Goal: Contribute content

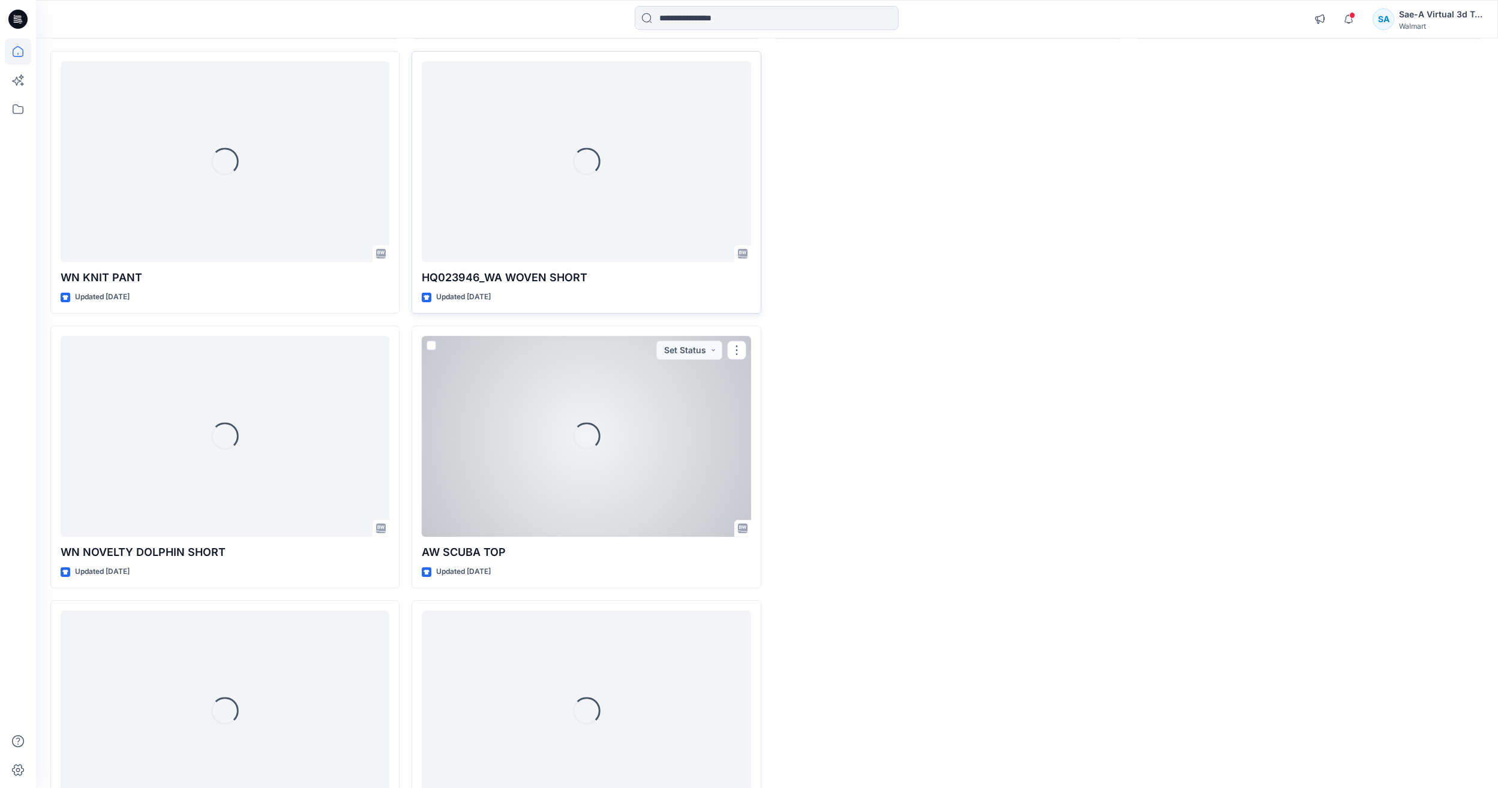
scroll to position [4372, 0]
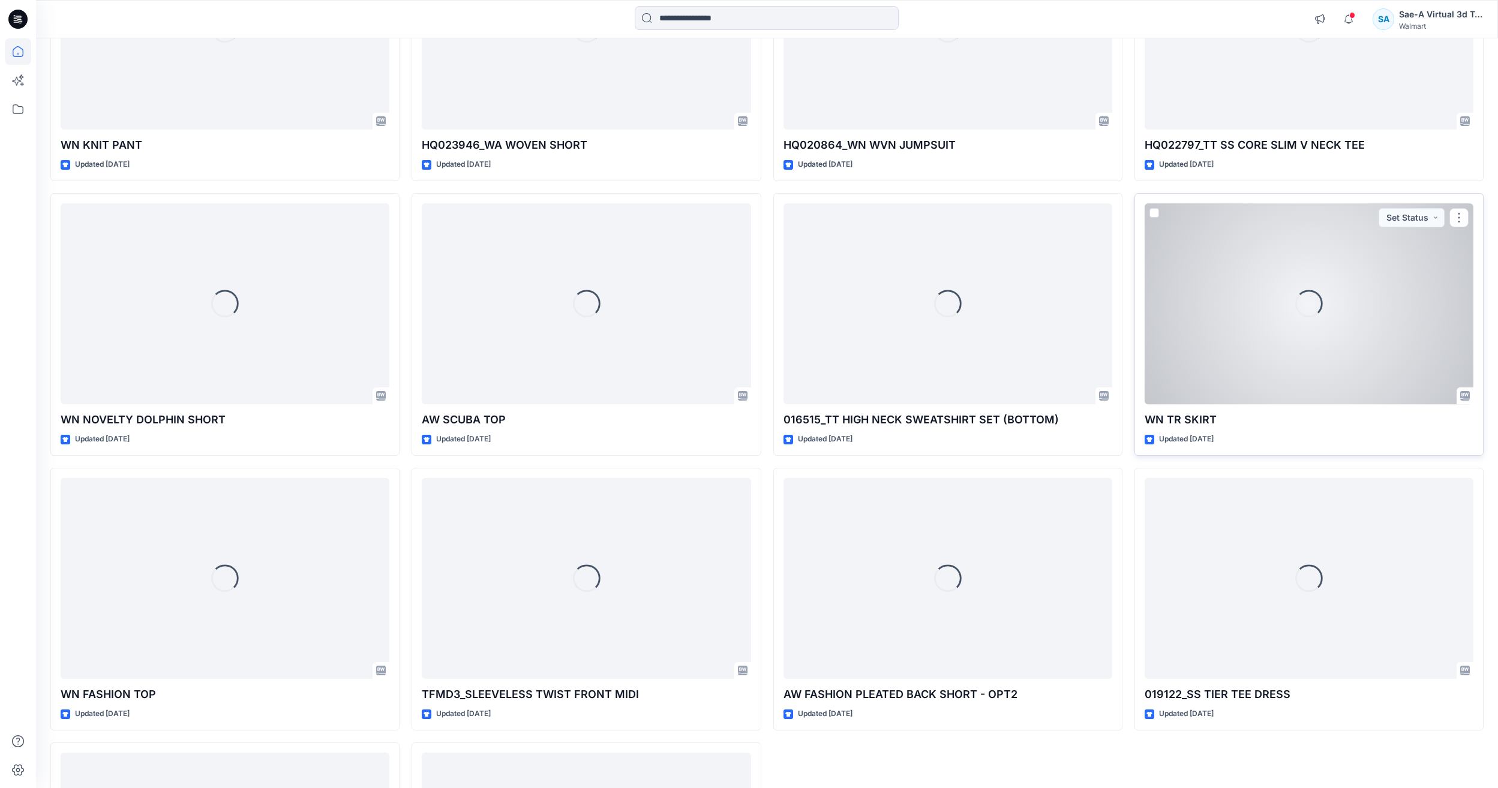
click at [1364, 374] on div "Loading..." at bounding box center [1309, 303] width 329 height 201
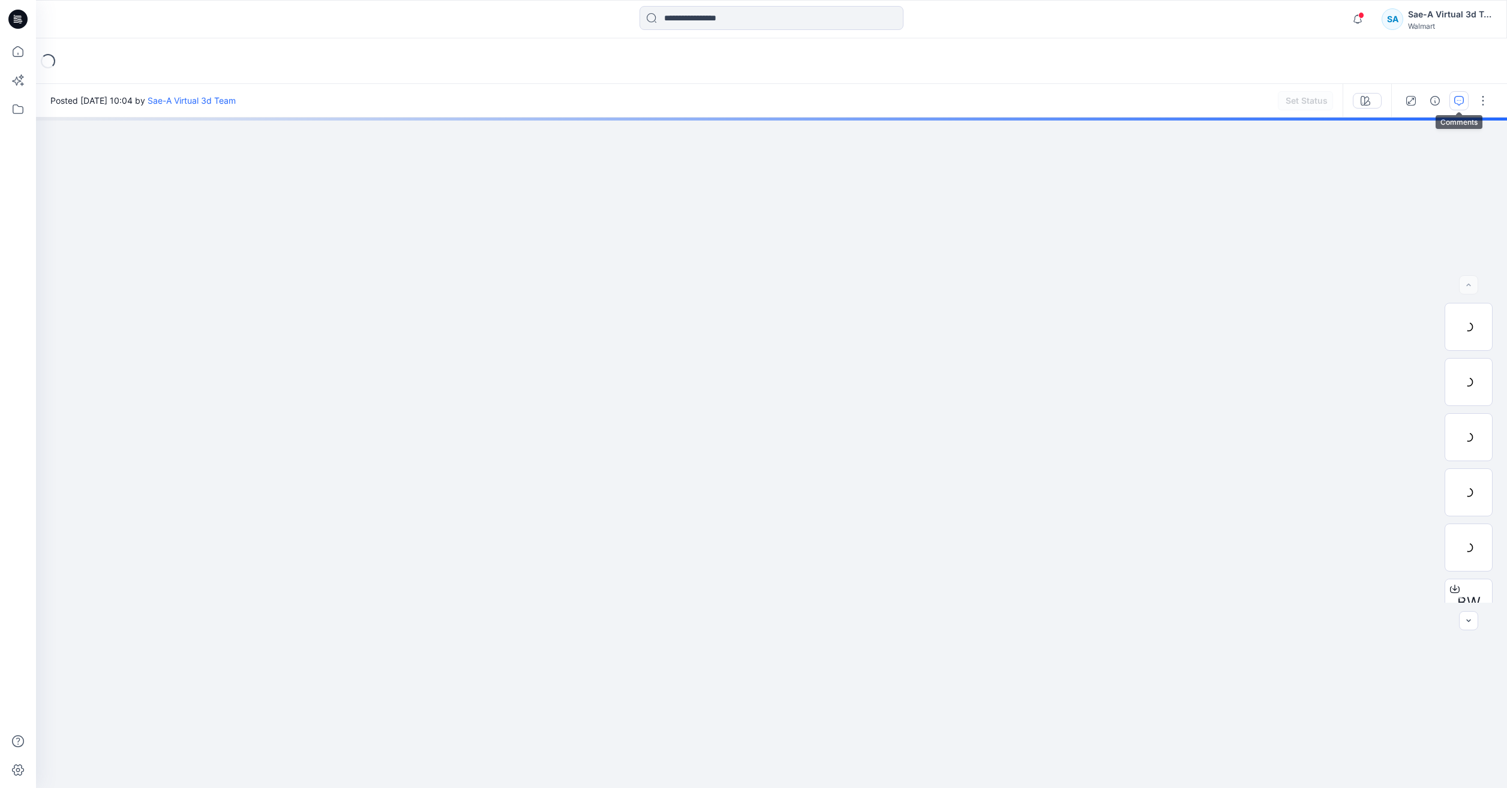
click at [1458, 103] on icon "button" at bounding box center [1459, 101] width 10 height 10
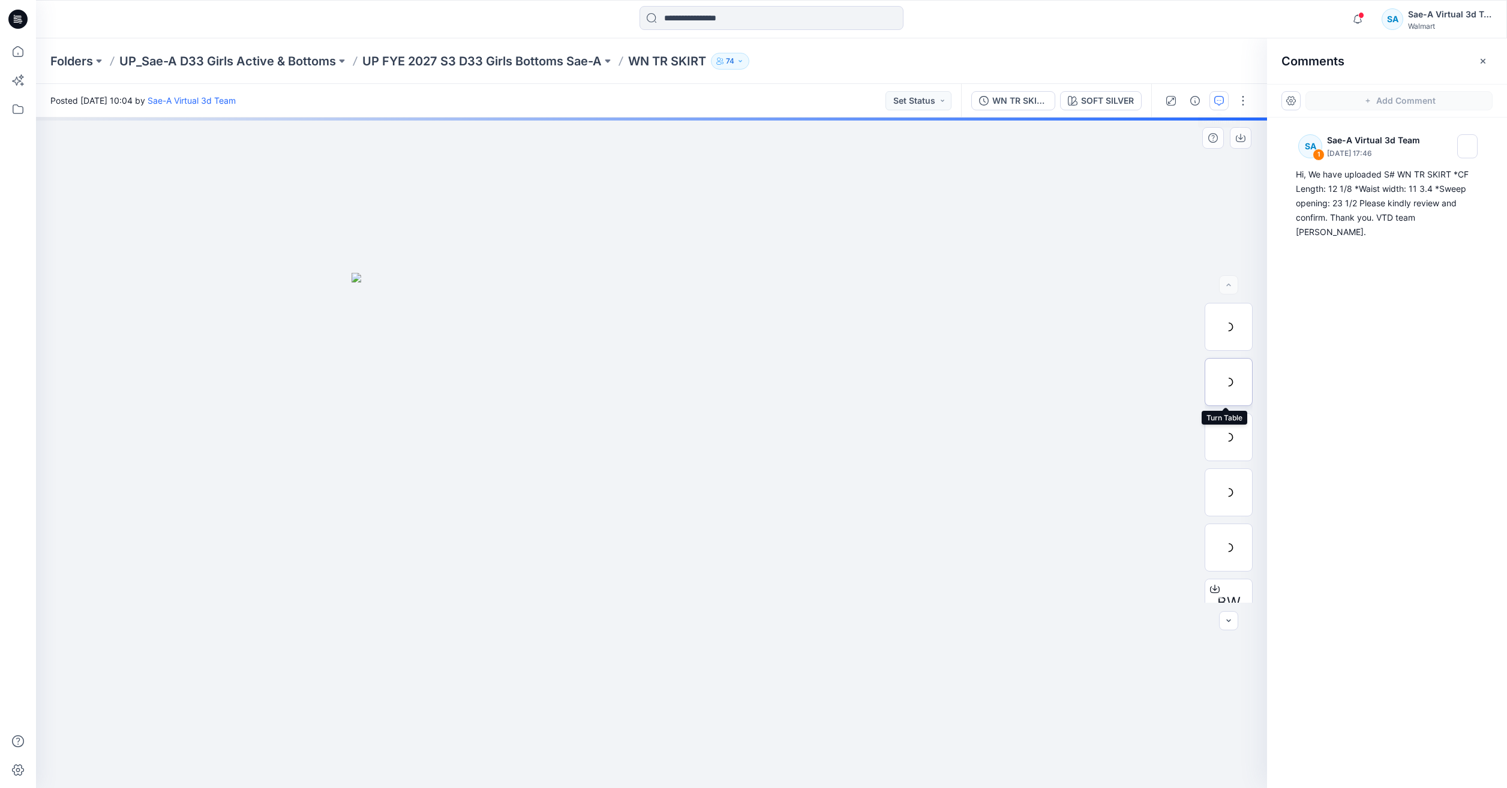
click at [1230, 380] on div at bounding box center [1229, 382] width 48 height 48
click at [1055, 619] on div at bounding box center [651, 453] width 1231 height 671
drag, startPoint x: 700, startPoint y: 767, endPoint x: 617, endPoint y: 760, distance: 83.2
click at [617, 760] on icon at bounding box center [653, 752] width 363 height 45
drag, startPoint x: 787, startPoint y: 765, endPoint x: 1081, endPoint y: 743, distance: 294.8
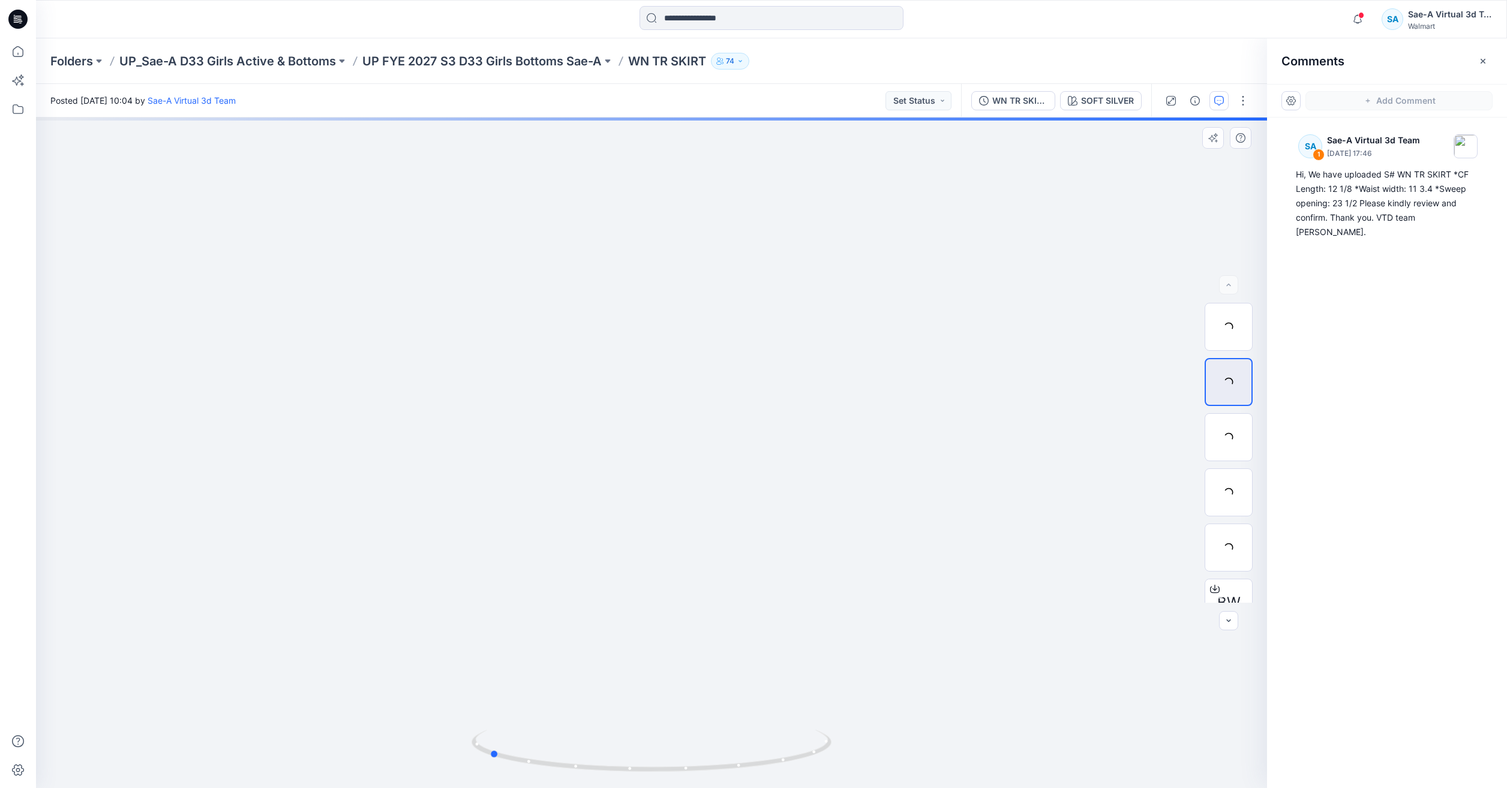
click at [1081, 743] on div at bounding box center [651, 453] width 1231 height 671
drag, startPoint x: 11, startPoint y: 60, endPoint x: 19, endPoint y: 60, distance: 7.8
click at [11, 60] on icon at bounding box center [18, 51] width 26 height 26
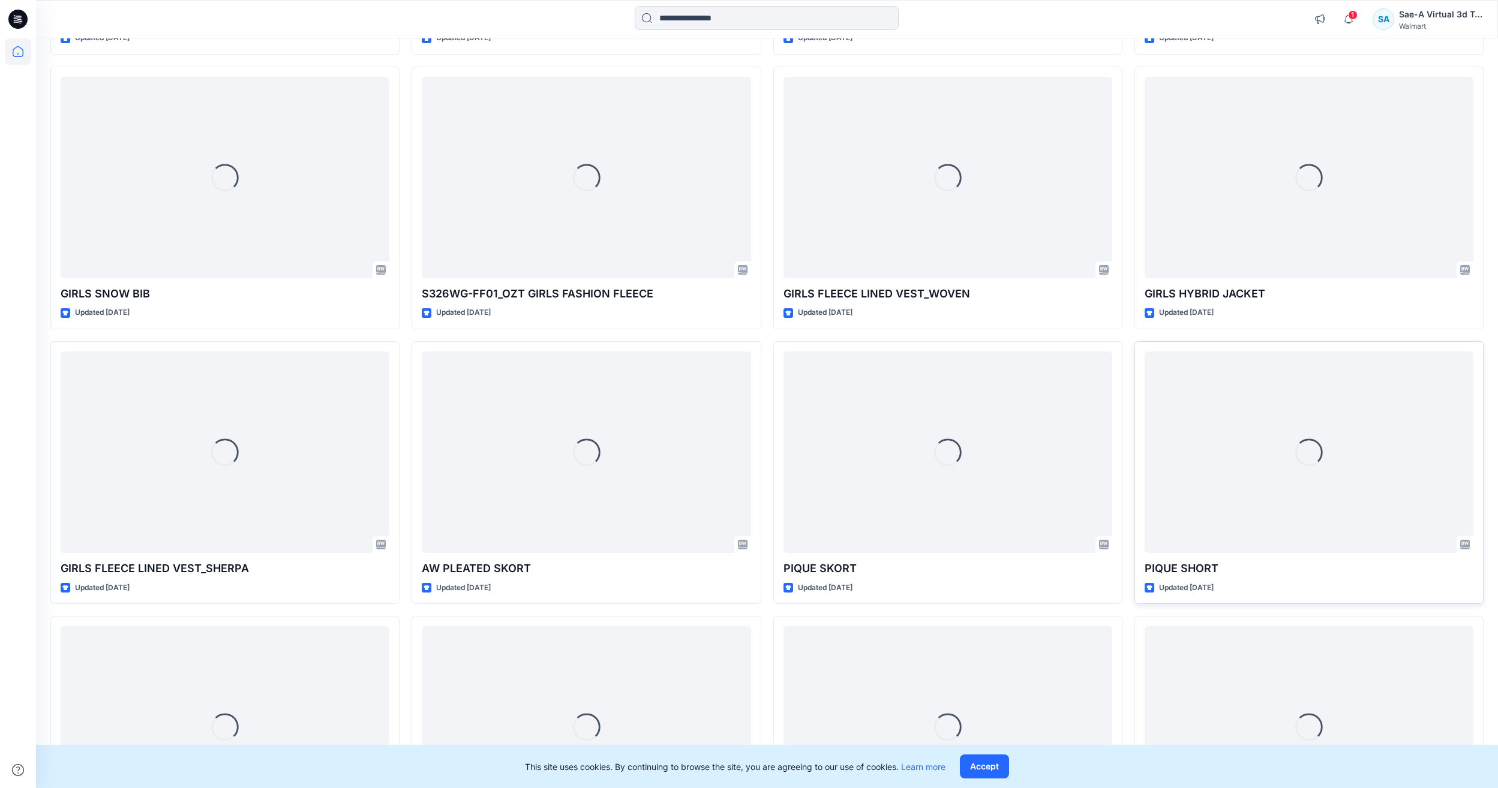
scroll to position [569, 0]
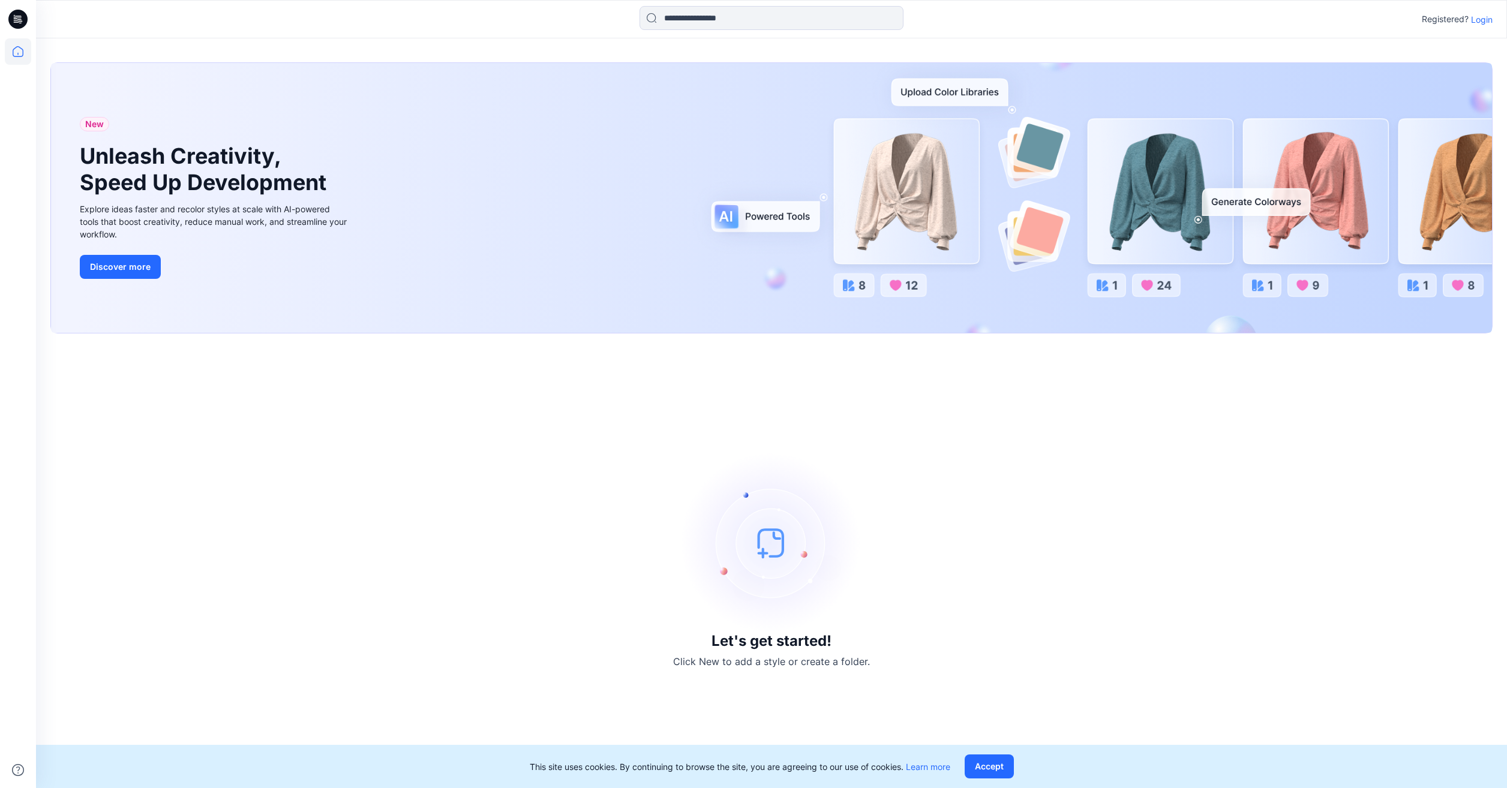
click at [1478, 19] on p "Login" at bounding box center [1482, 19] width 22 height 13
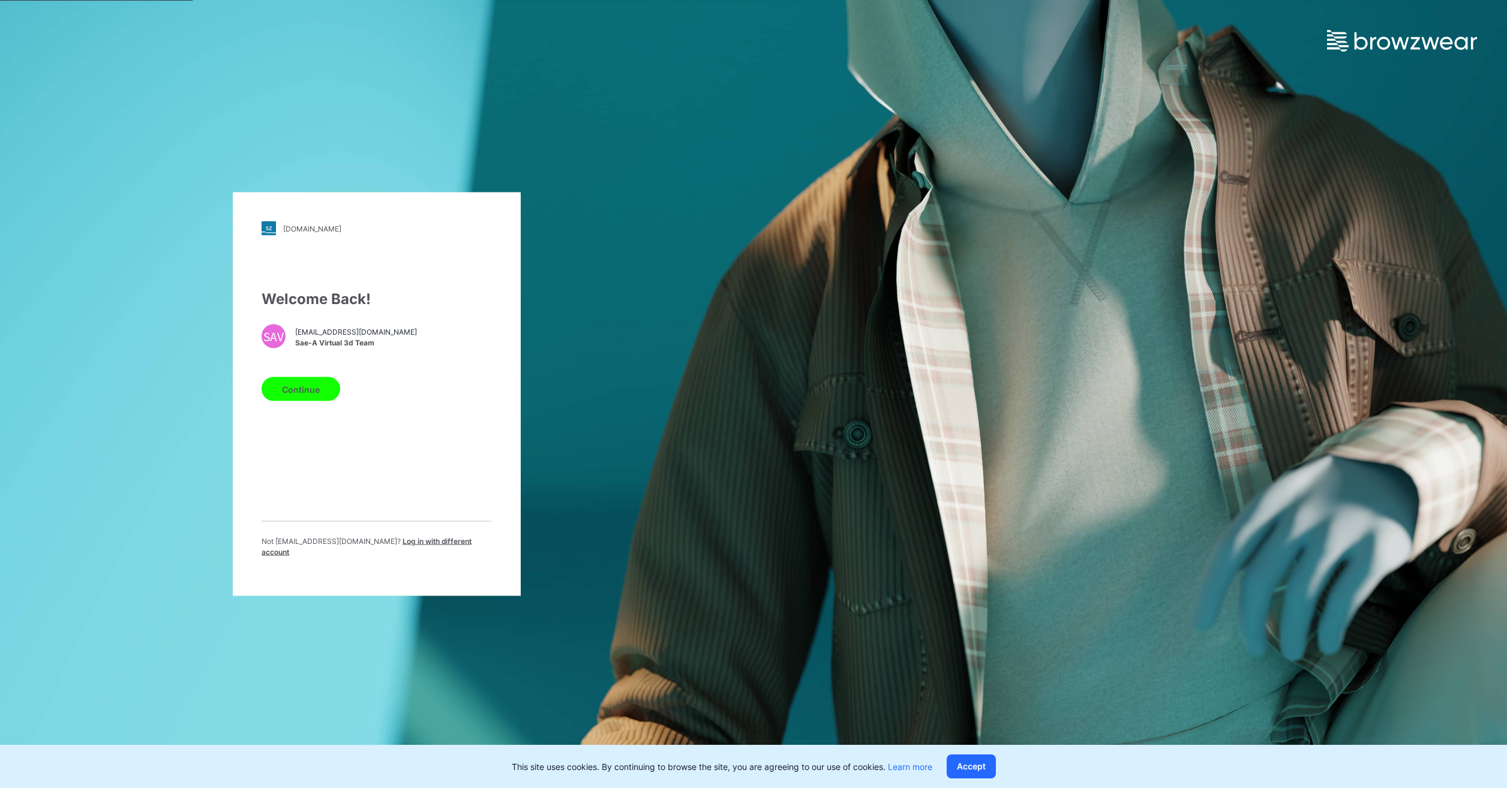
drag, startPoint x: 302, startPoint y: 404, endPoint x: 314, endPoint y: 419, distance: 19.1
click at [302, 401] on button "Continue" at bounding box center [301, 389] width 79 height 24
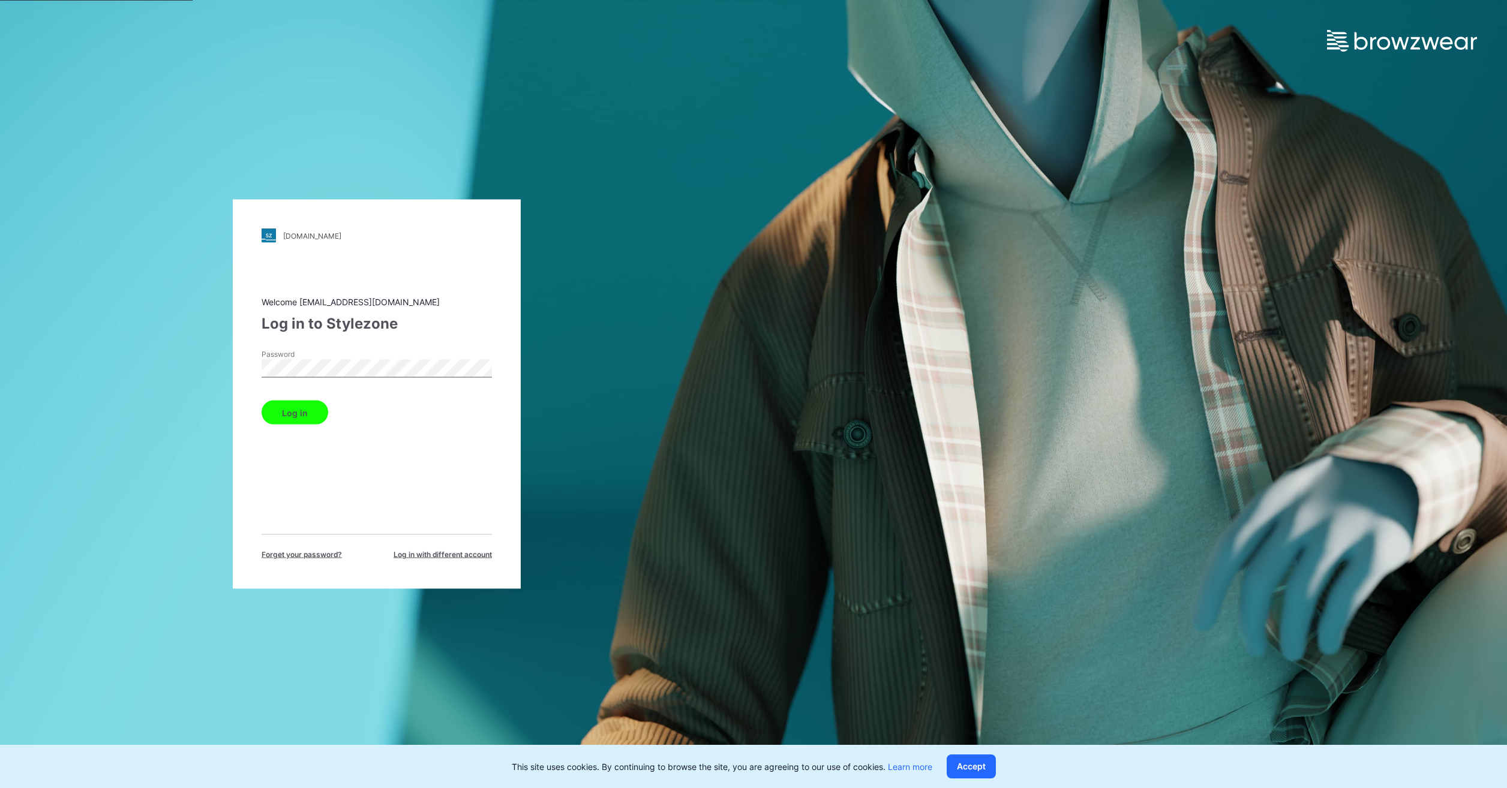
click at [309, 415] on button "Log in" at bounding box center [295, 413] width 67 height 24
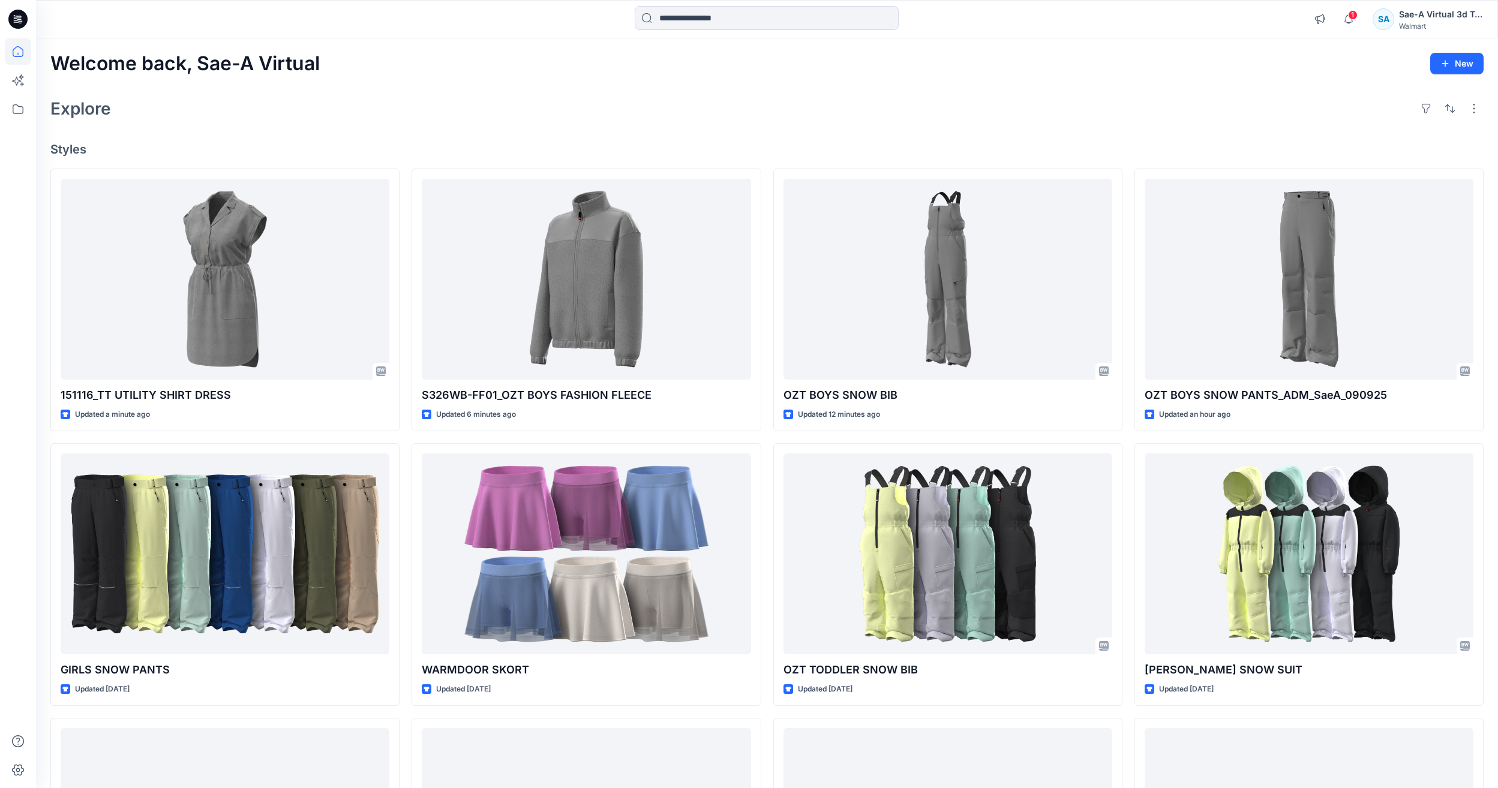
click at [752, 99] on div "Explore" at bounding box center [766, 108] width 1433 height 29
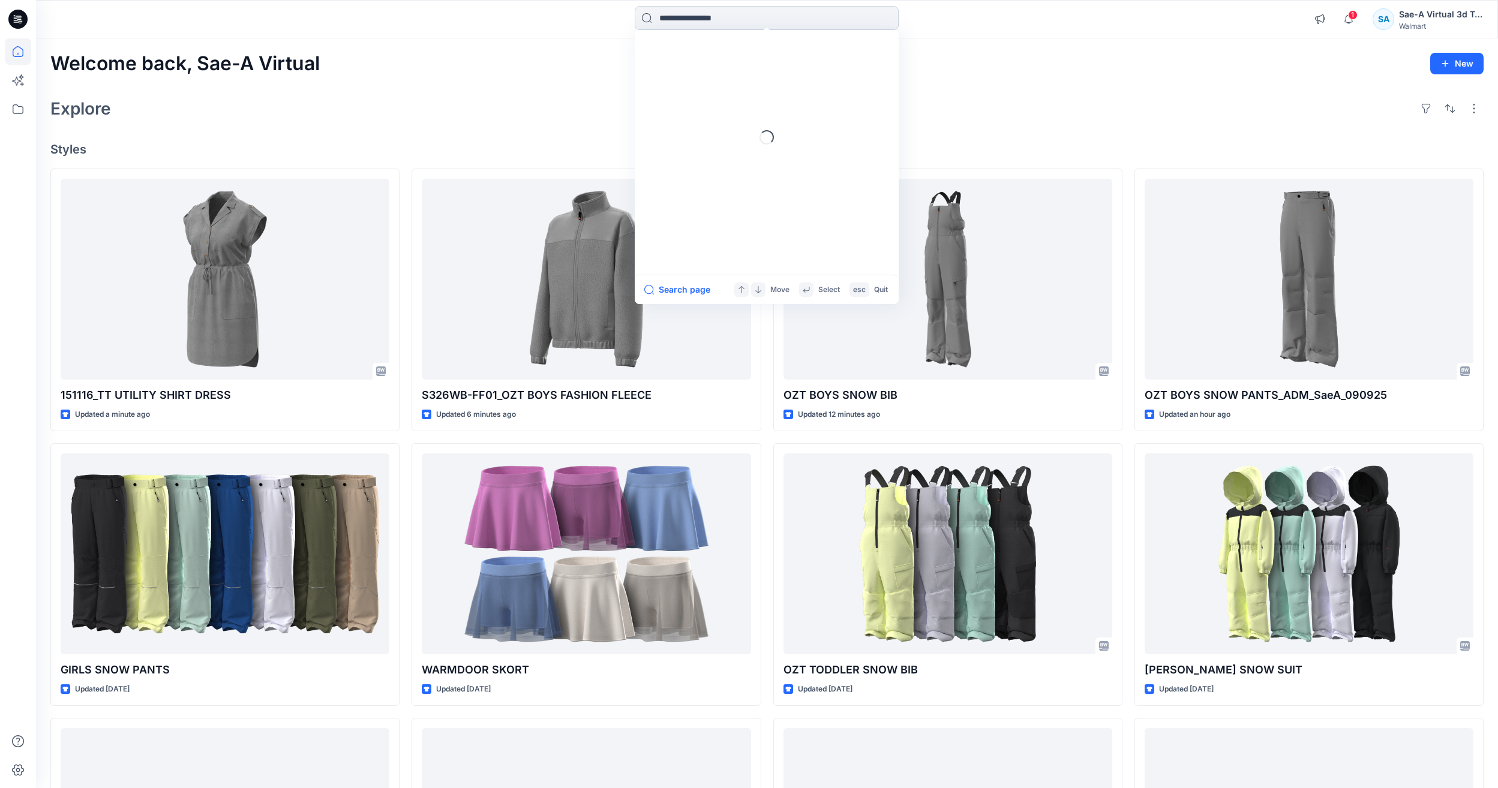
click at [765, 25] on input at bounding box center [767, 18] width 264 height 24
type input "*"
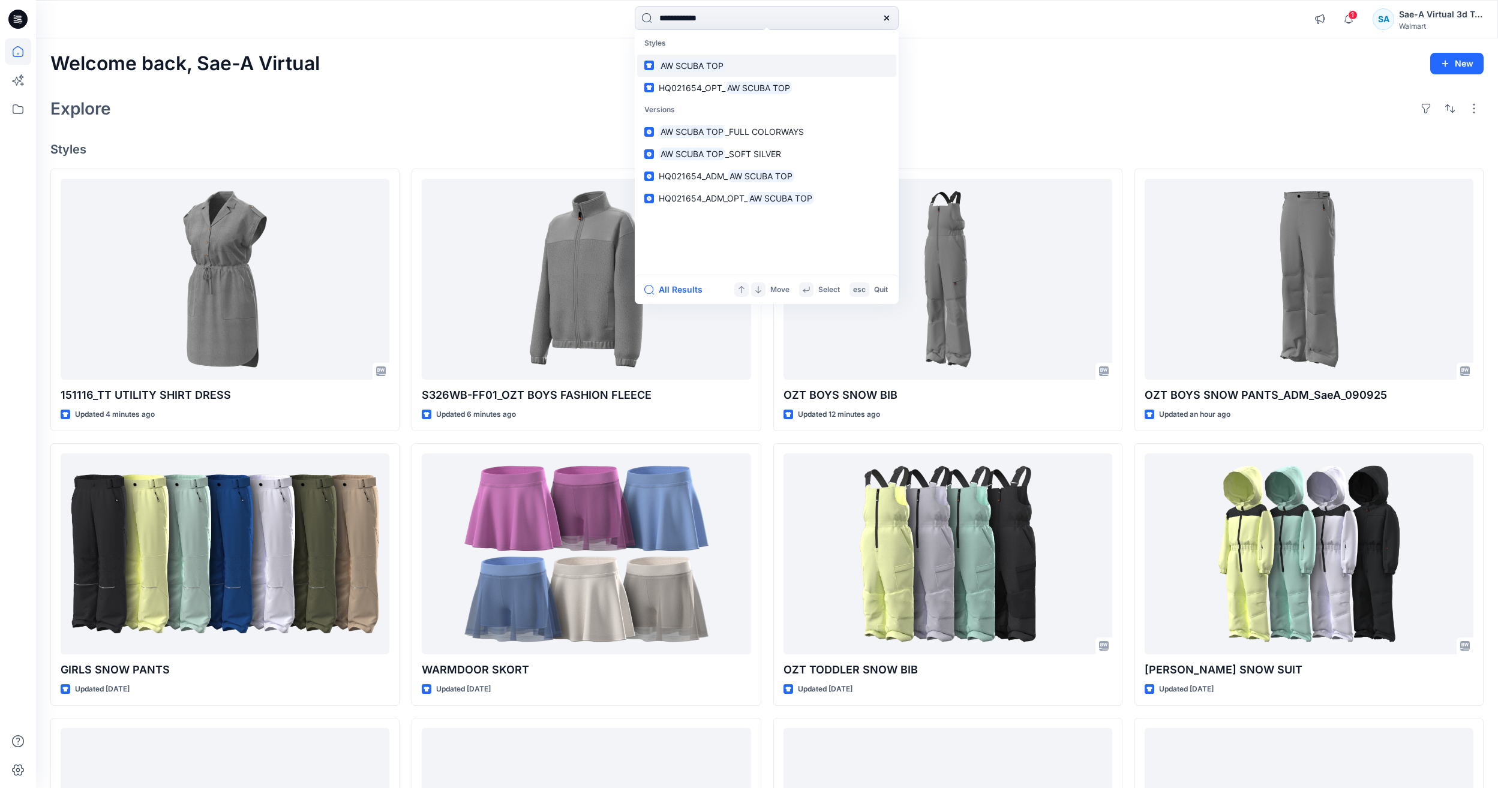
type input "**********"
click at [690, 76] on link "AW SCUBA TOP" at bounding box center [766, 66] width 259 height 22
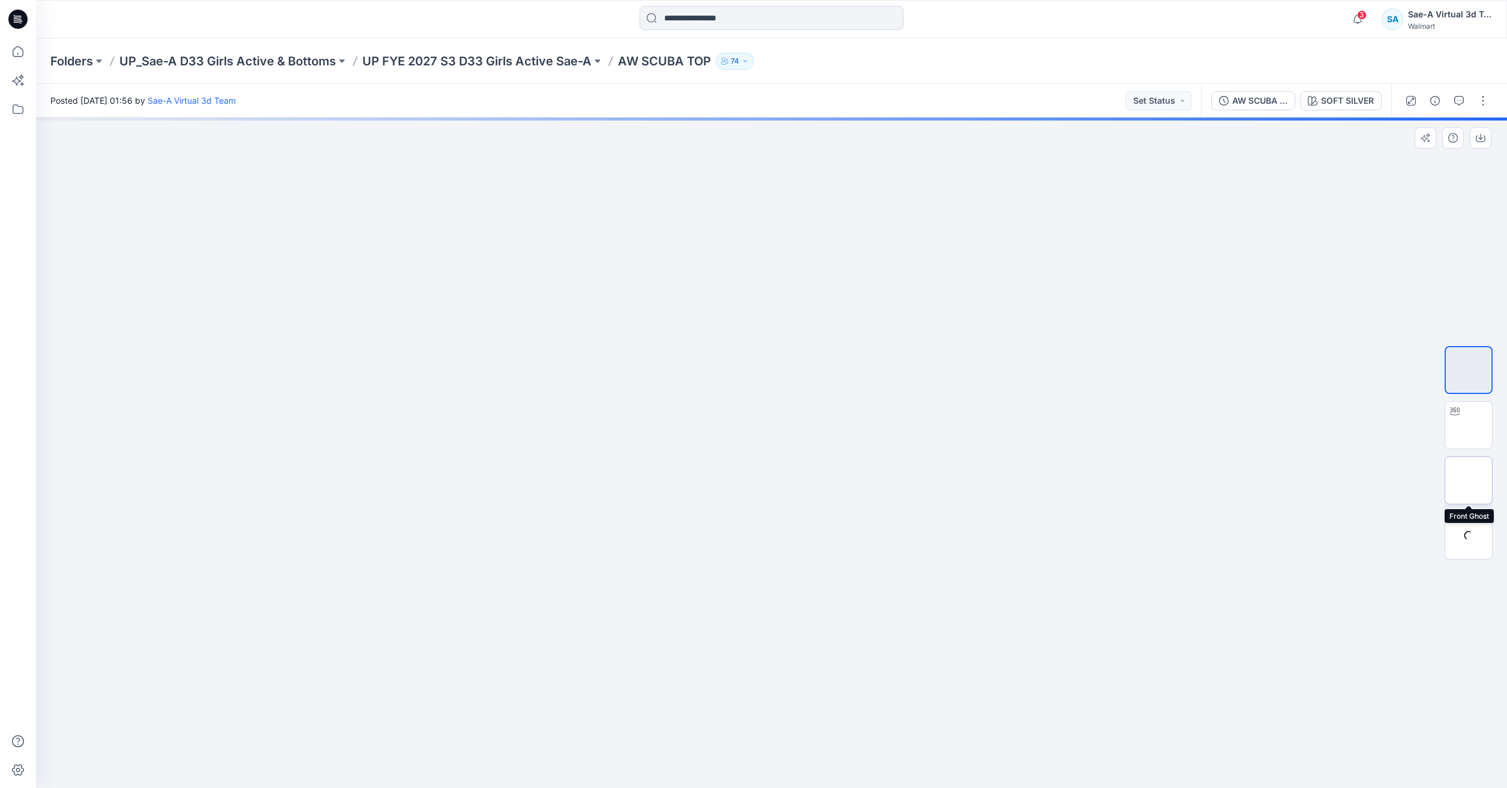
click at [1469, 481] on img at bounding box center [1469, 481] width 0 height 0
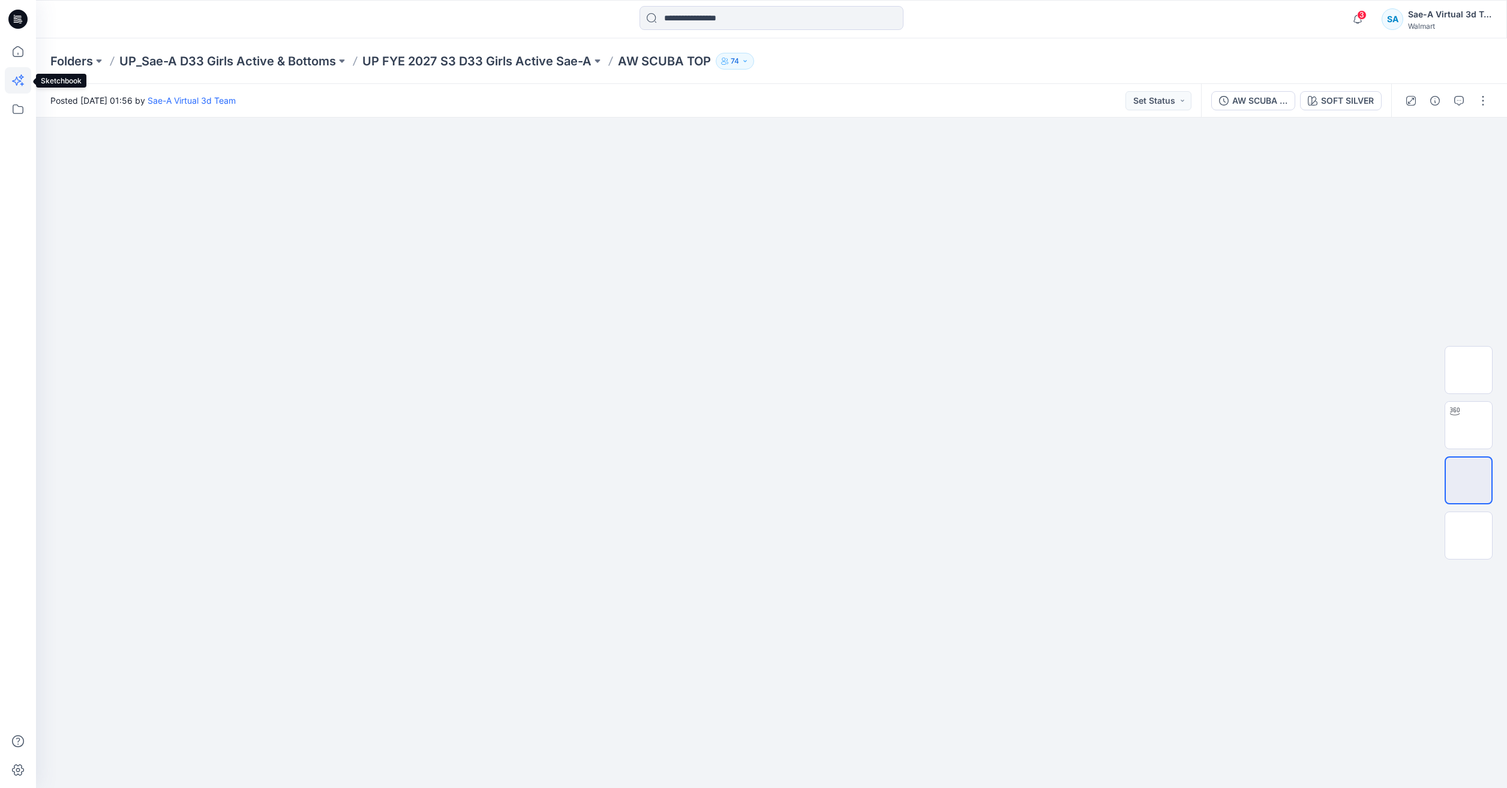
click at [12, 70] on icon at bounding box center [18, 80] width 26 height 26
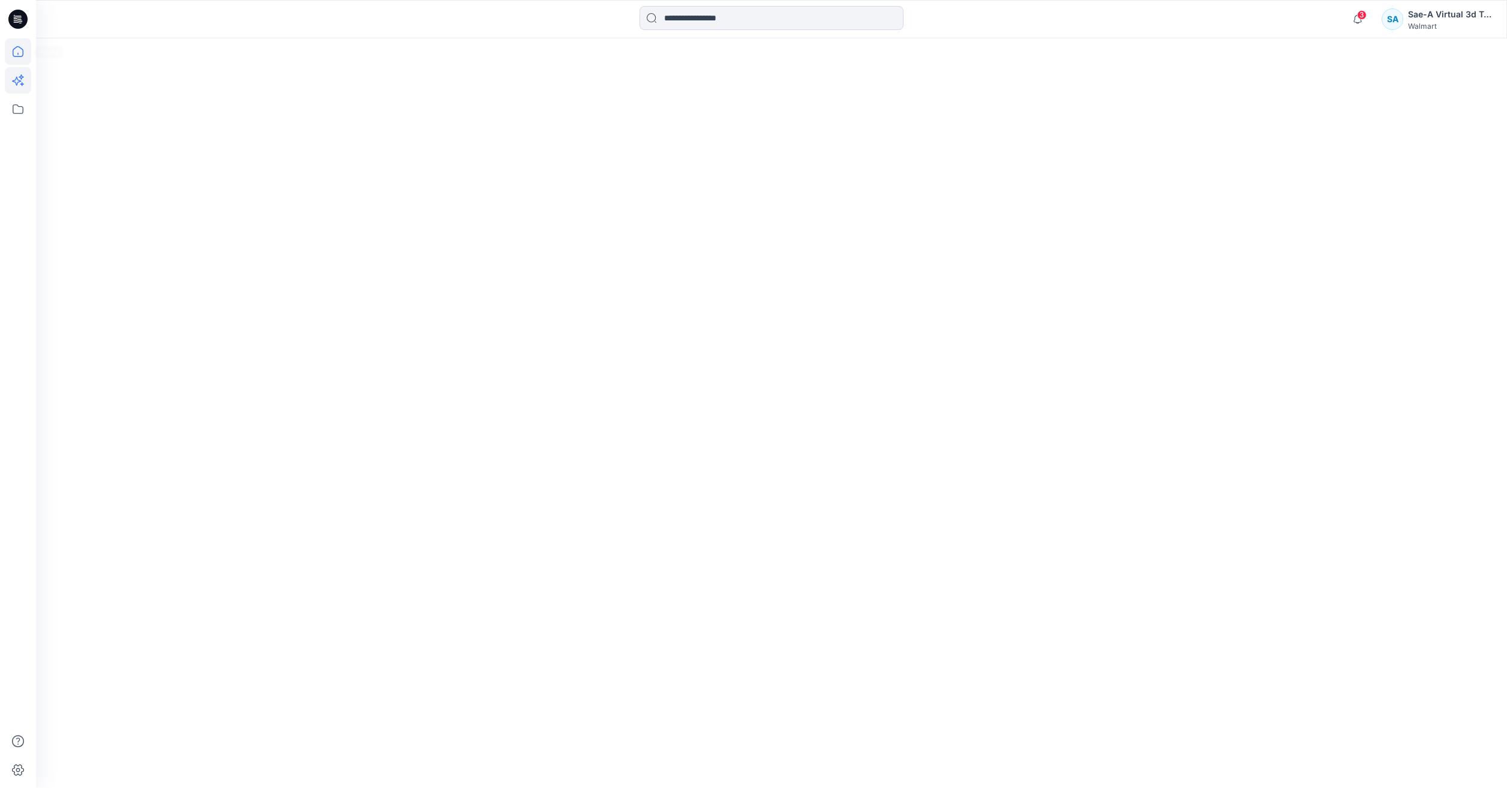
click at [10, 61] on icon at bounding box center [18, 51] width 26 height 26
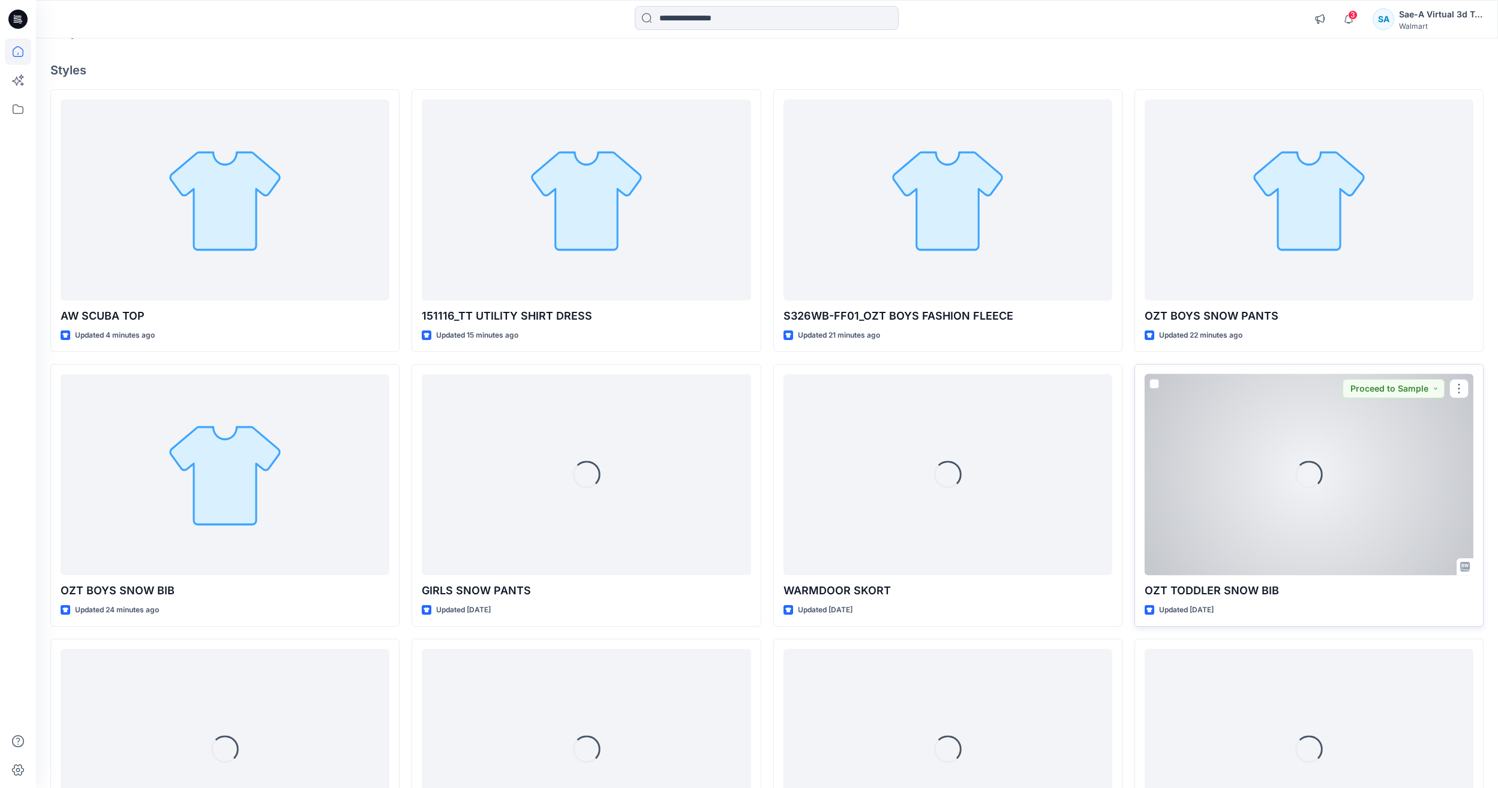
scroll to position [250, 0]
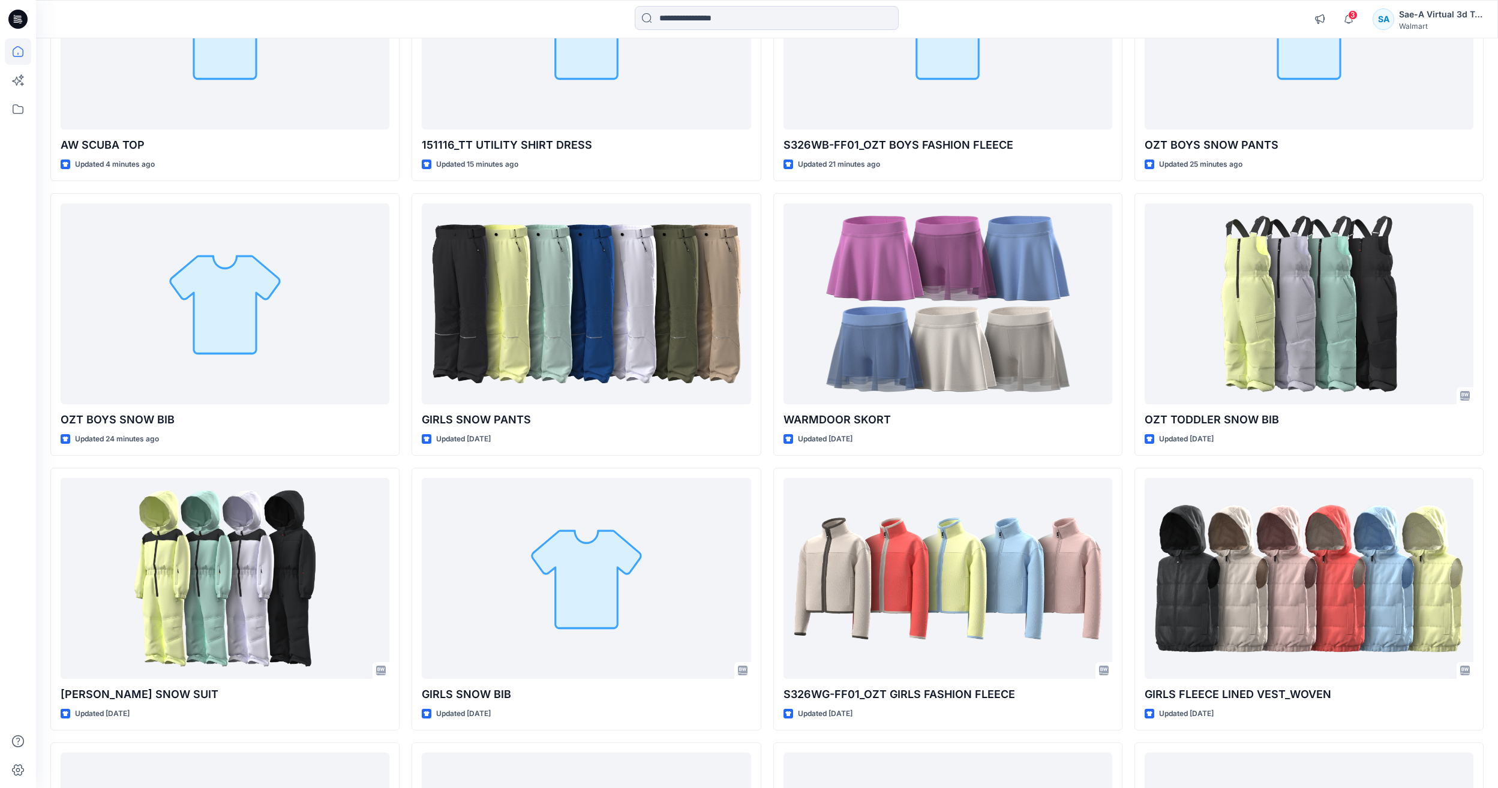
click at [1129, 82] on div "AW SCUBA TOP Updated 4 minutes ago OZT BOYS SNOW BIB Updated 24 minutes ago OZT…" at bounding box center [766, 736] width 1433 height 1637
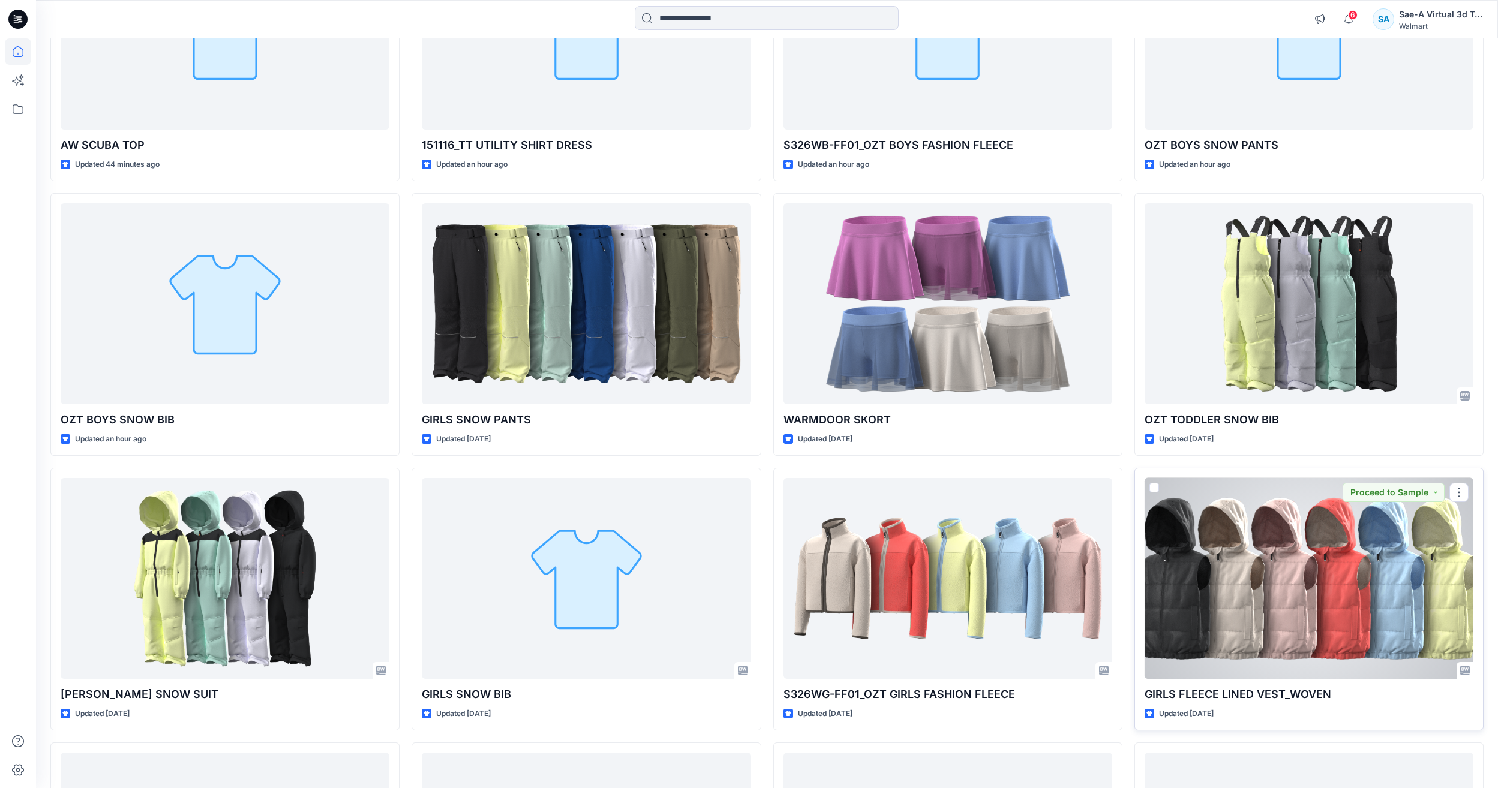
click at [1420, 727] on div "GIRLS FLEECE LINED VEST_WOVEN Updated 3 days ago Proceed to Sample" at bounding box center [1309, 599] width 349 height 263
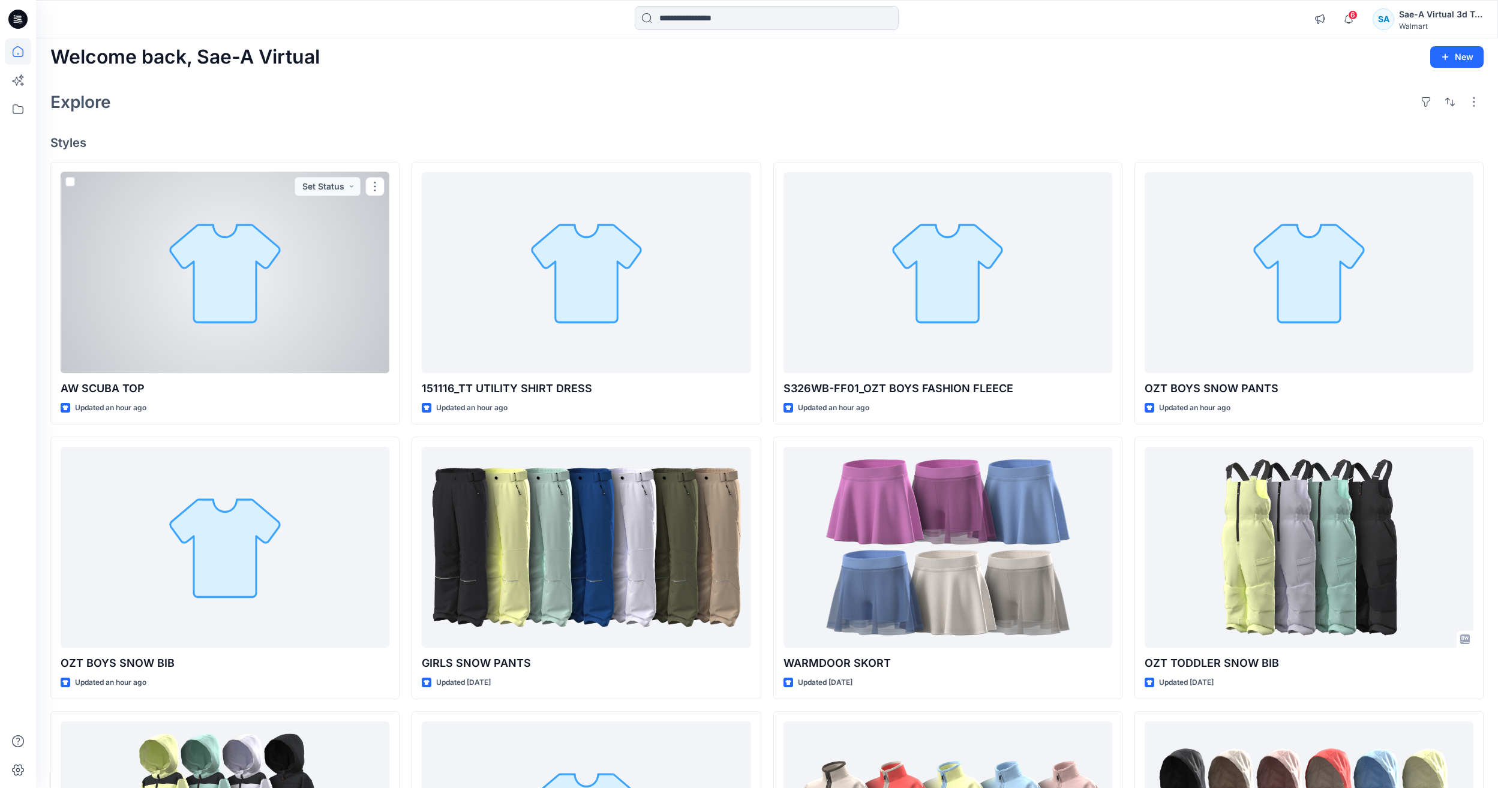
scroll to position [0, 0]
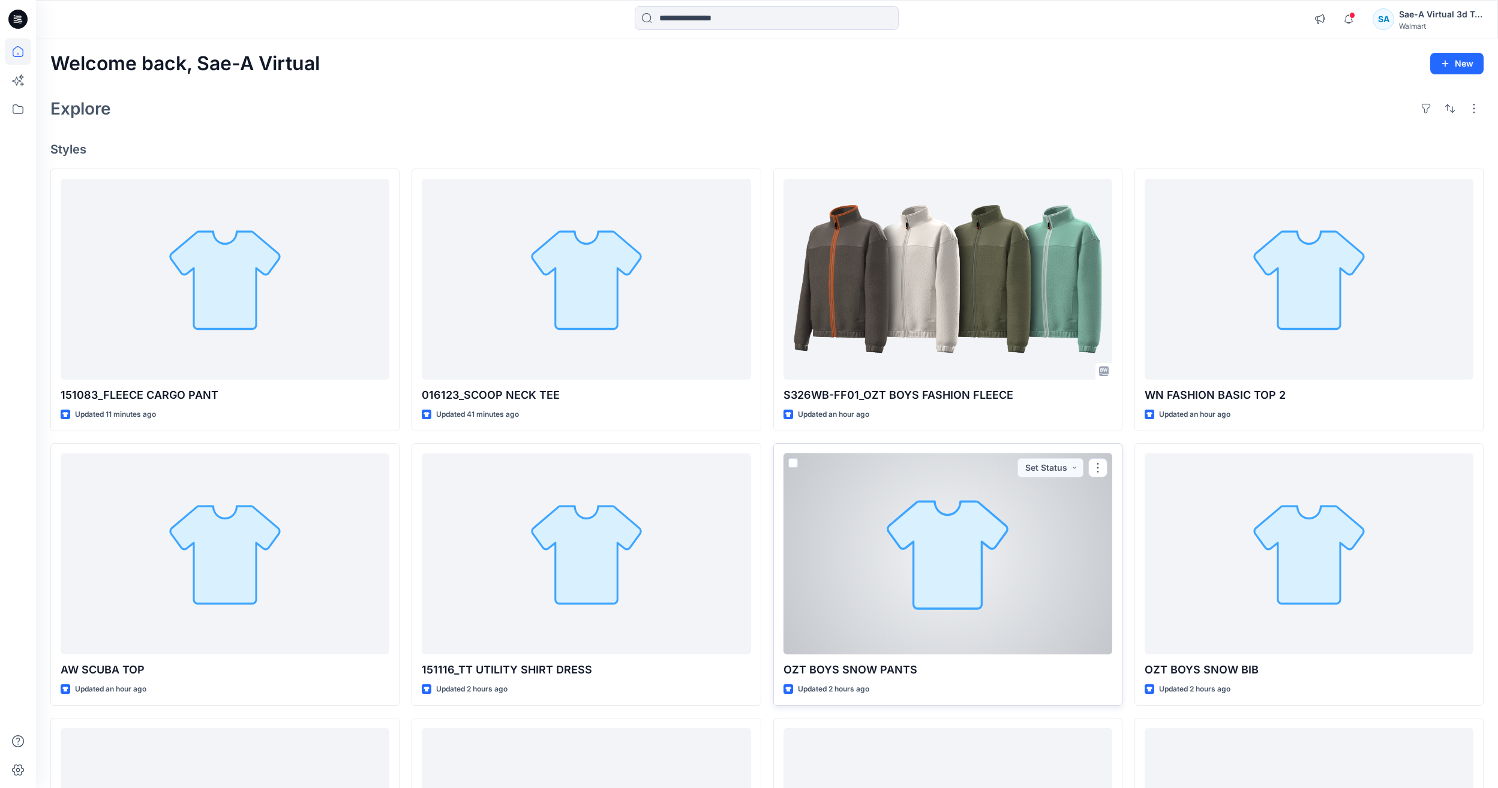
scroll to position [60, 0]
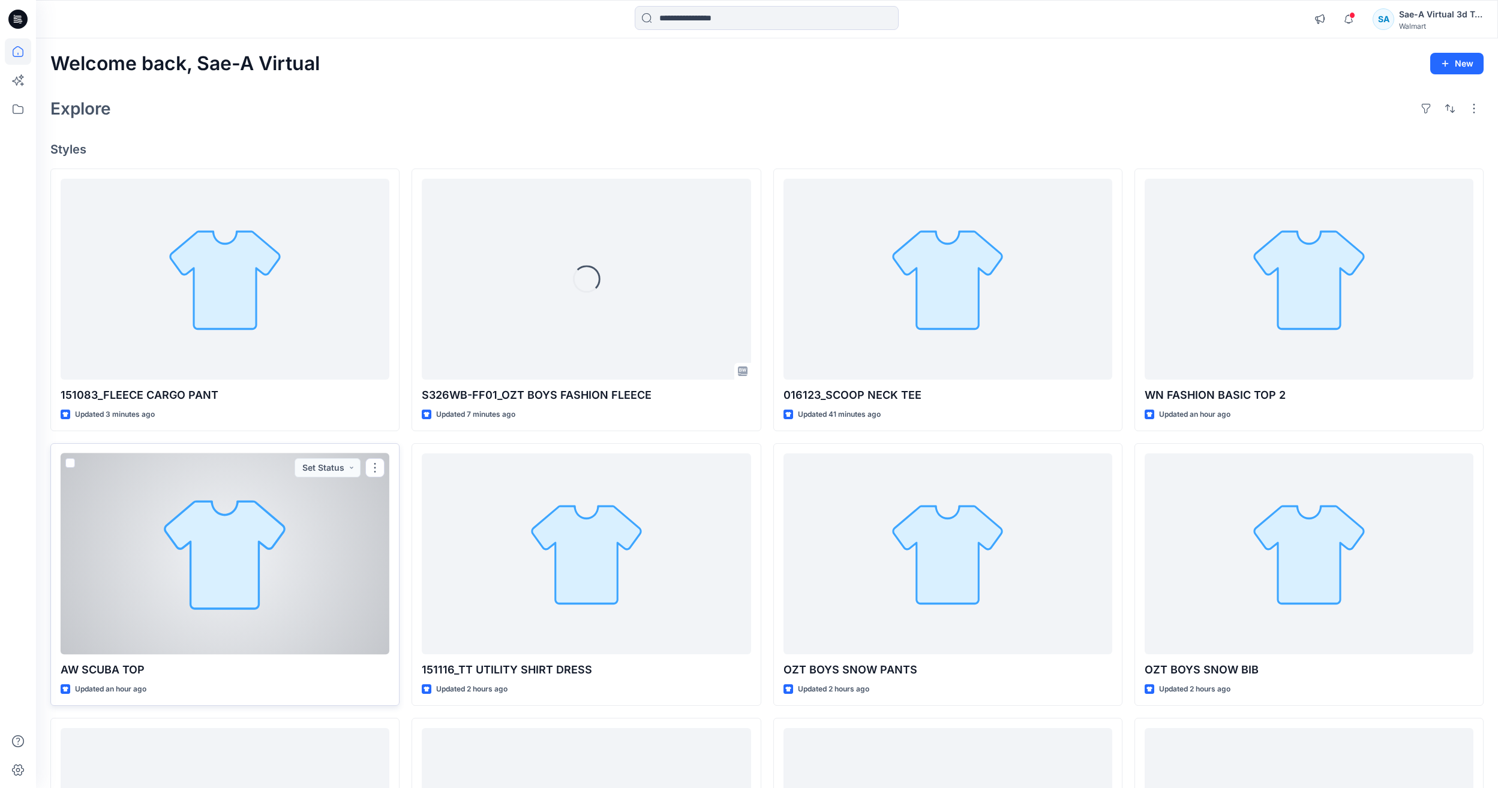
click at [277, 586] on div at bounding box center [225, 554] width 329 height 201
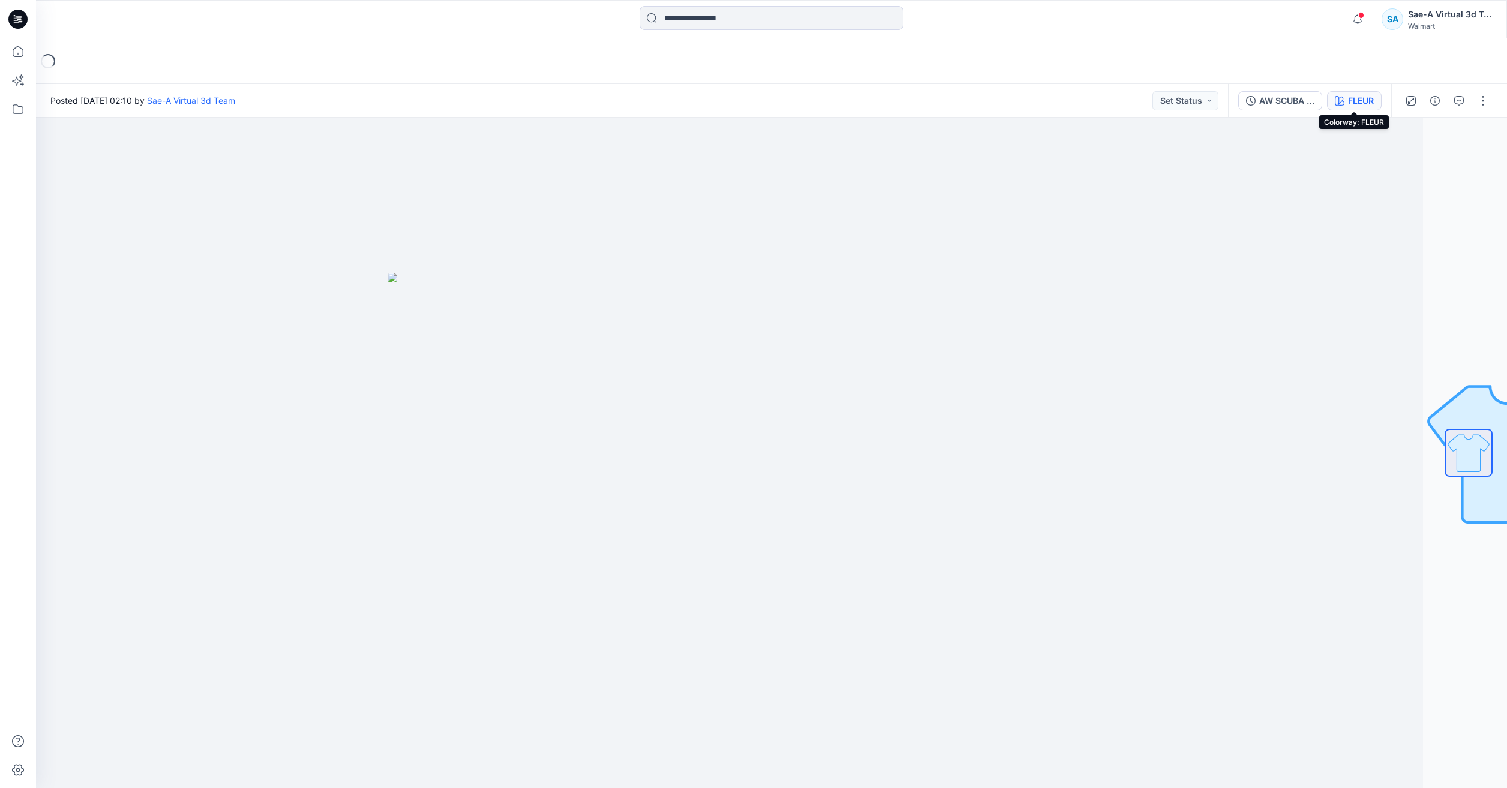
click at [1341, 101] on icon "button" at bounding box center [1340, 101] width 10 height 10
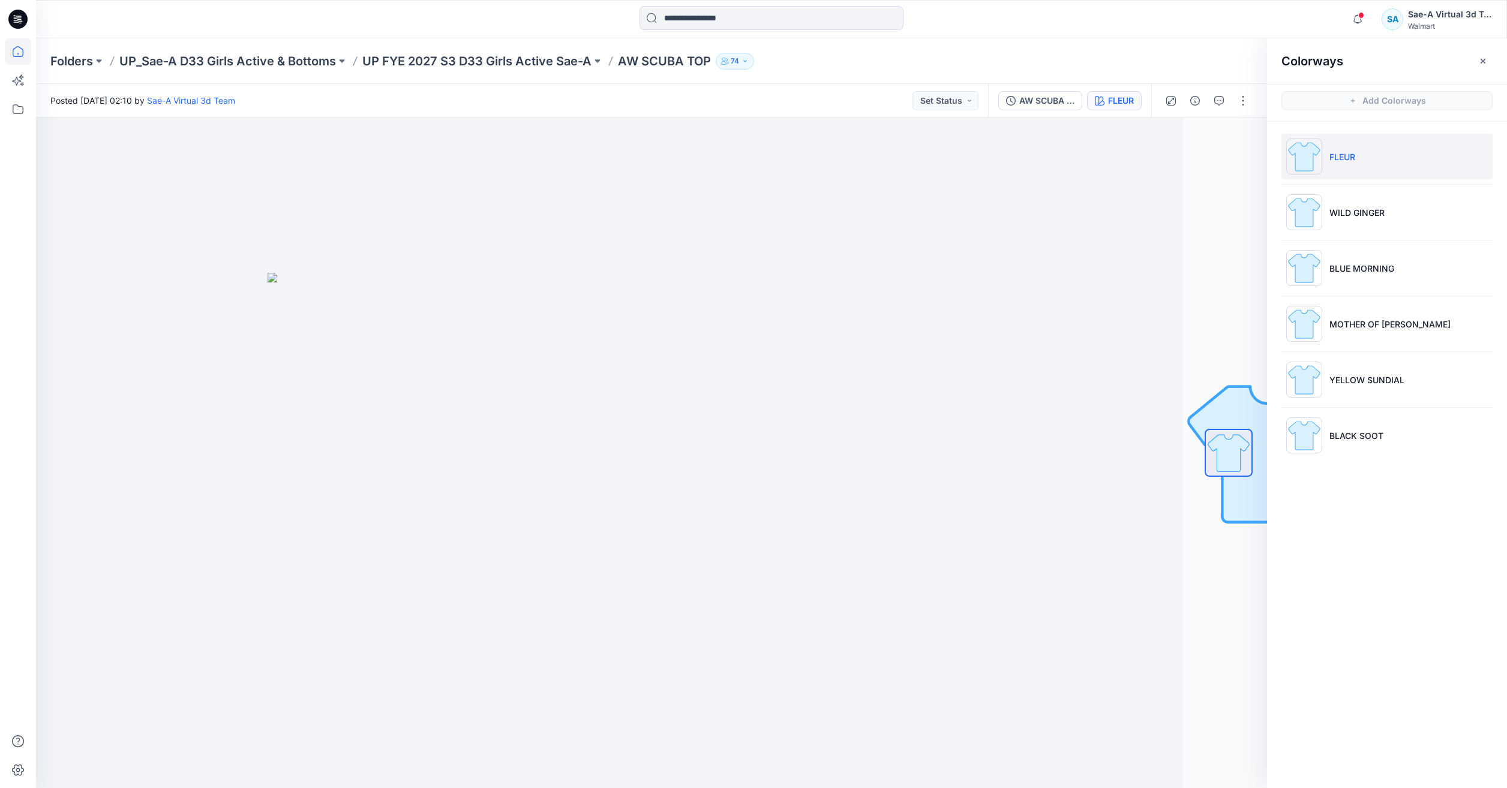
click at [26, 55] on icon at bounding box center [18, 51] width 26 height 26
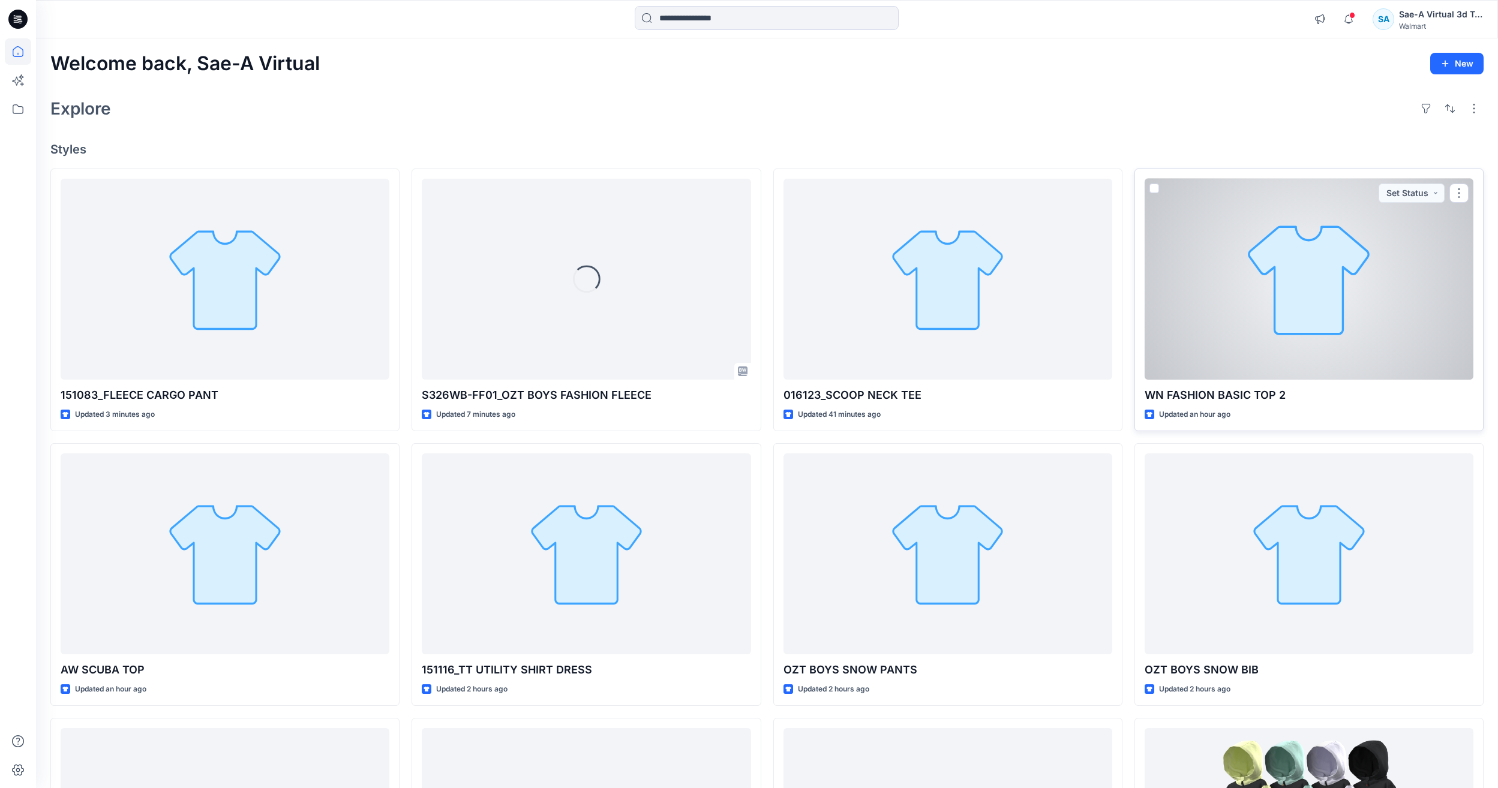
click at [1259, 371] on div at bounding box center [1309, 279] width 329 height 201
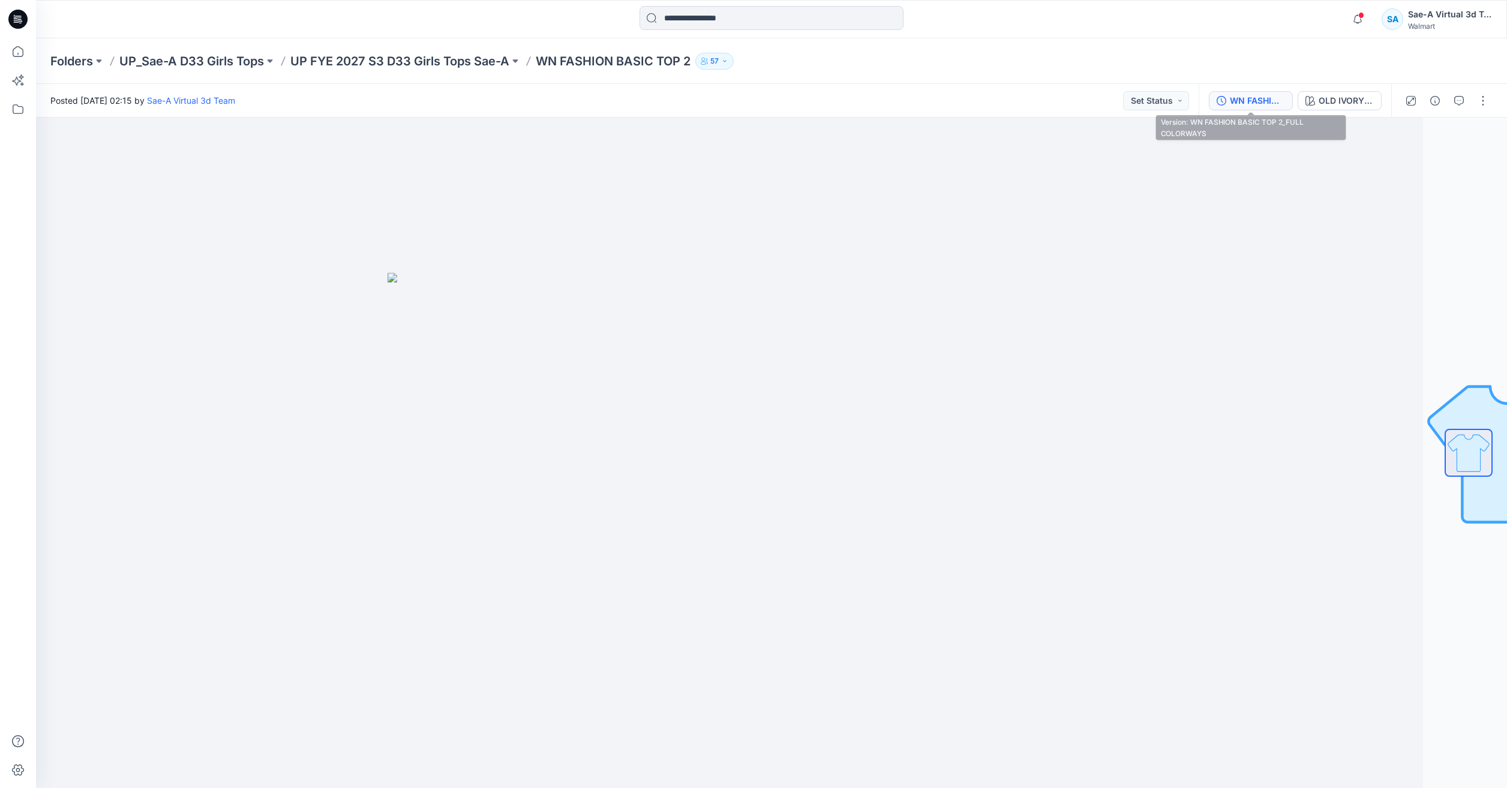
click at [1250, 104] on div "WN FASHION BASIC TOP 2_FULL COLORWAYS" at bounding box center [1257, 100] width 55 height 13
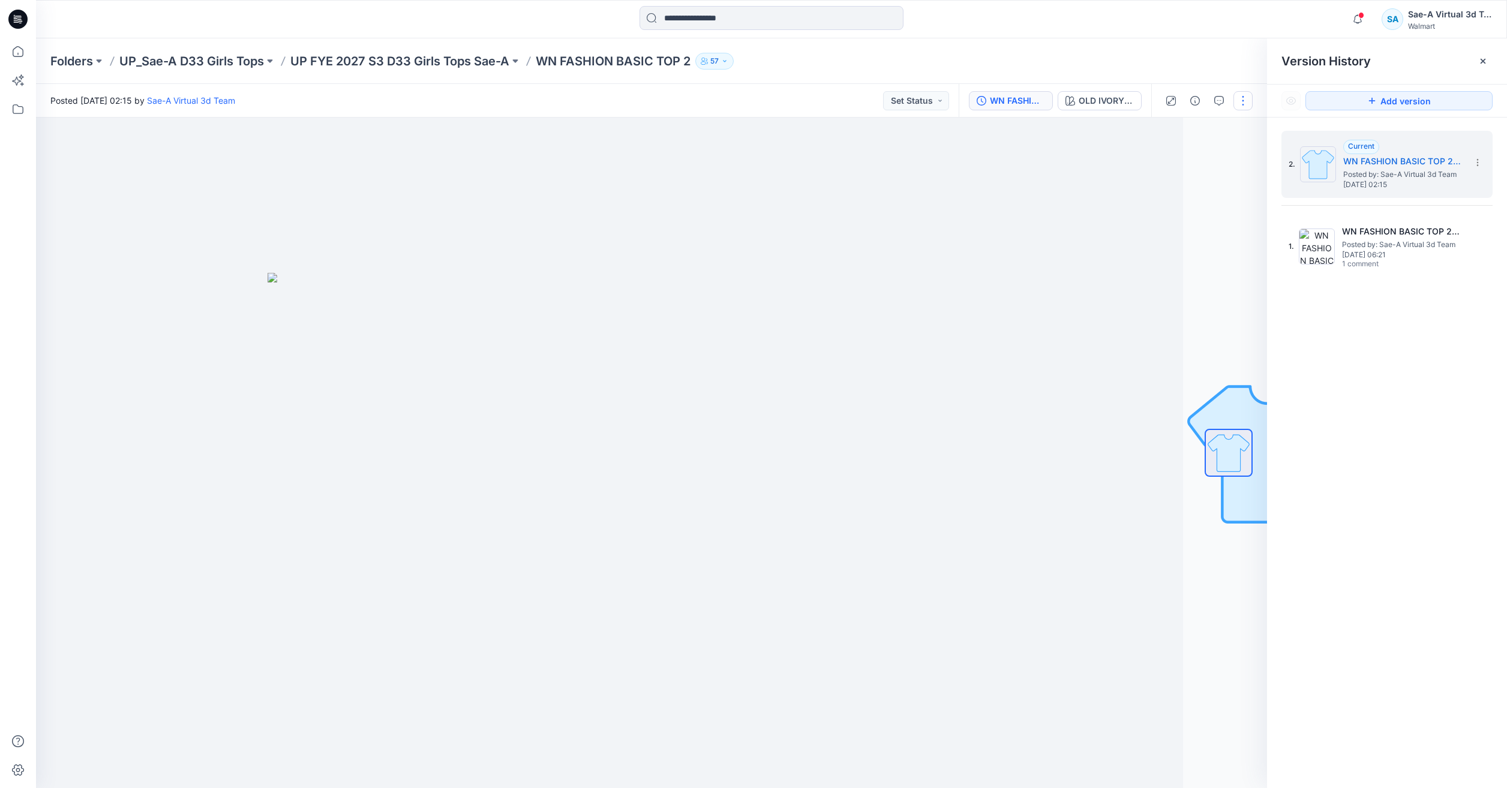
click at [1237, 95] on button "button" at bounding box center [1243, 100] width 19 height 19
click at [1201, 168] on button "Edit" at bounding box center [1193, 162] width 110 height 22
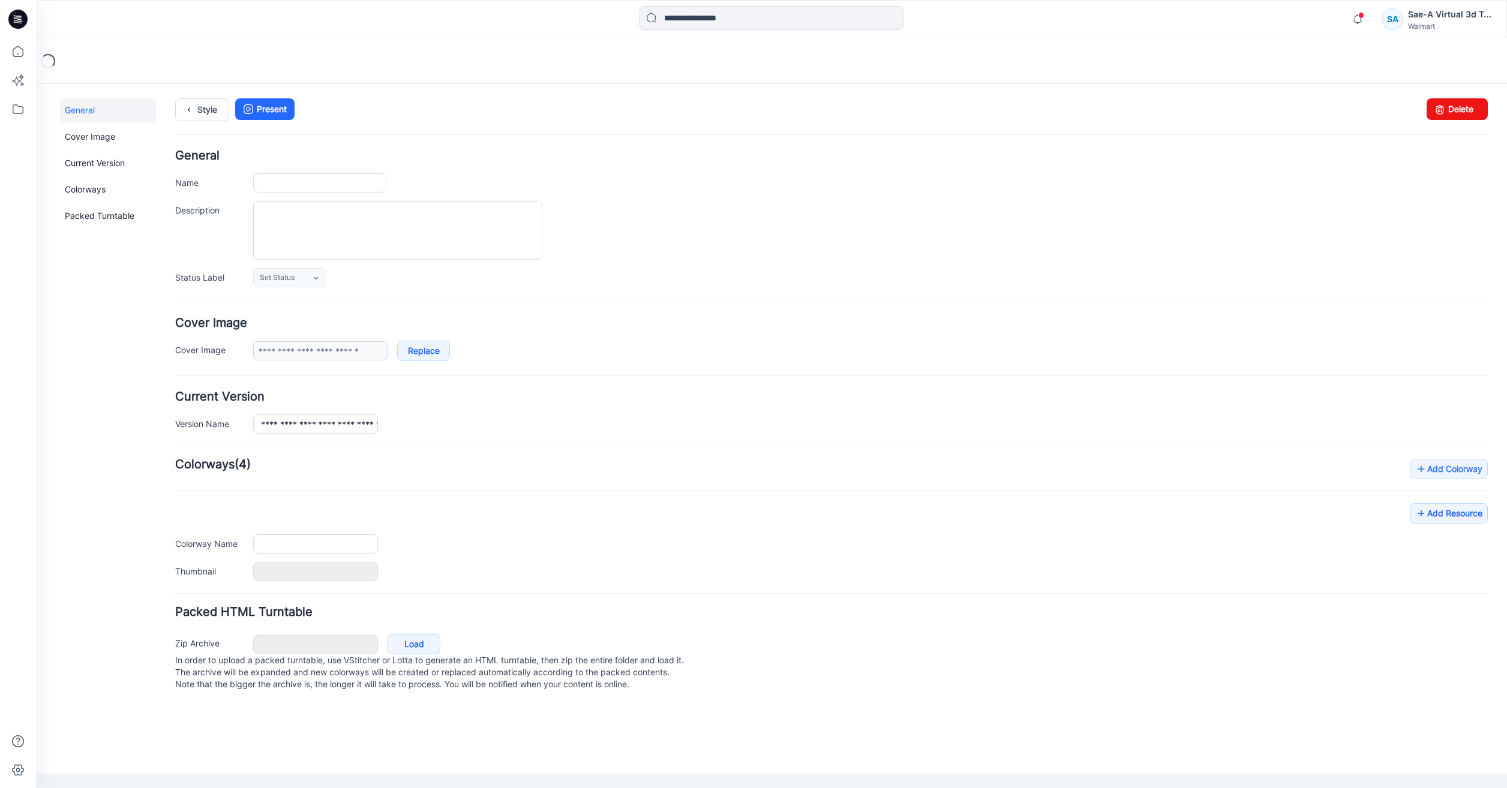
type input "**********"
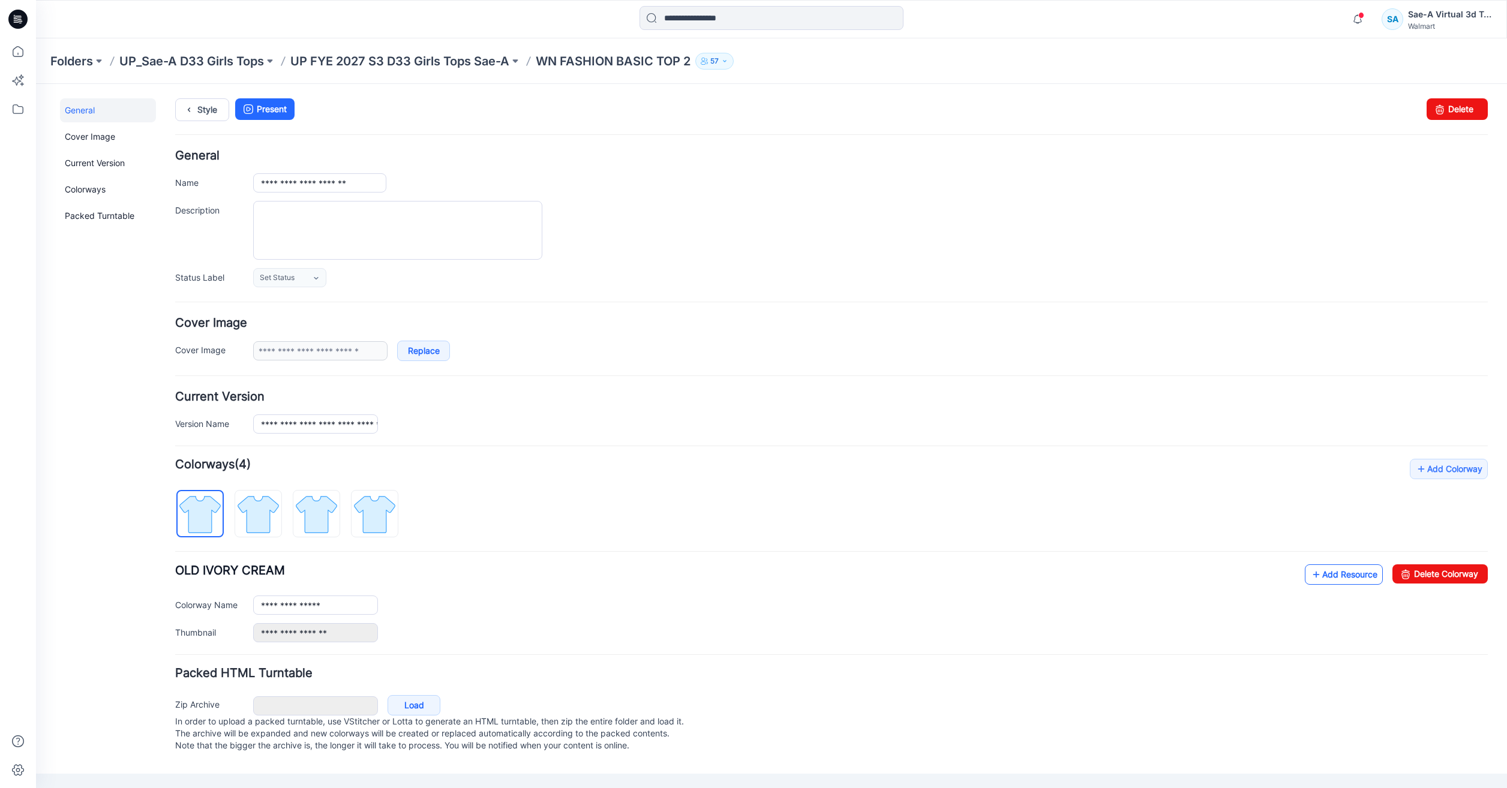
click at [1336, 571] on link "Add Resource" at bounding box center [1344, 575] width 78 height 20
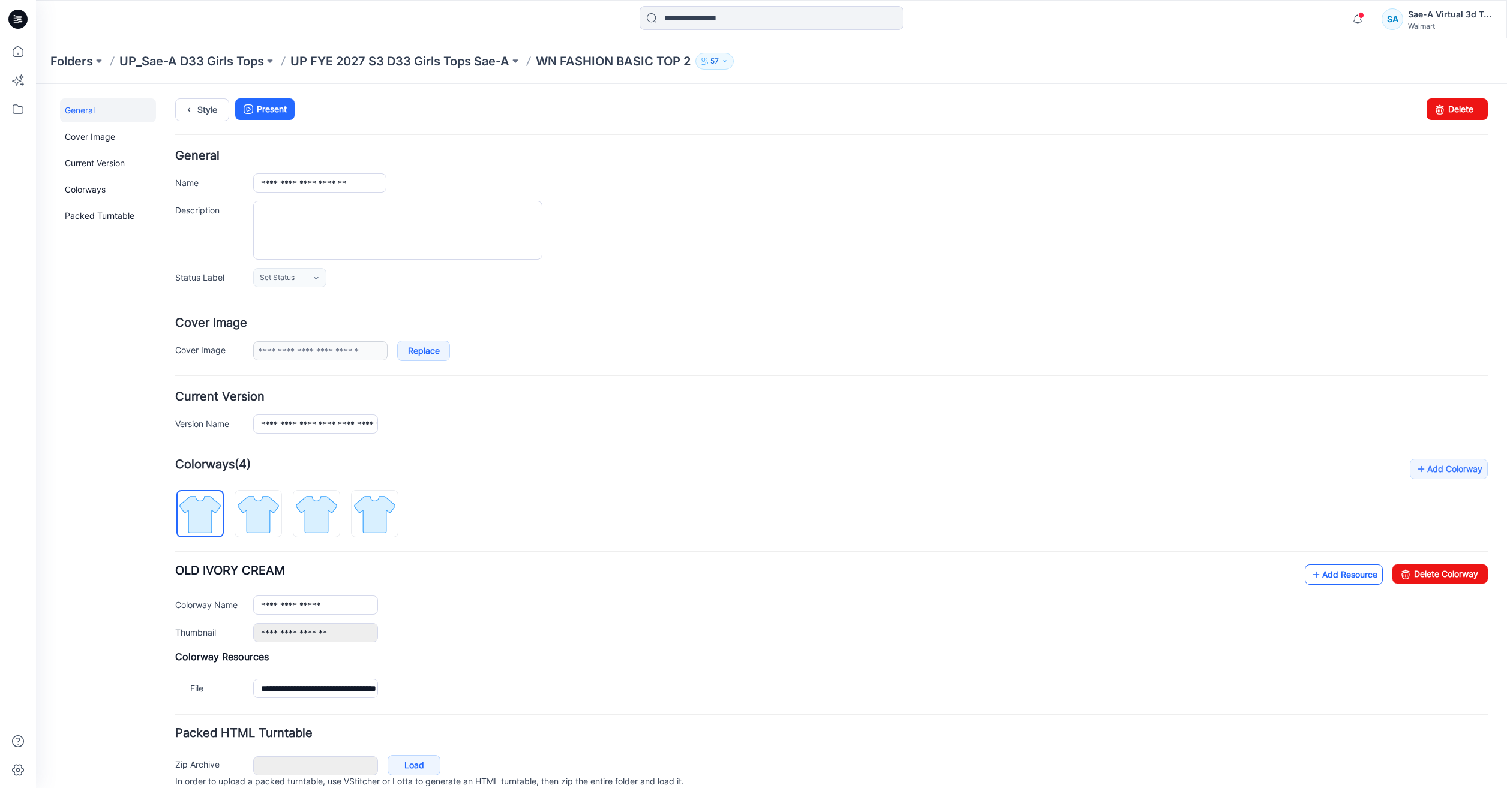
click at [1326, 575] on link "Add Resource" at bounding box center [1344, 575] width 78 height 20
click at [16, 53] on icon at bounding box center [18, 51] width 26 height 26
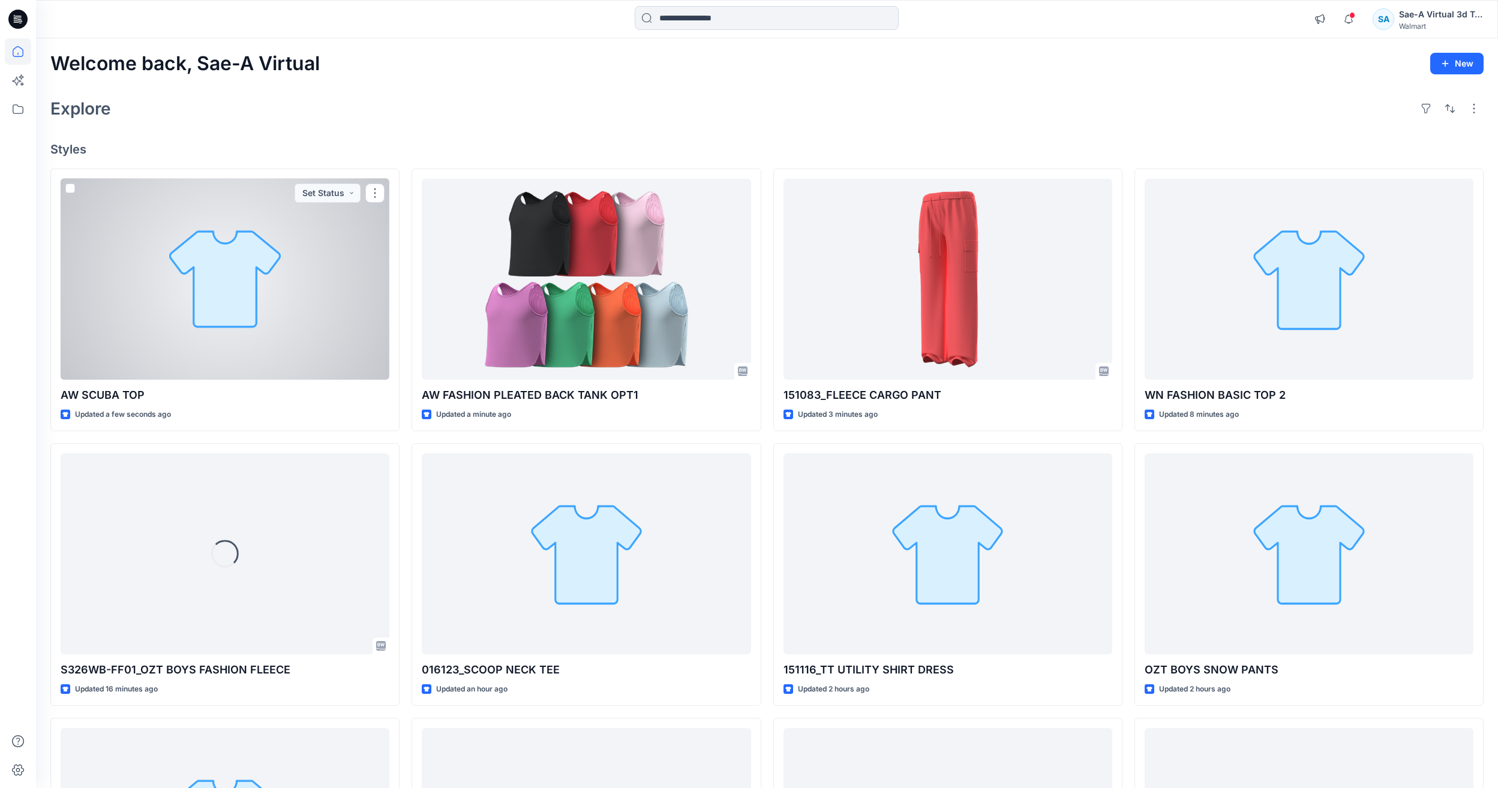
click at [181, 306] on div at bounding box center [225, 279] width 329 height 201
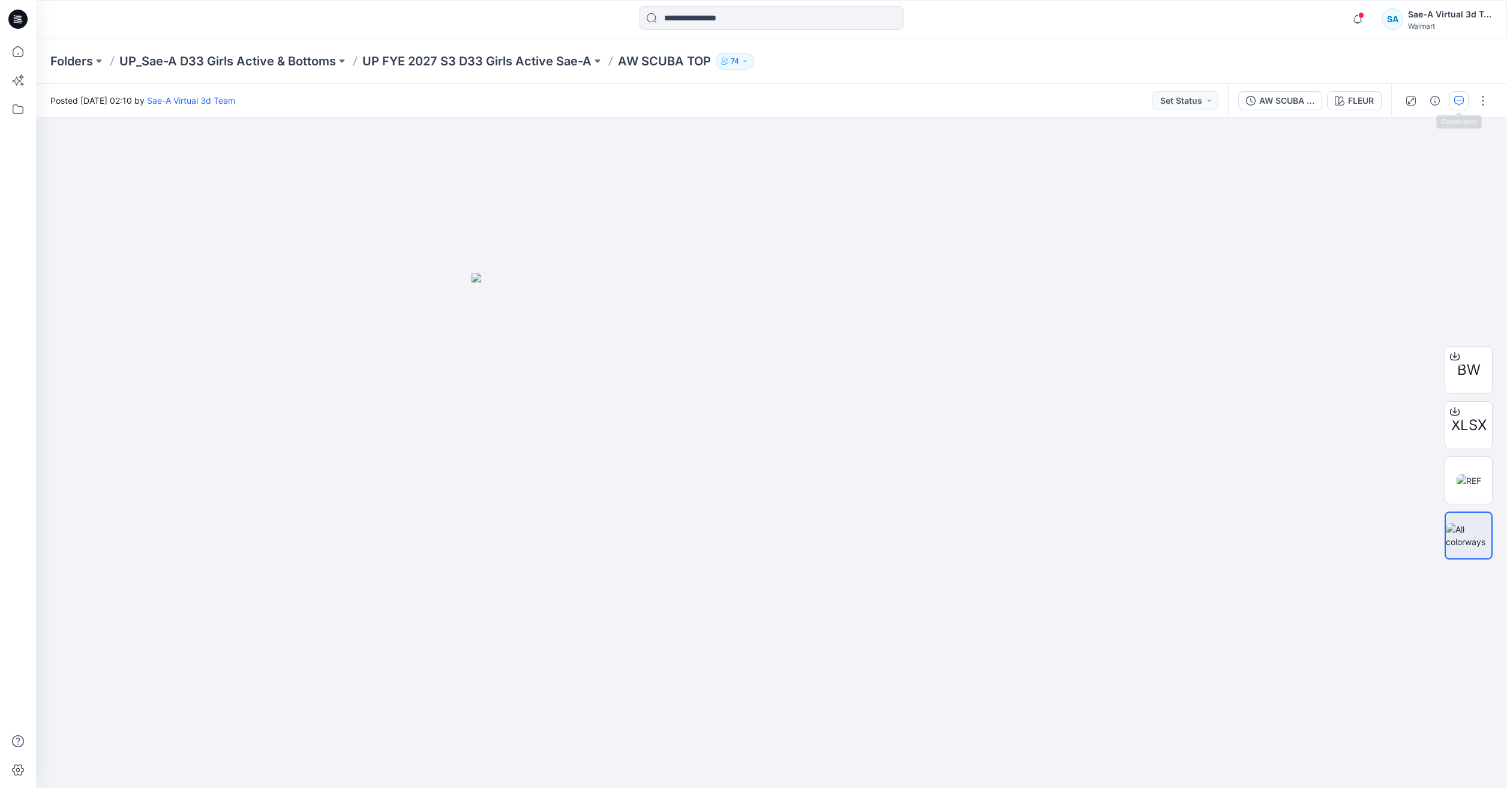
click at [1454, 107] on button "button" at bounding box center [1459, 100] width 19 height 19
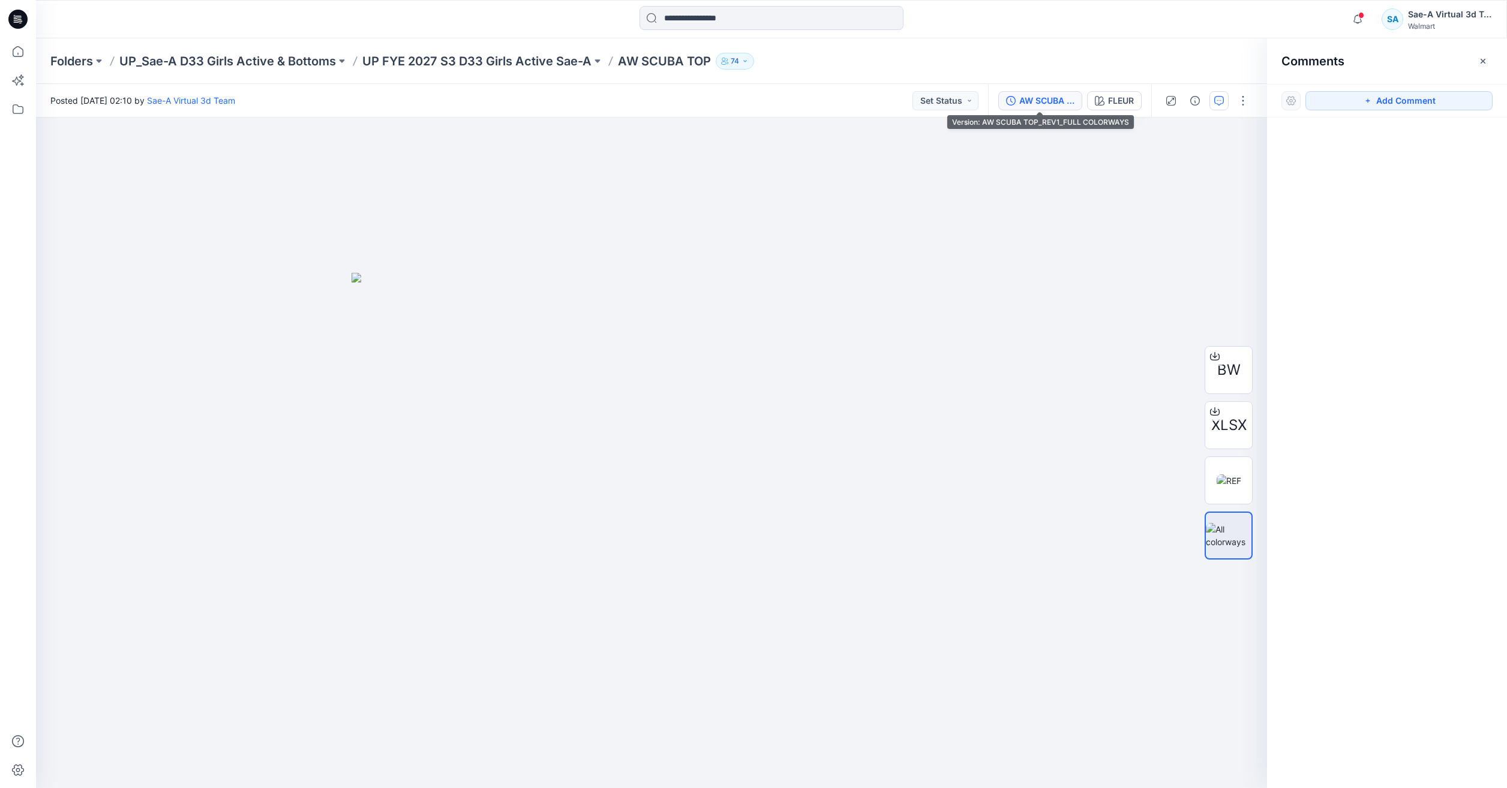
click at [1063, 97] on div "AW SCUBA TOP_REV1_FULL COLORWAYS" at bounding box center [1046, 100] width 55 height 13
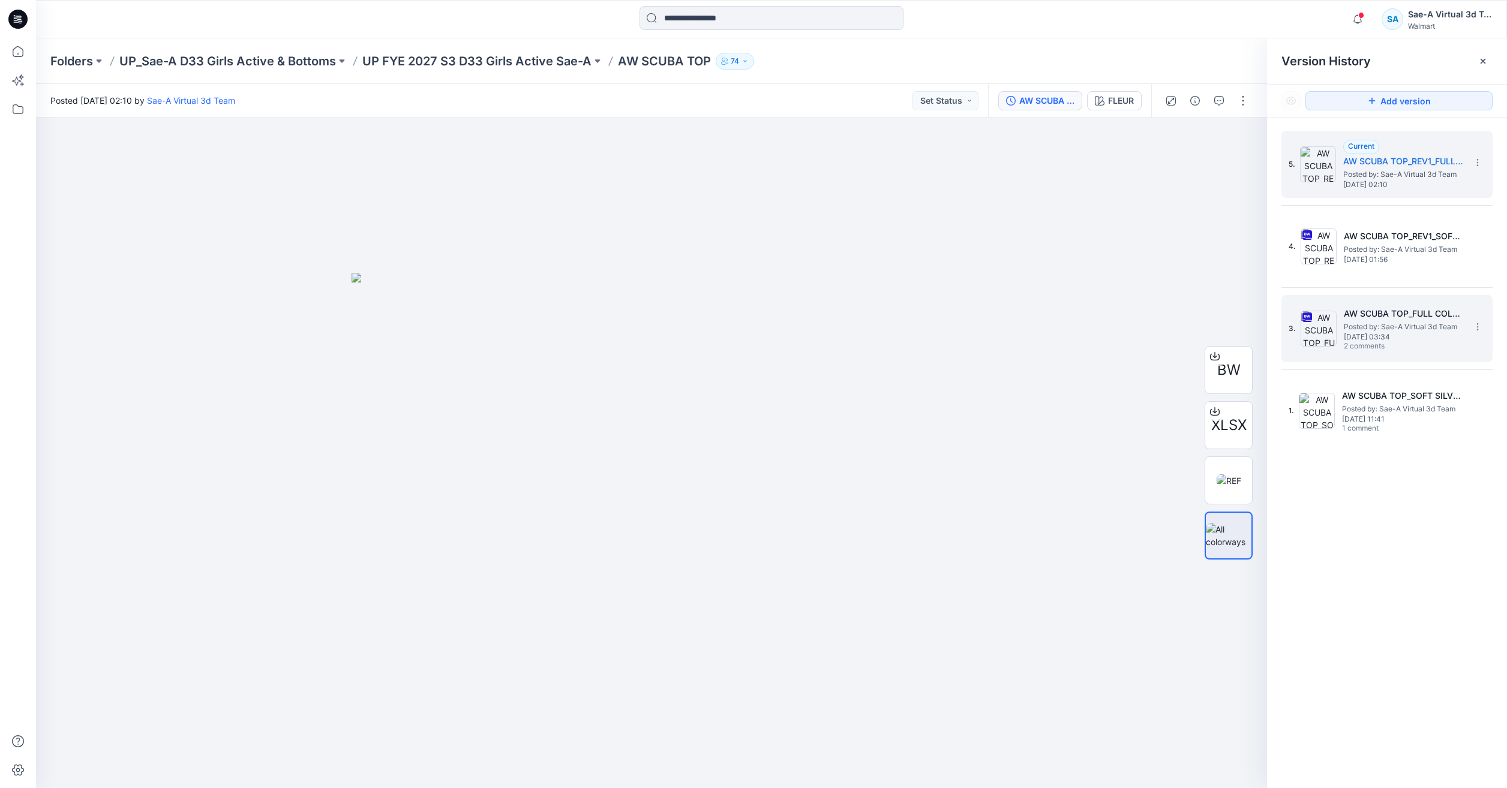
click at [1375, 314] on h5 "AW SCUBA TOP_FULL COLORWAYS" at bounding box center [1404, 314] width 120 height 14
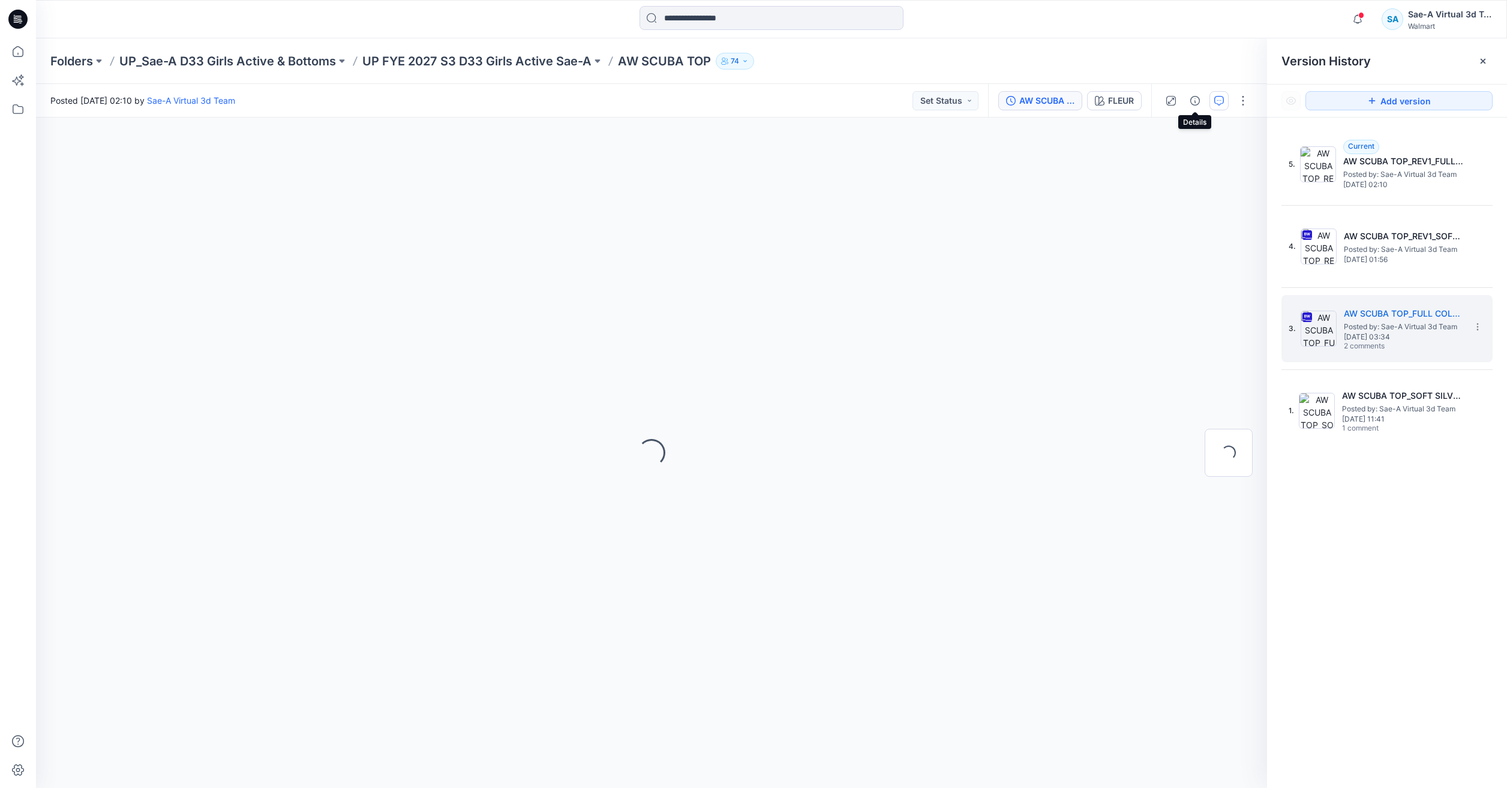
click at [1210, 97] on button "button" at bounding box center [1219, 100] width 19 height 19
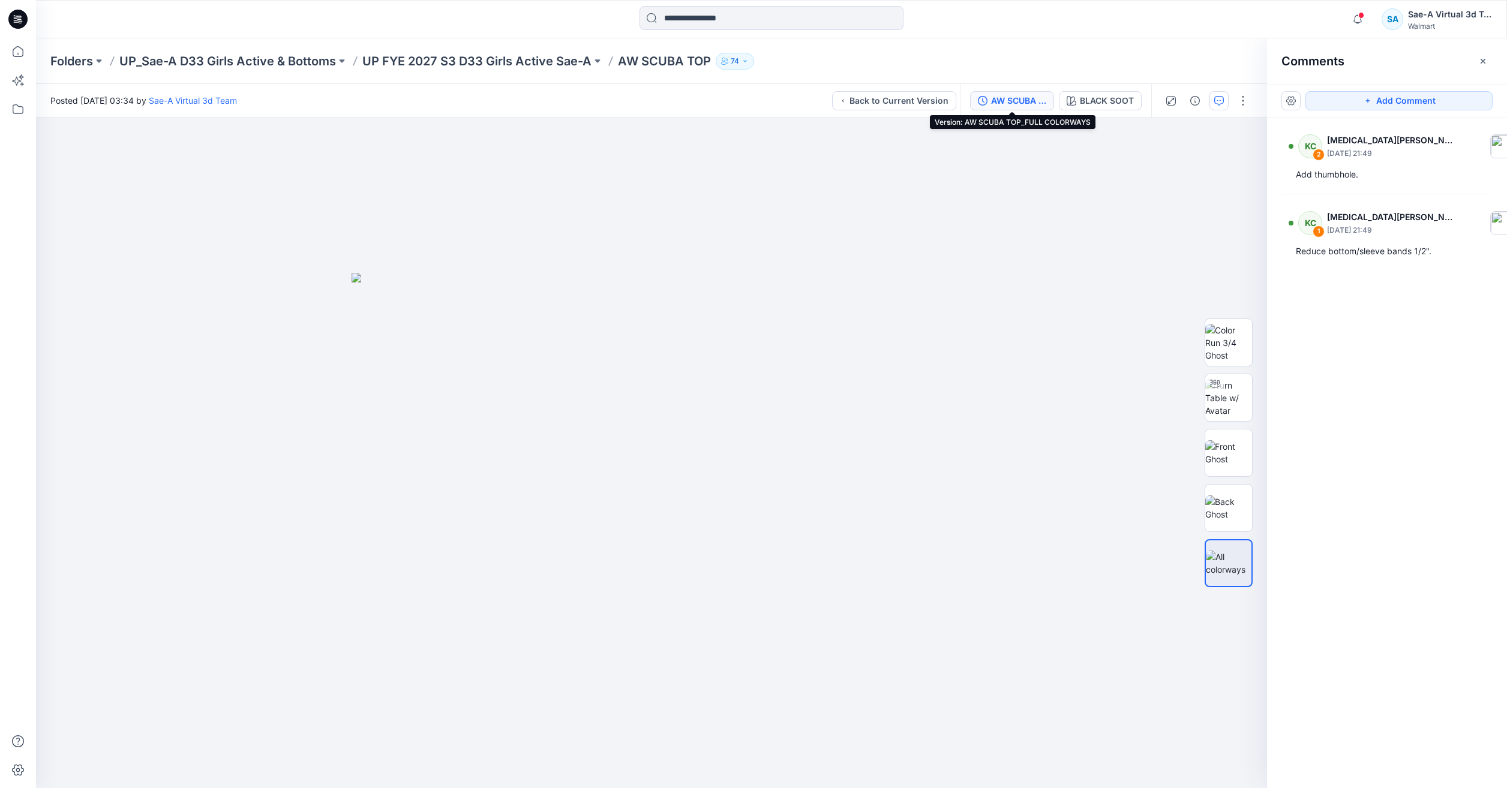
click at [1028, 104] on div "AW SCUBA TOP_FULL COLORWAYS" at bounding box center [1018, 100] width 55 height 13
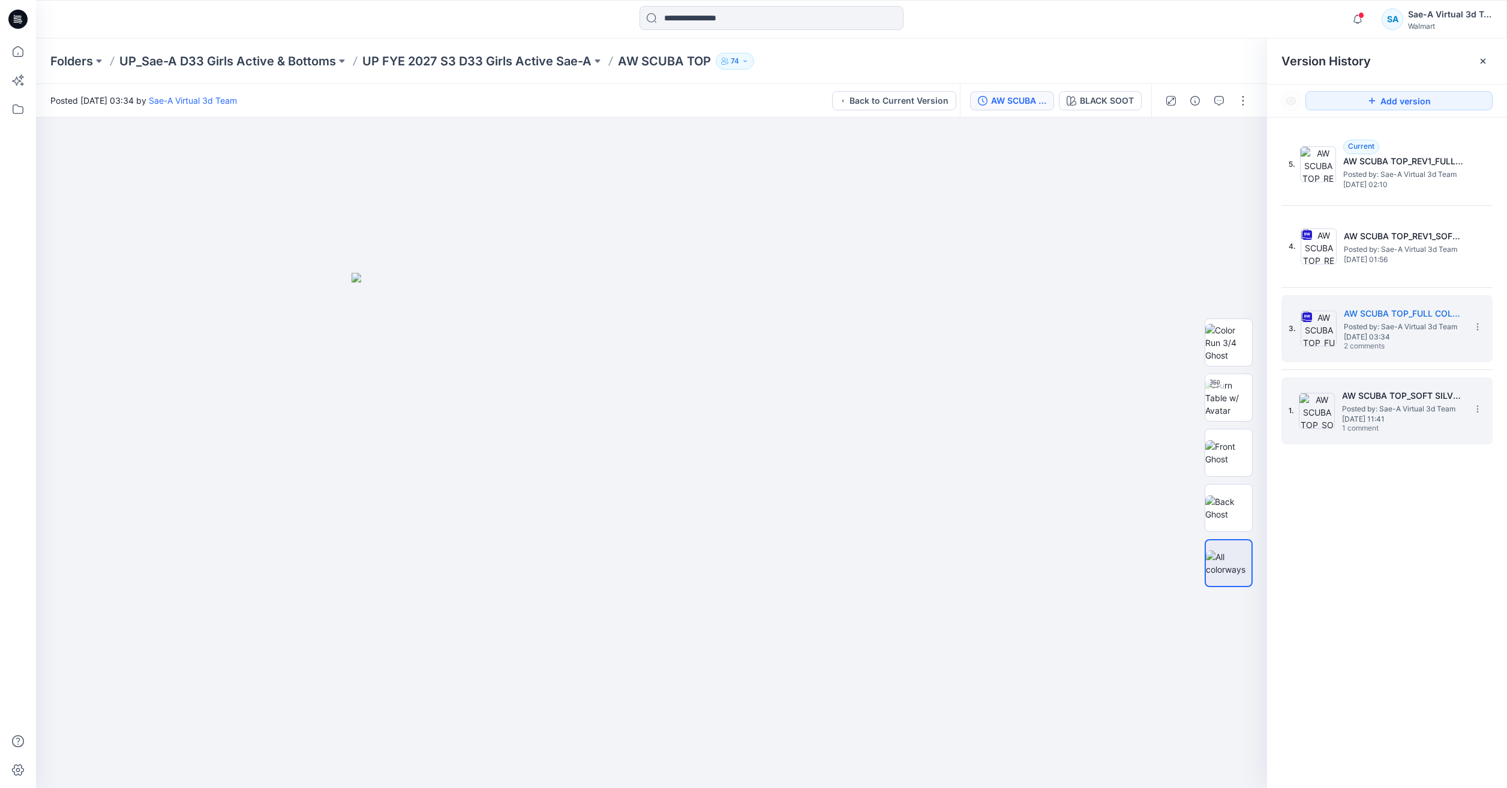
click at [1382, 422] on span "Tuesday, September 09, 2025 11:41" at bounding box center [1402, 419] width 120 height 8
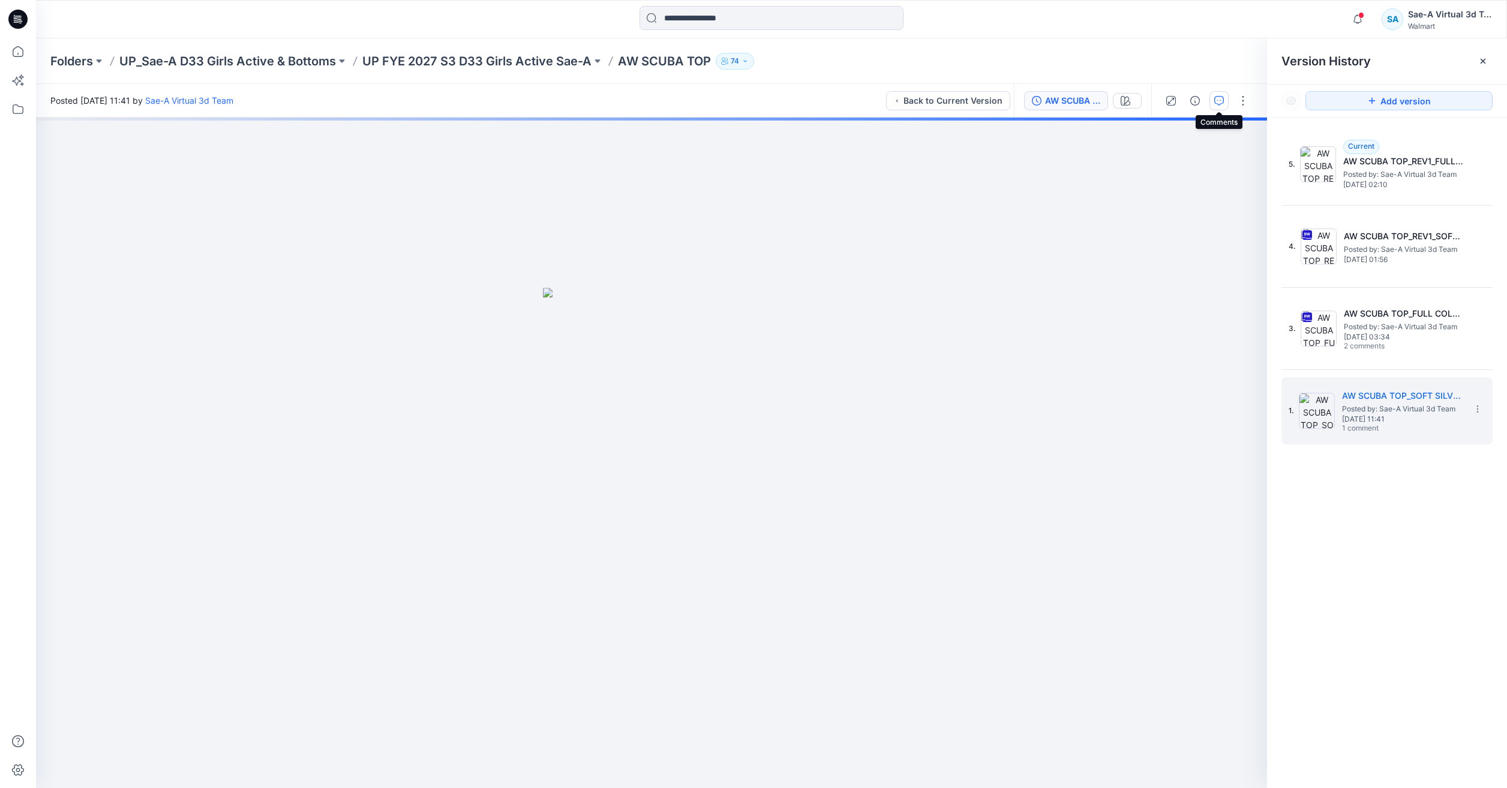
click at [1212, 98] on button "button" at bounding box center [1219, 100] width 19 height 19
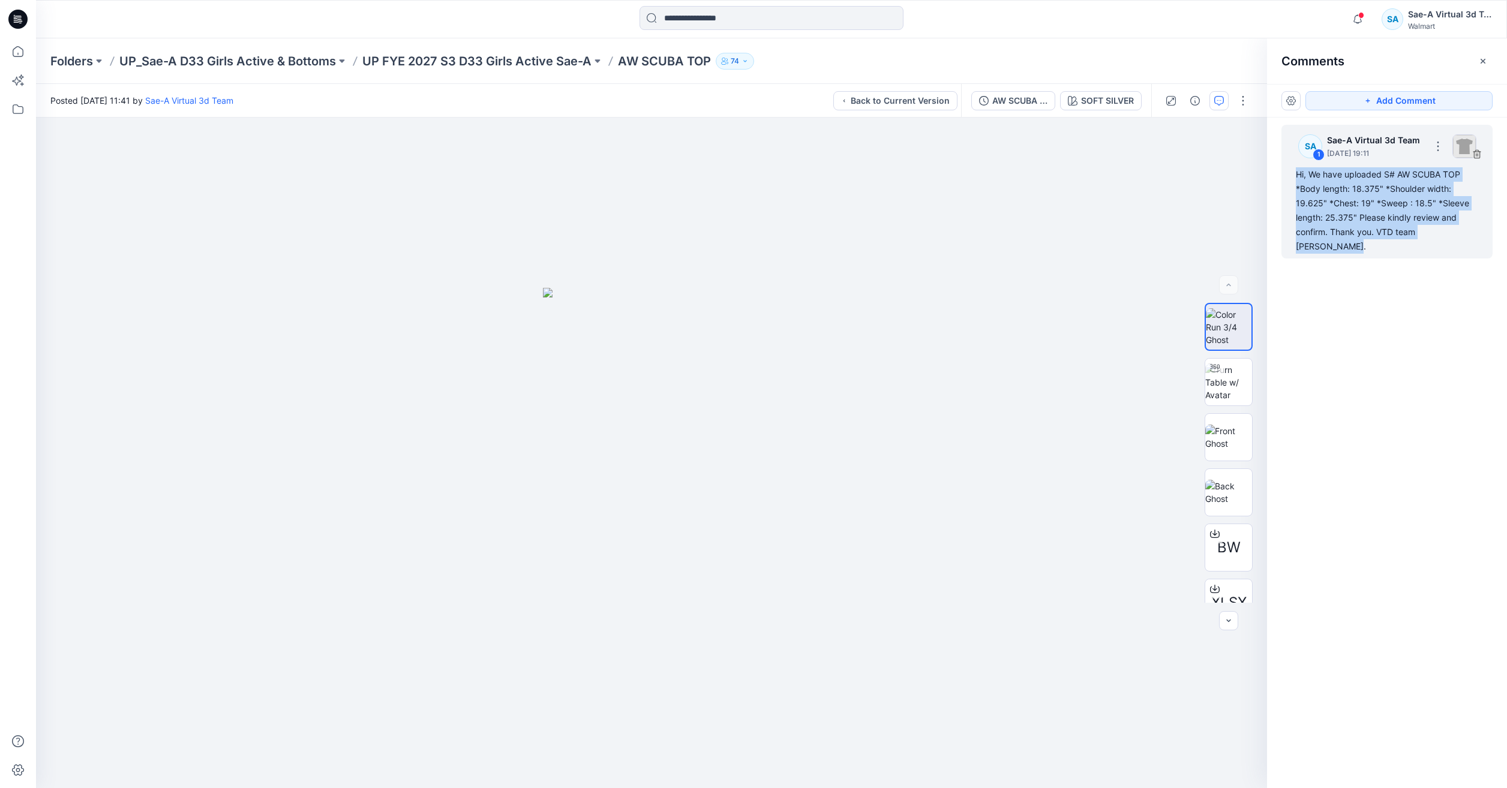
drag, startPoint x: 1475, startPoint y: 231, endPoint x: 1292, endPoint y: 172, distance: 191.6
click at [1292, 172] on div "SA 1 Sae-A Virtual 3d Team September 09, 2025 19:11 Hi, We have uploaded S# AW …" at bounding box center [1387, 192] width 211 height 134
copy div "Hi, We have uploaded S# AW SCUBA TOP *Body length: 18.375" *Shoulder width: 19.…"
click at [1001, 100] on div "AW SCUBA TOP_SOFT SILVER" at bounding box center [1019, 100] width 55 height 13
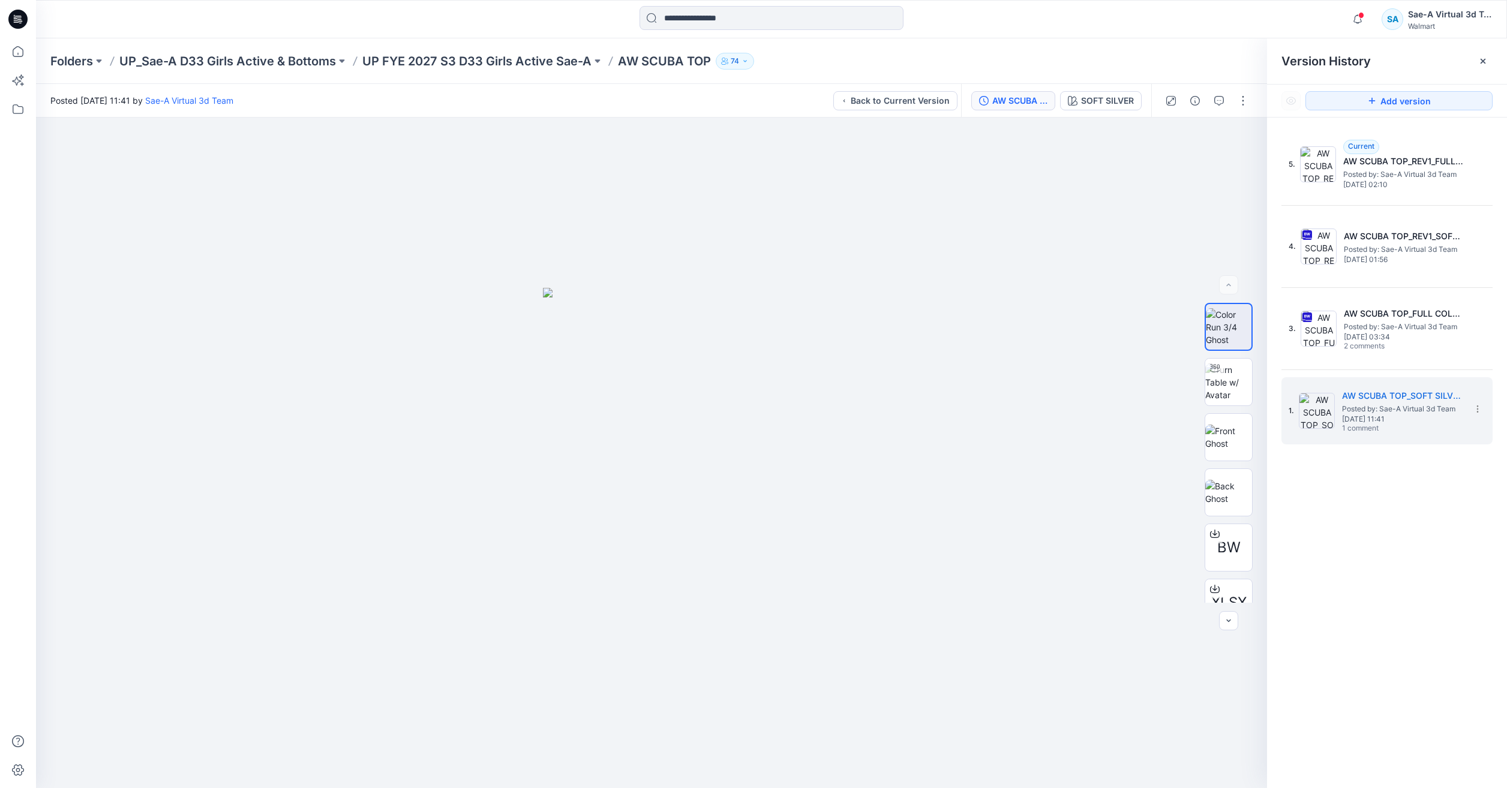
click at [1030, 93] on button "AW SCUBA TOP_SOFT SILVER" at bounding box center [1013, 100] width 84 height 19
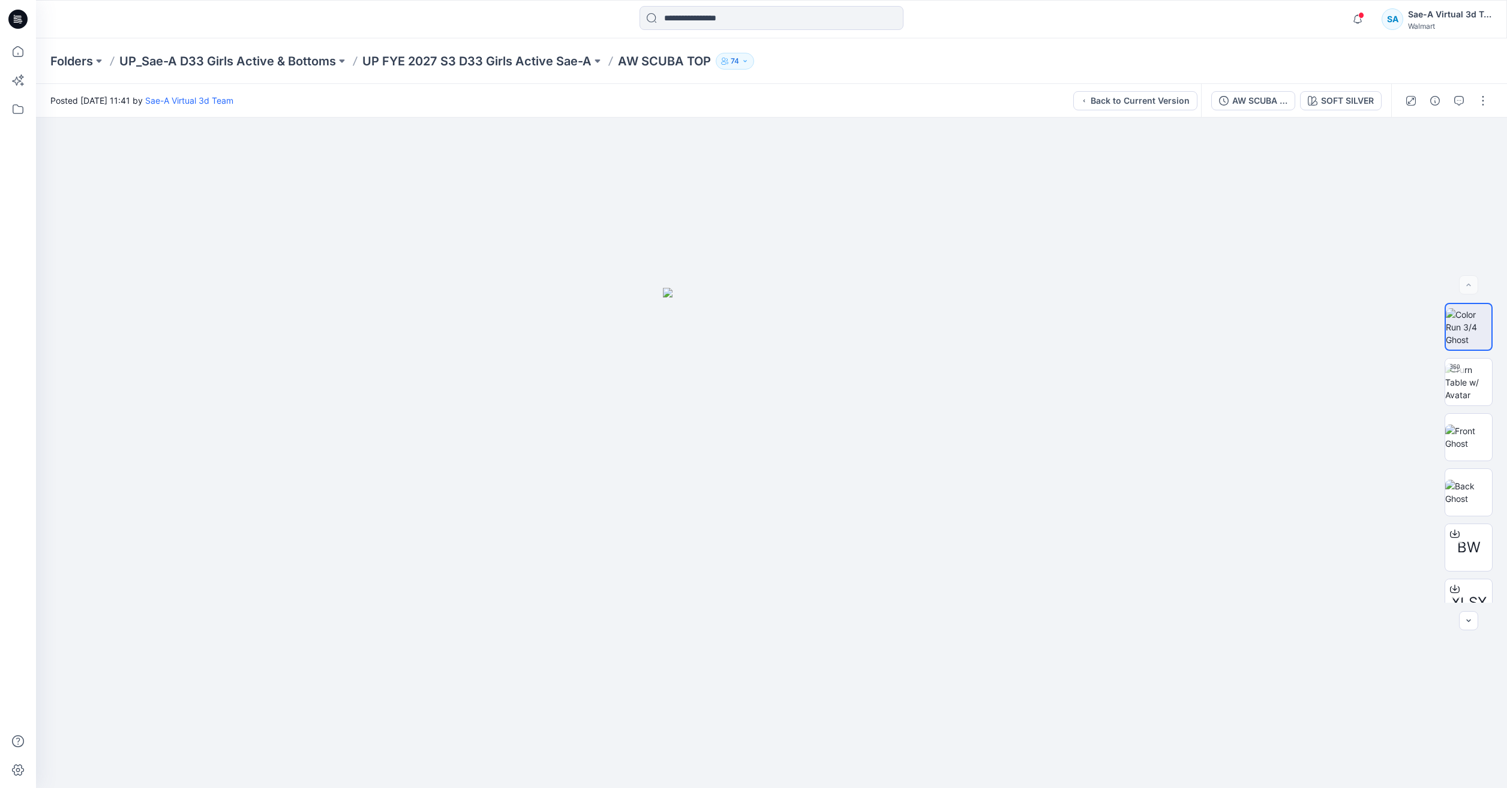
click at [1072, 106] on div "Posted Tuesday, September 09, 2025 11:41 by Sae-A Virtual 3d Team Back to Curre…" at bounding box center [618, 100] width 1165 height 33
click at [1054, 101] on div "Posted Tuesday, September 09, 2025 11:41 by Sae-A Virtual 3d Team Back to Curre…" at bounding box center [618, 100] width 1165 height 33
click at [1049, 101] on div "Posted Tuesday, September 09, 2025 11:41 by Sae-A Virtual 3d Team Back to Curre…" at bounding box center [618, 100] width 1165 height 33
click at [1238, 99] on div "AW SCUBA TOP_SOFT SILVER" at bounding box center [1259, 100] width 55 height 13
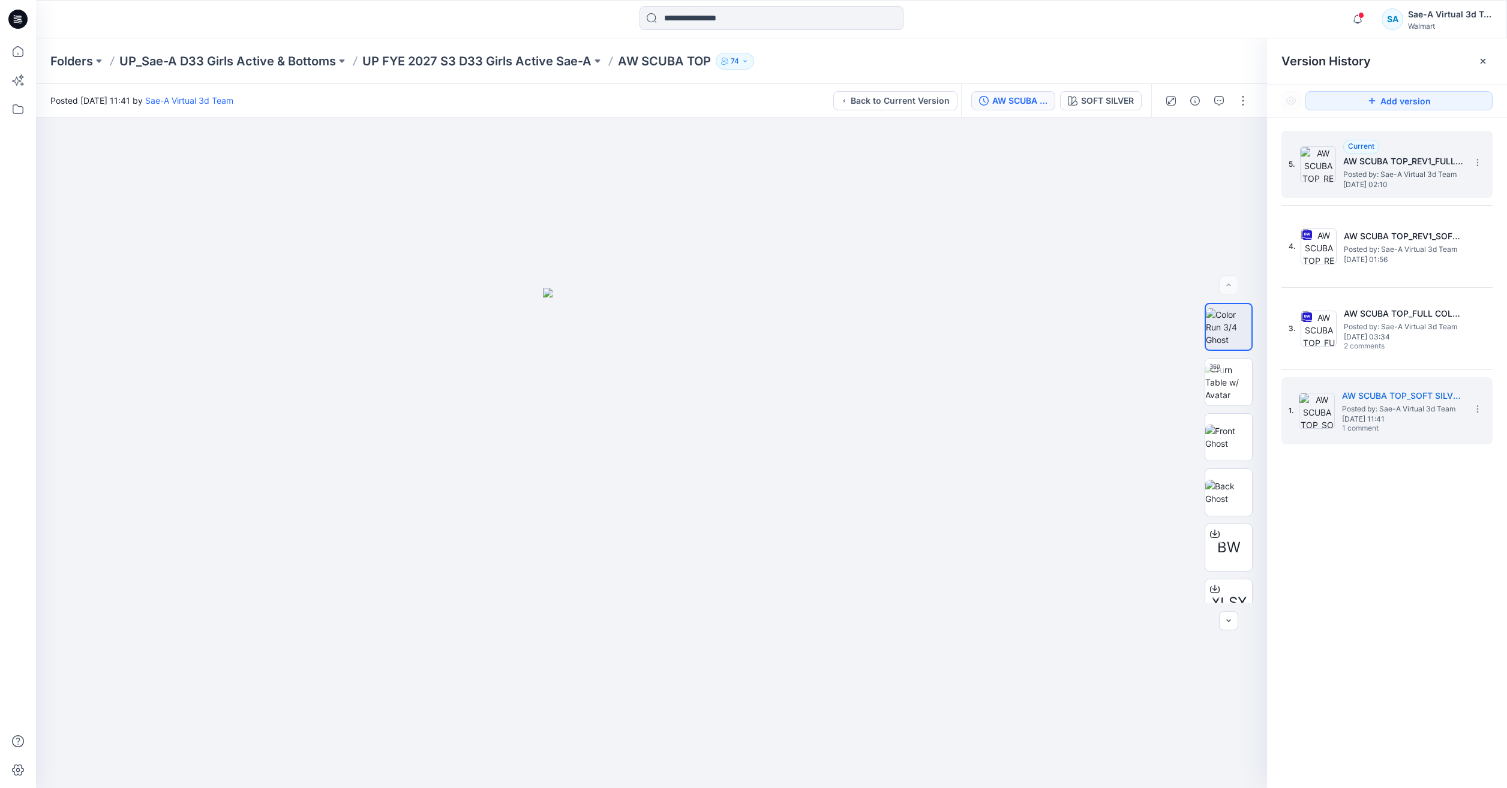
click at [1364, 170] on span "Posted by: Sae-A Virtual 3d Team" at bounding box center [1403, 175] width 120 height 12
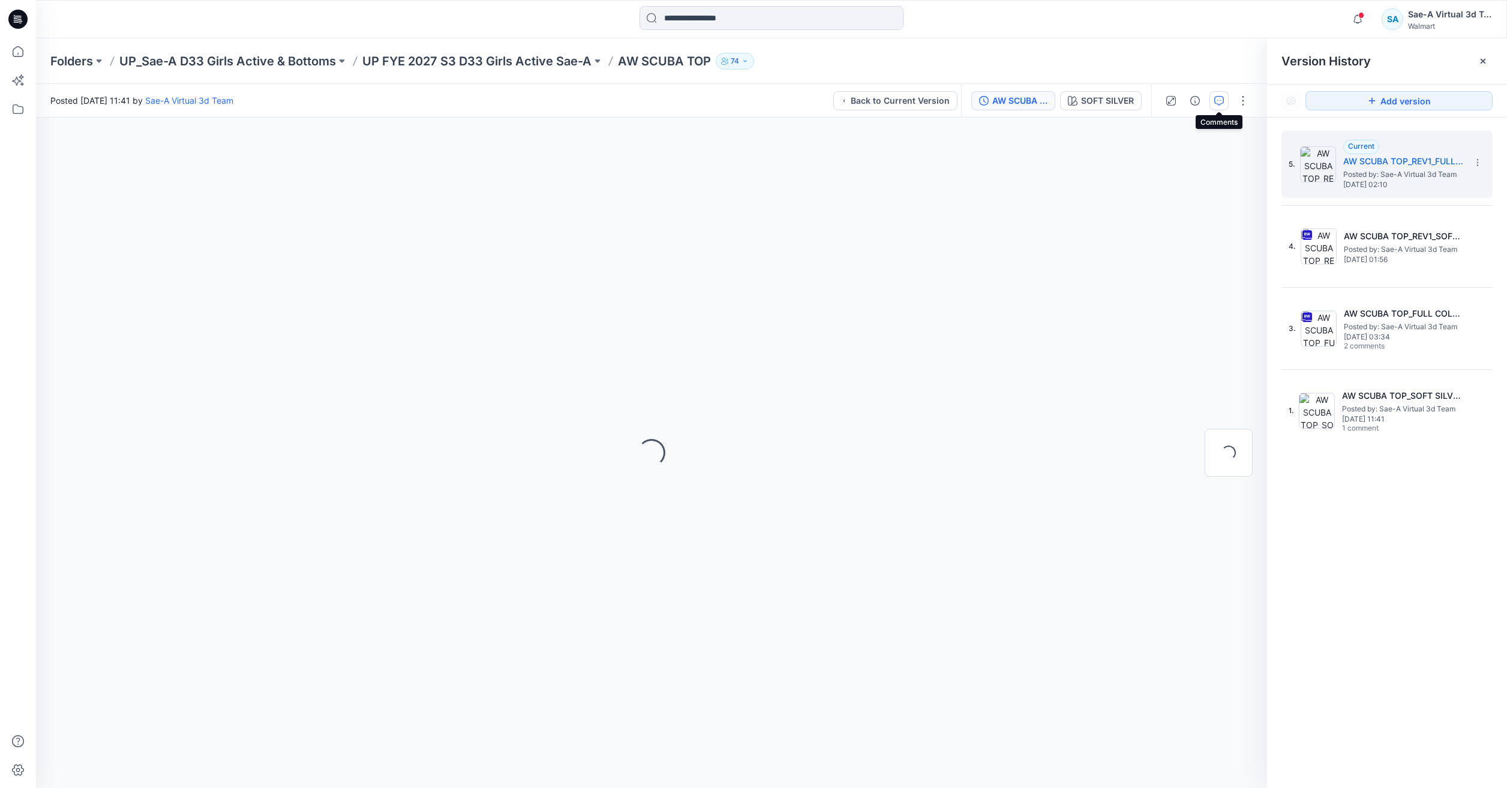
click at [1220, 101] on icon "button" at bounding box center [1219, 101] width 10 height 10
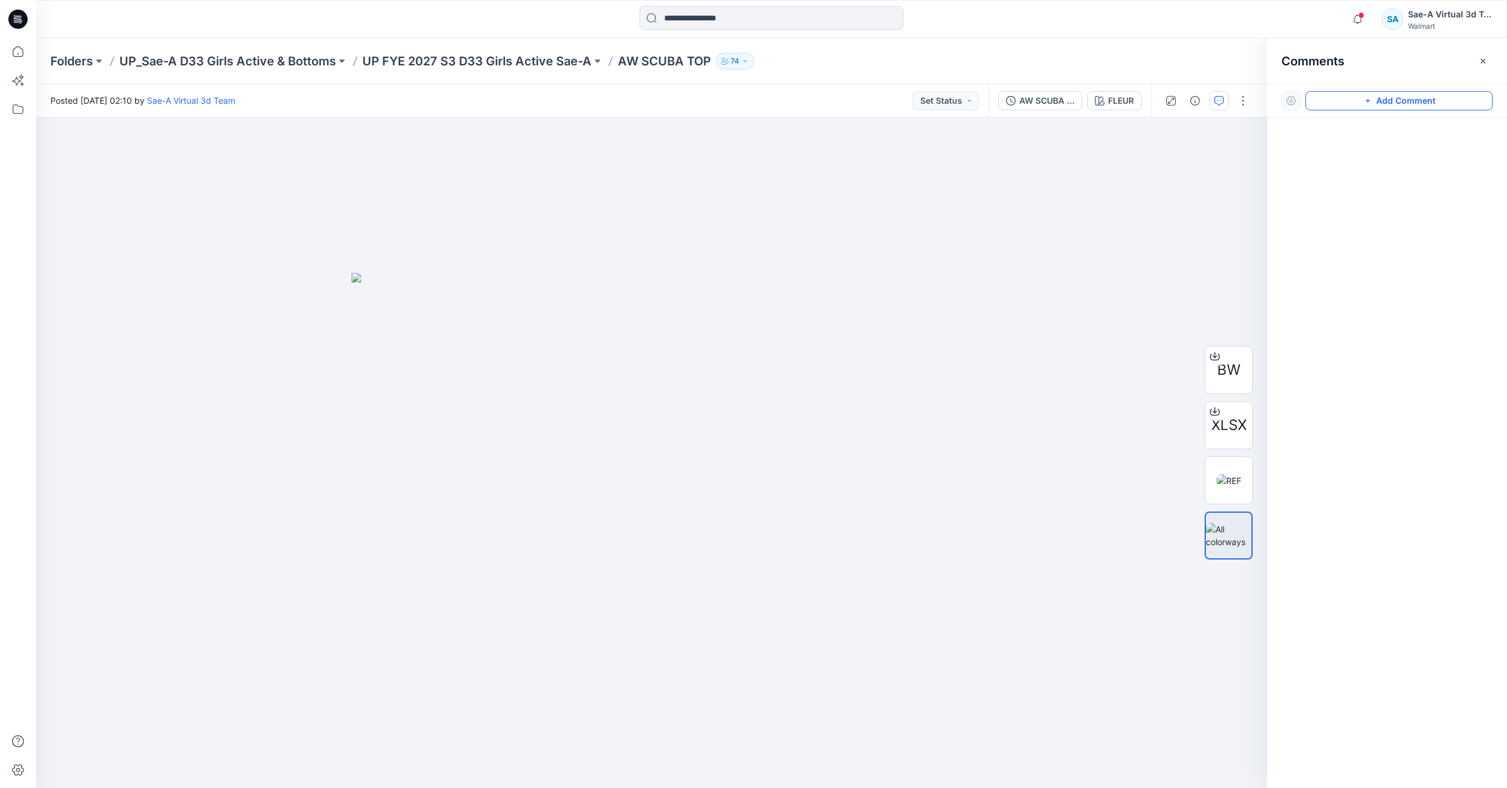
click at [1366, 100] on icon "button" at bounding box center [1368, 101] width 10 height 10
click at [702, 202] on div "1" at bounding box center [651, 453] width 1231 height 671
click at [782, 252] on textarea "**********" at bounding box center [782, 237] width 197 height 48
click at [793, 254] on textarea "**********" at bounding box center [782, 237] width 197 height 48
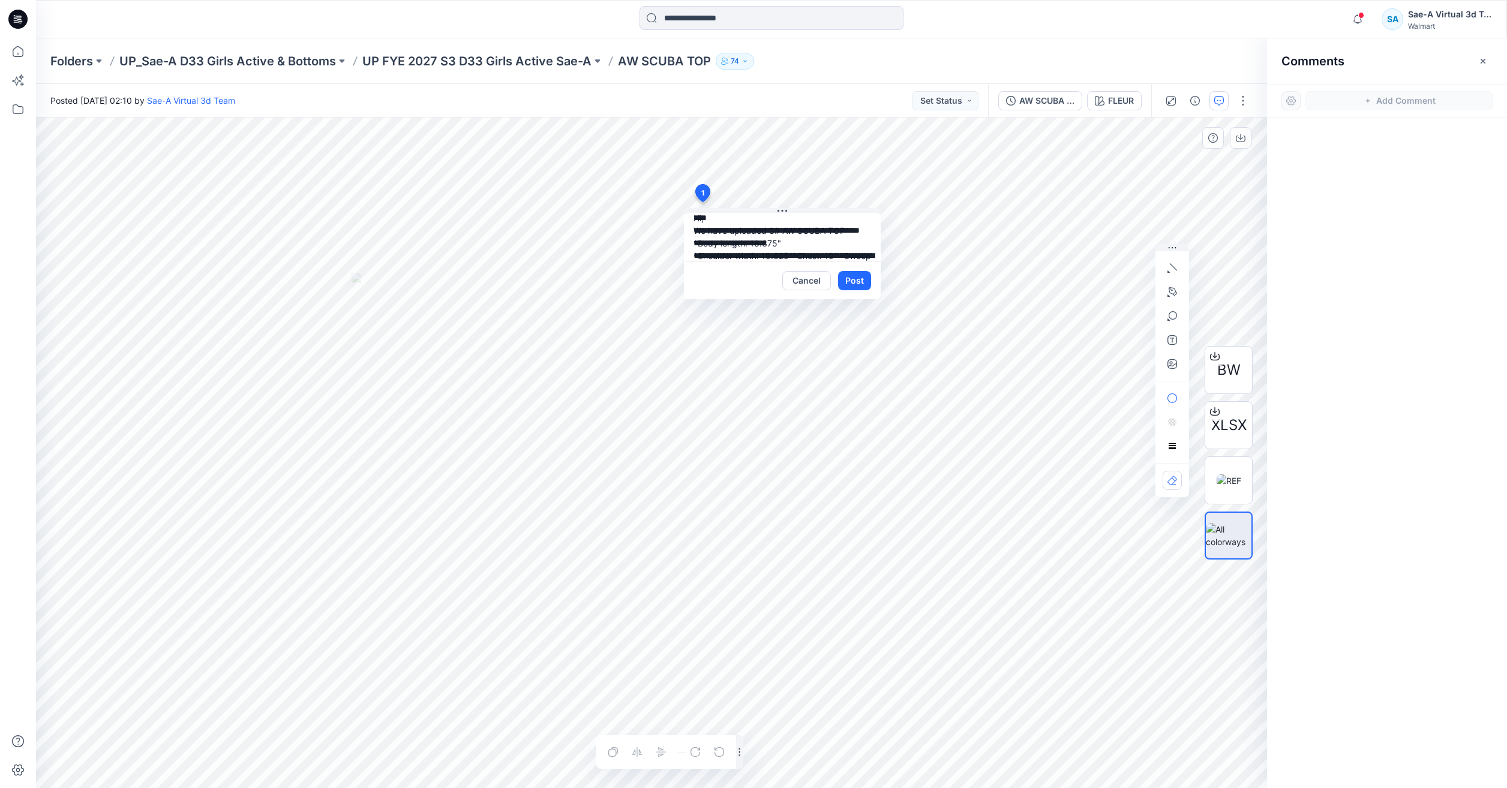
scroll to position [23, 0]
click at [742, 257] on textarea "**********" at bounding box center [782, 237] width 197 height 48
click at [751, 256] on textarea "**********" at bounding box center [782, 237] width 197 height 48
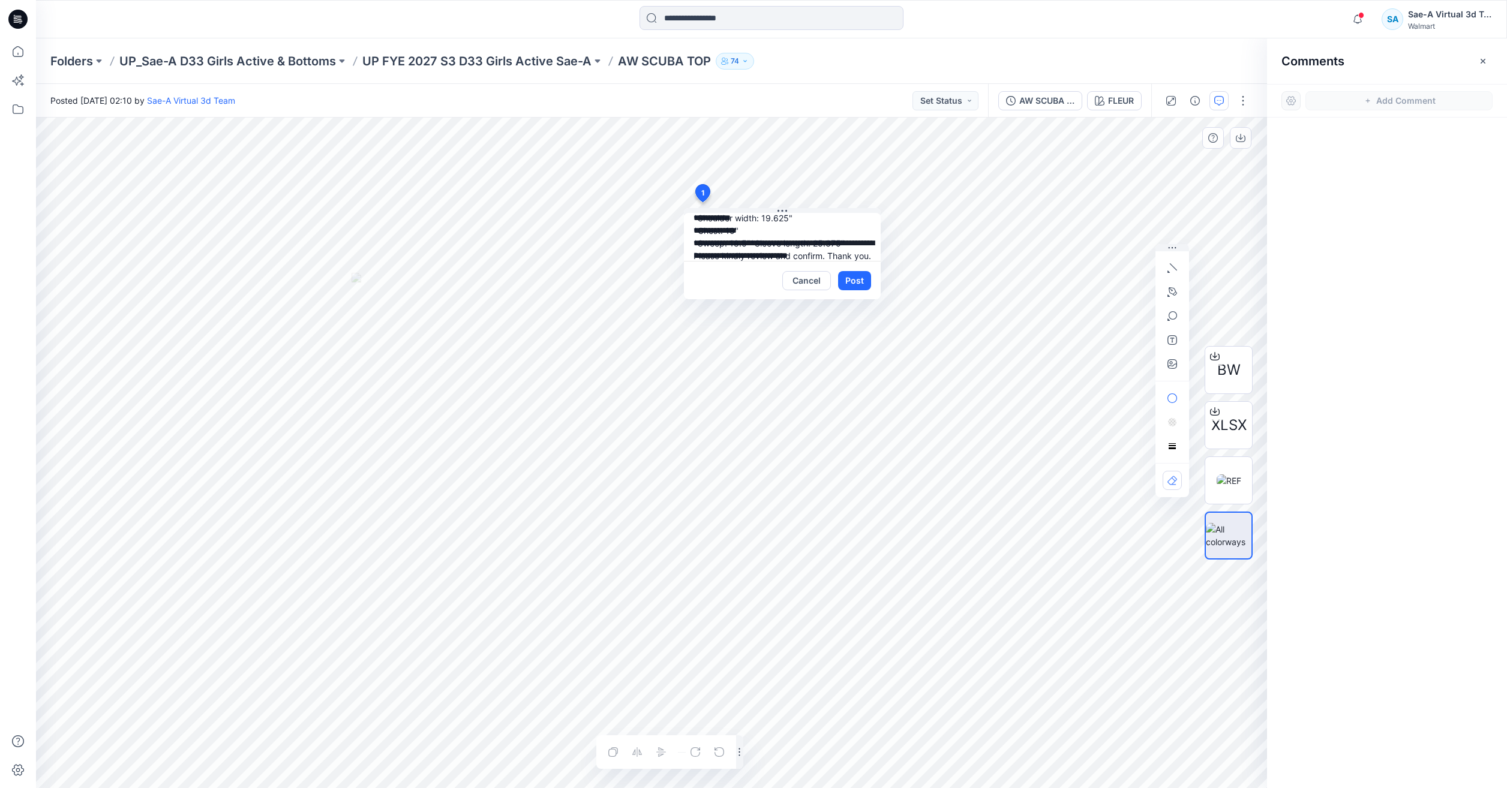
click at [790, 254] on textarea "**********" at bounding box center [782, 237] width 197 height 48
click at [830, 251] on textarea "**********" at bounding box center [782, 237] width 197 height 48
type textarea "**********"
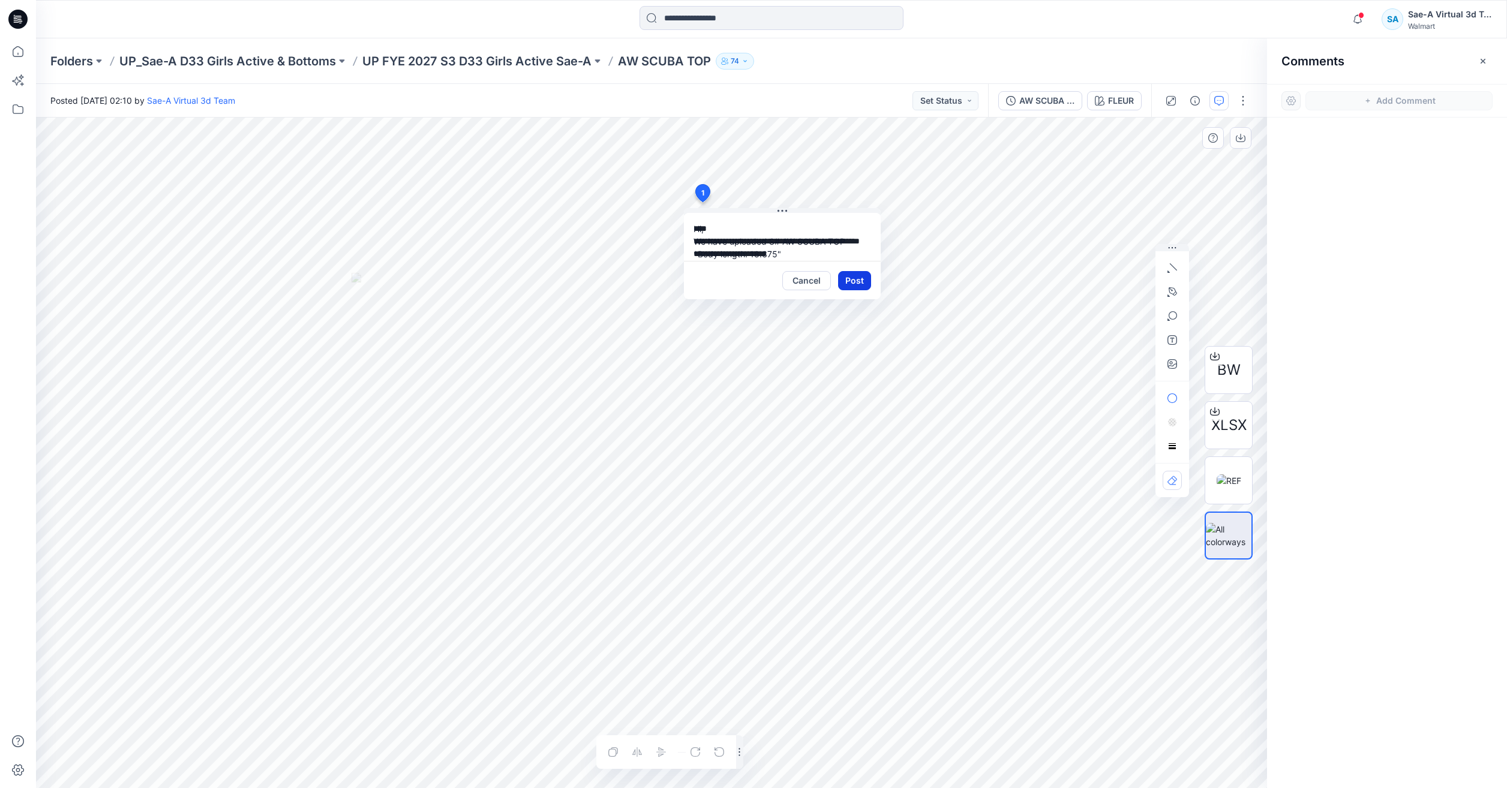
click at [854, 277] on button "Post" at bounding box center [854, 280] width 33 height 19
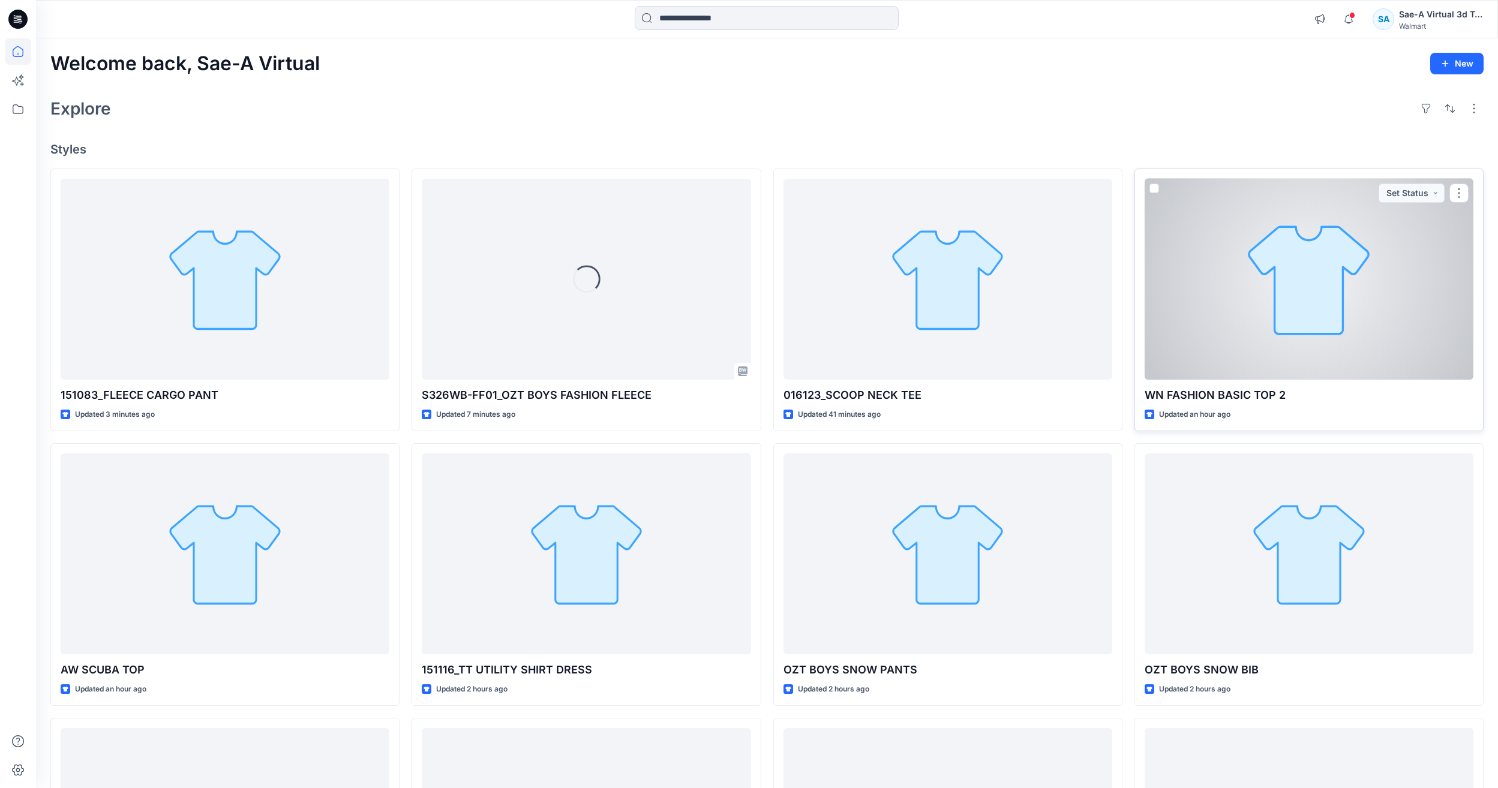
click at [1309, 292] on div at bounding box center [1309, 279] width 329 height 201
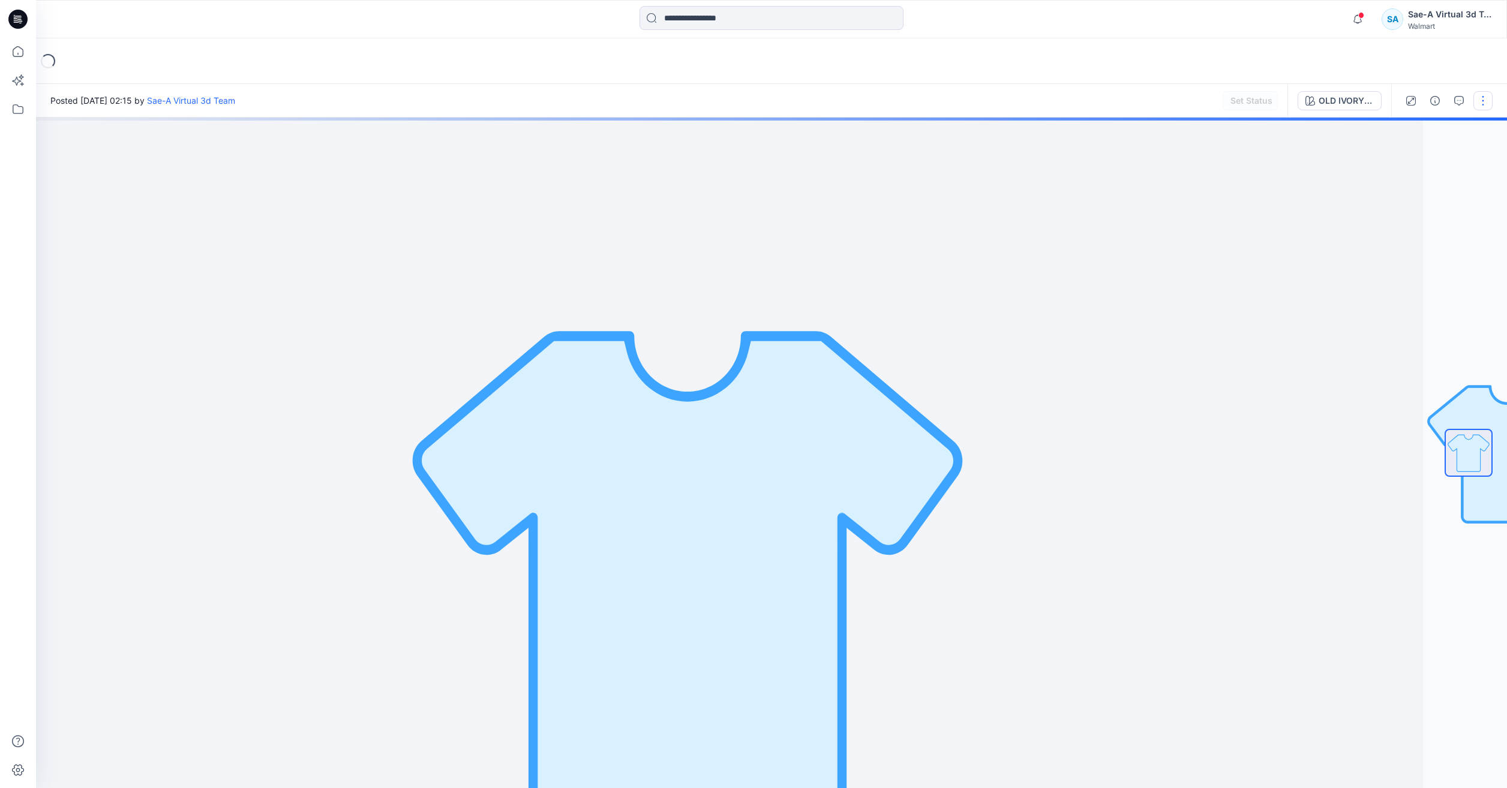
click at [1477, 102] on button "button" at bounding box center [1483, 100] width 19 height 19
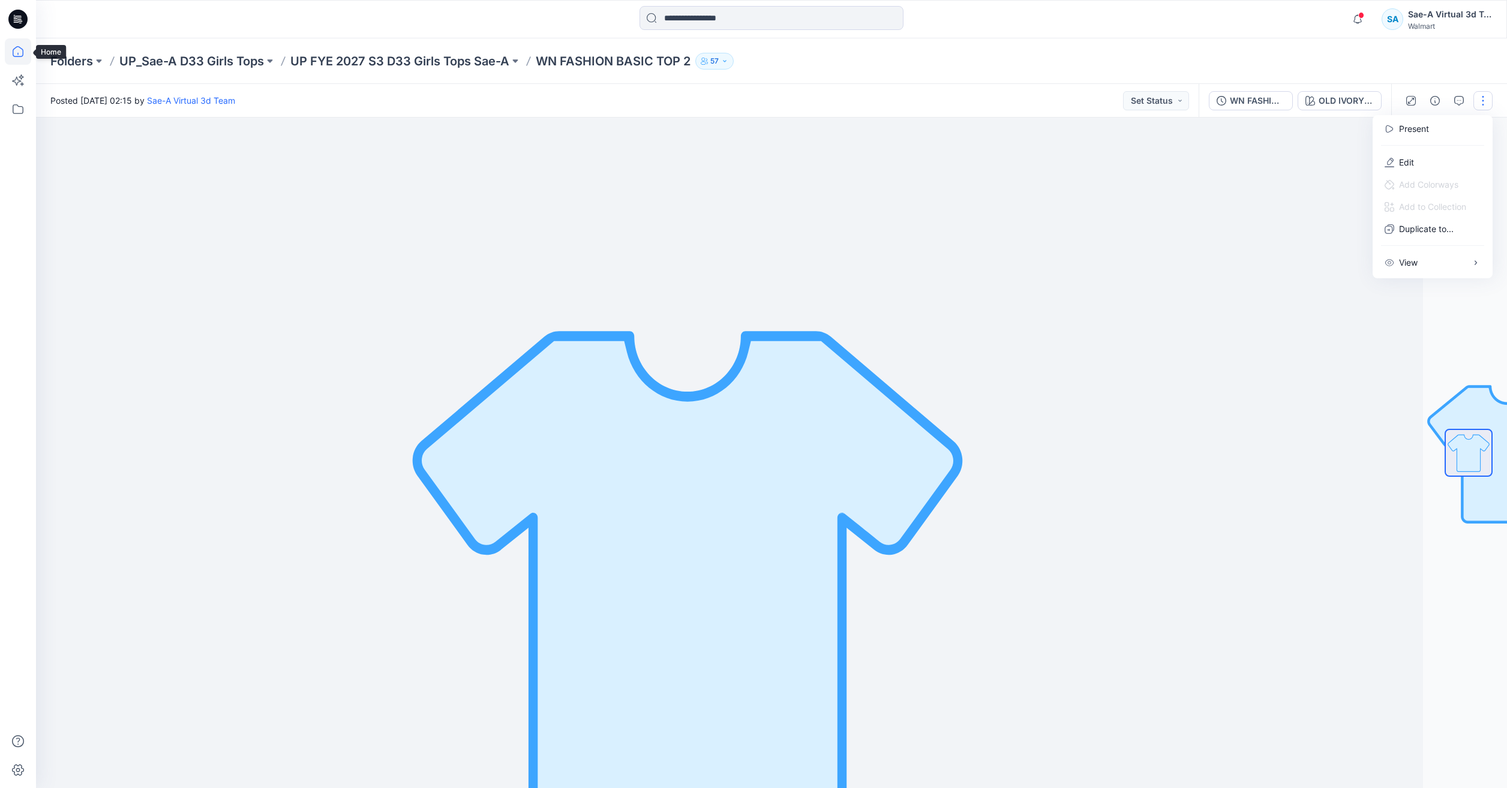
click at [15, 50] on icon at bounding box center [18, 51] width 26 height 26
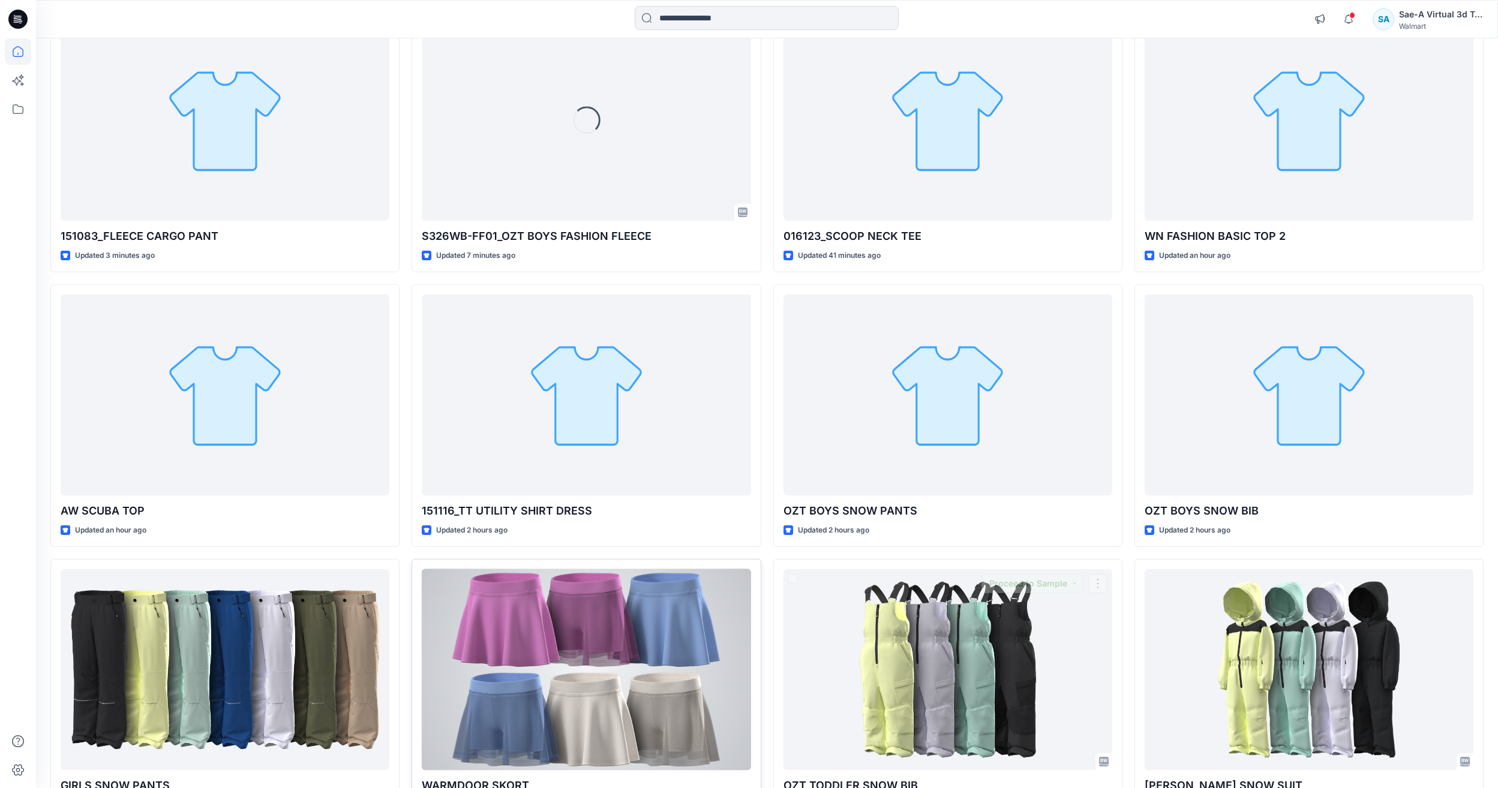
scroll to position [180, 0]
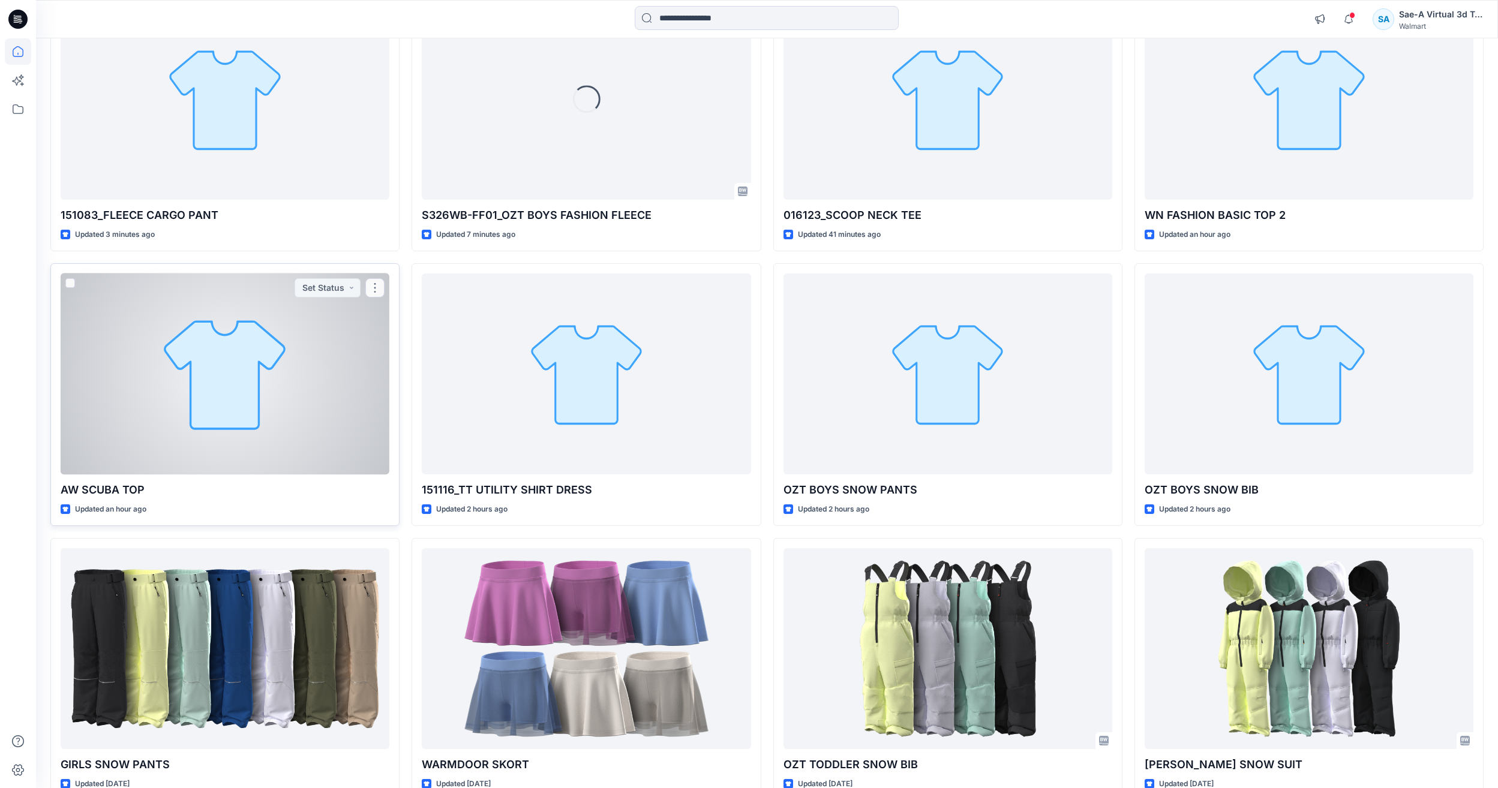
click at [262, 396] on div at bounding box center [225, 374] width 329 height 201
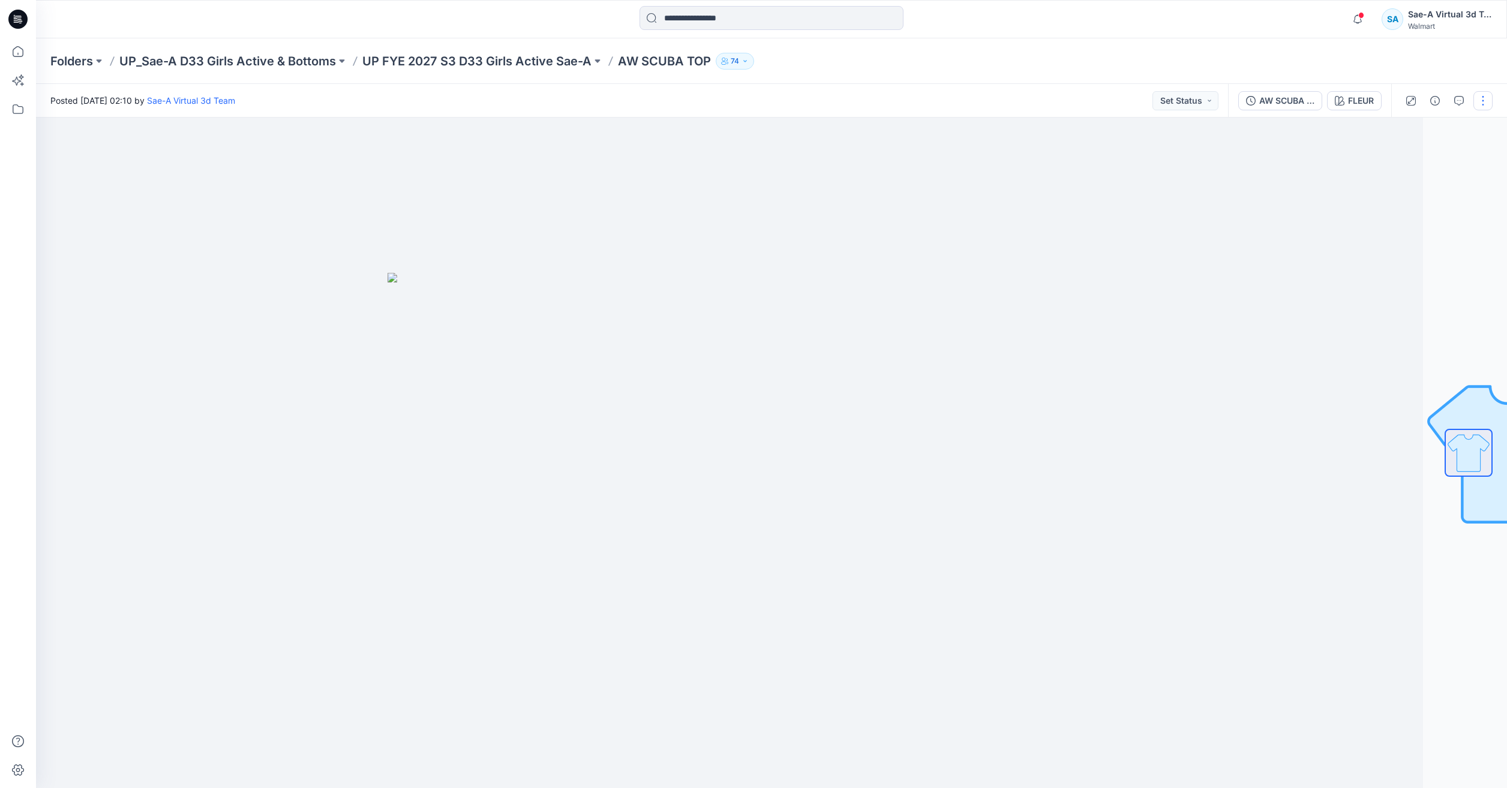
click at [1478, 101] on button "button" at bounding box center [1483, 100] width 19 height 19
click at [1433, 155] on button "Edit" at bounding box center [1433, 162] width 110 height 22
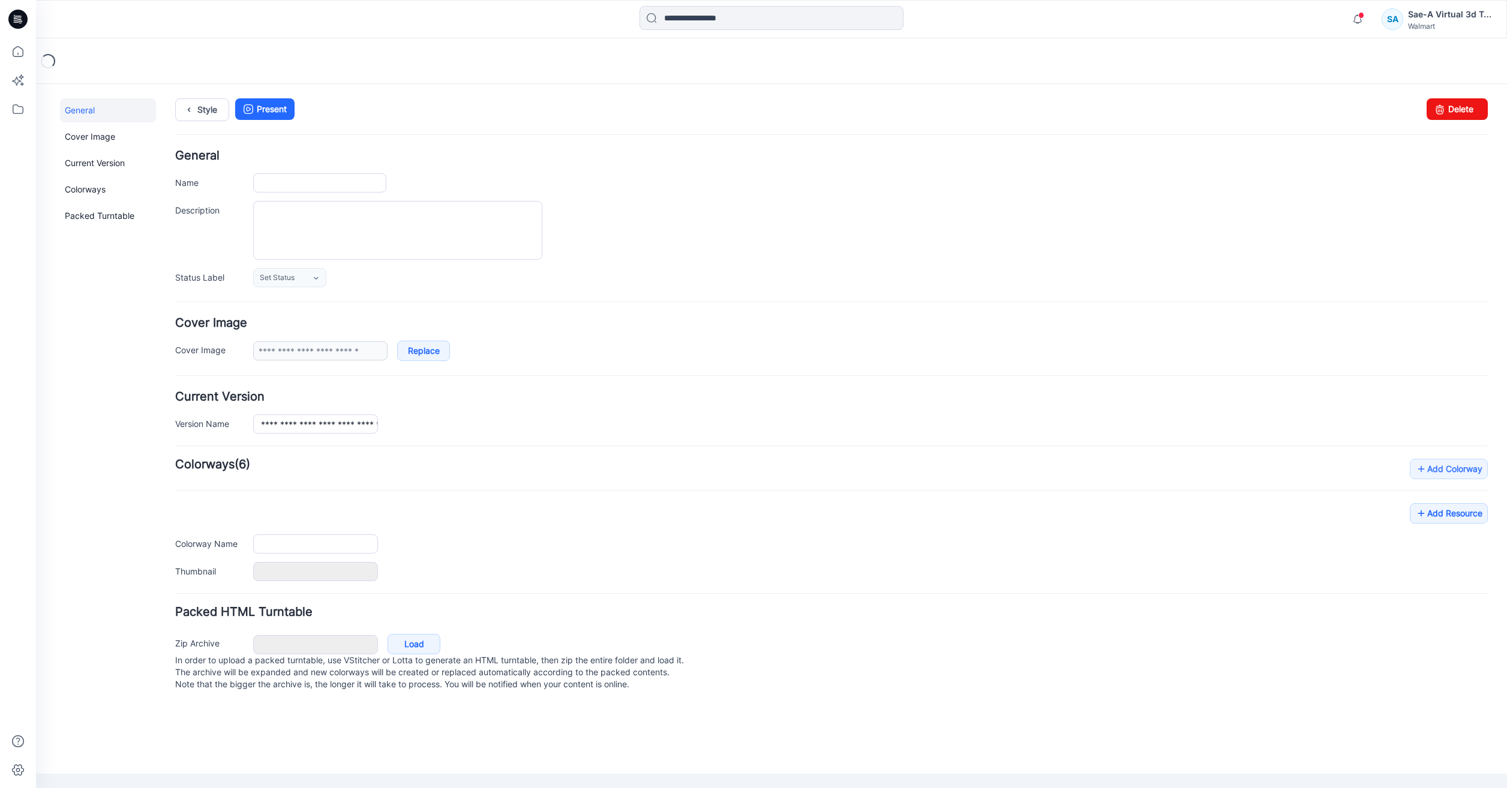
type input "**********"
type input "*****"
type input "**********"
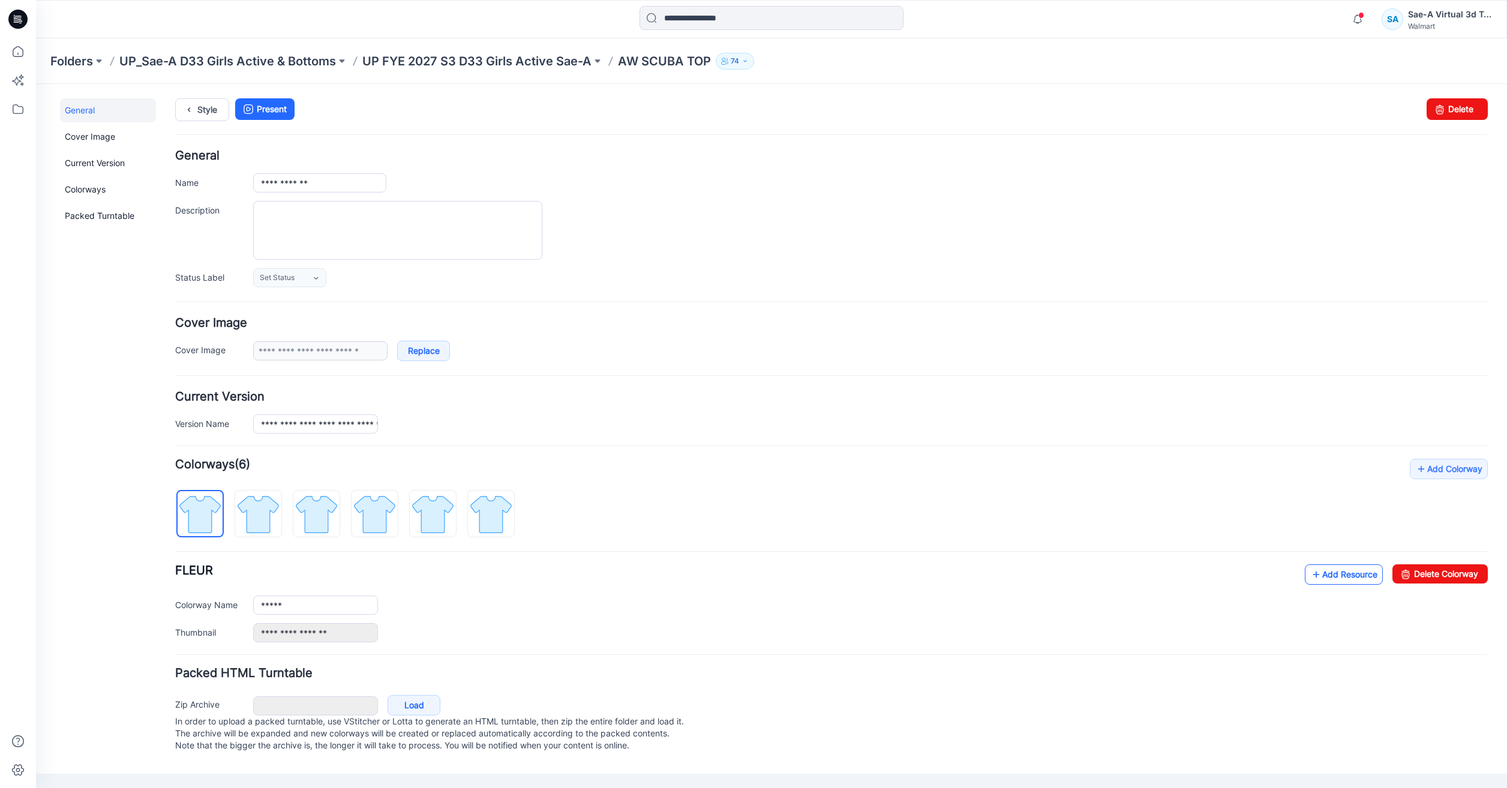
click at [1356, 574] on link "Add Resource" at bounding box center [1344, 575] width 78 height 20
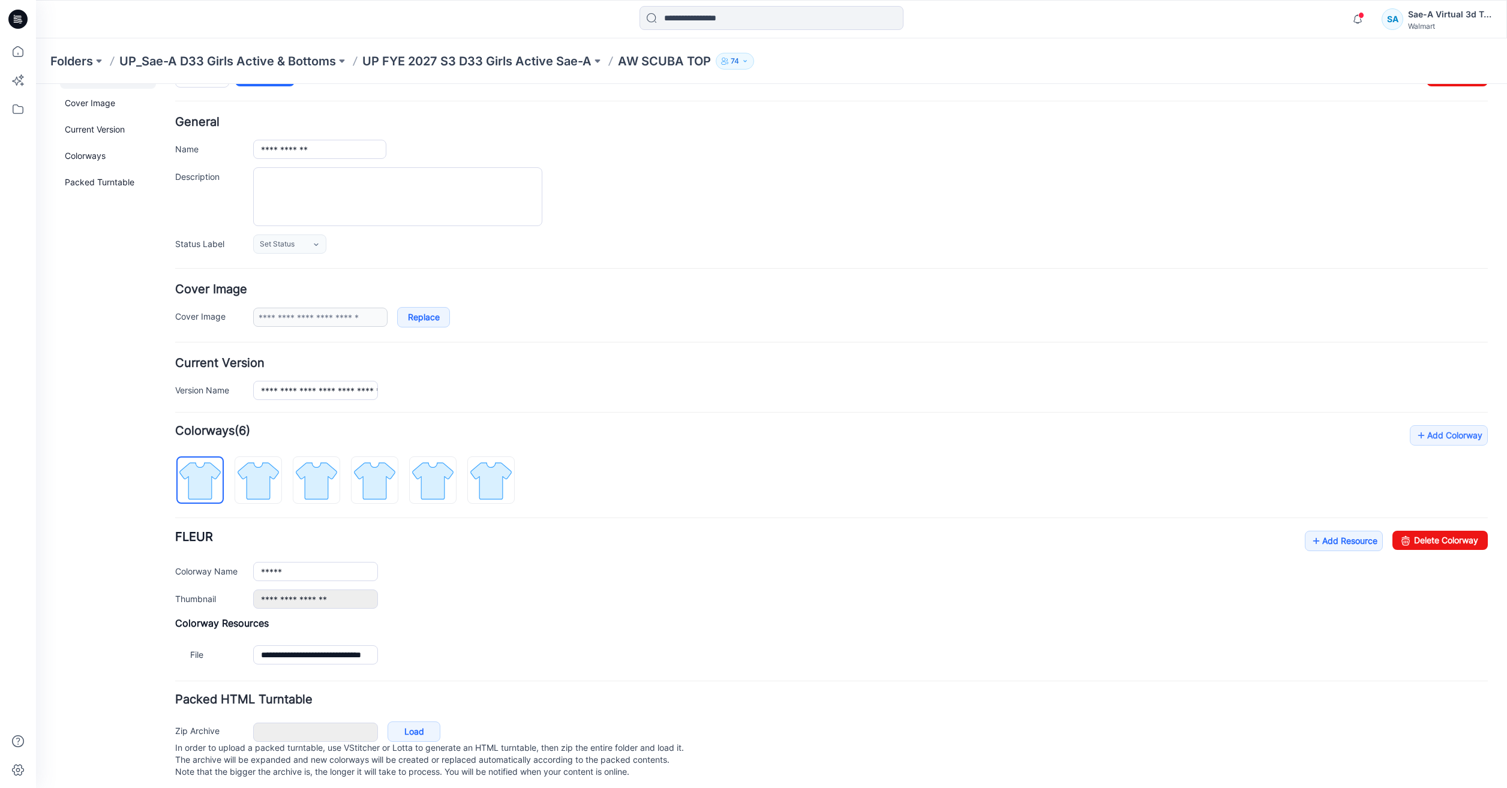
scroll to position [52, 0]
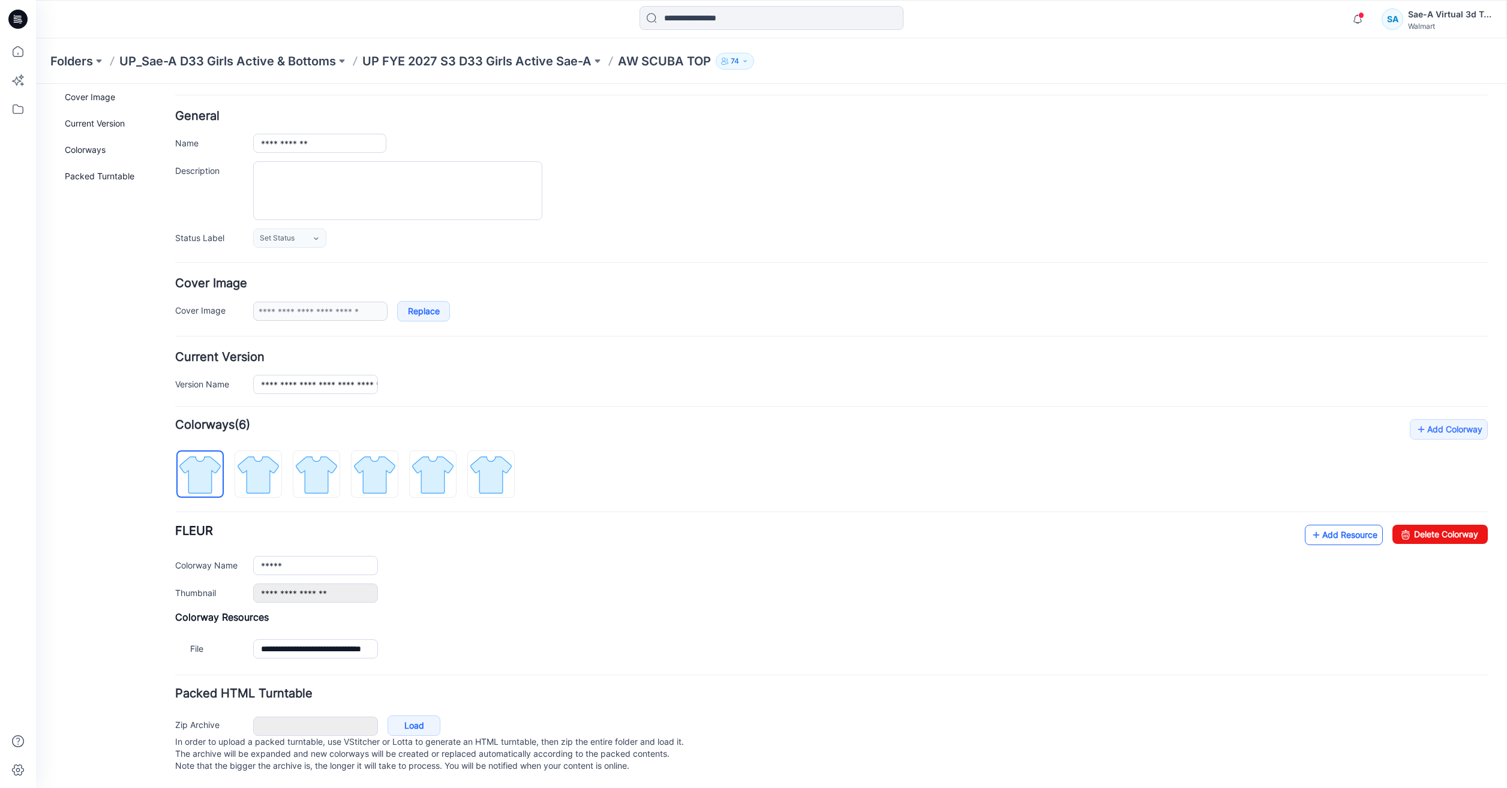
click at [1337, 525] on link "Add Resource" at bounding box center [1344, 535] width 78 height 20
click at [21, 56] on icon at bounding box center [18, 51] width 11 height 11
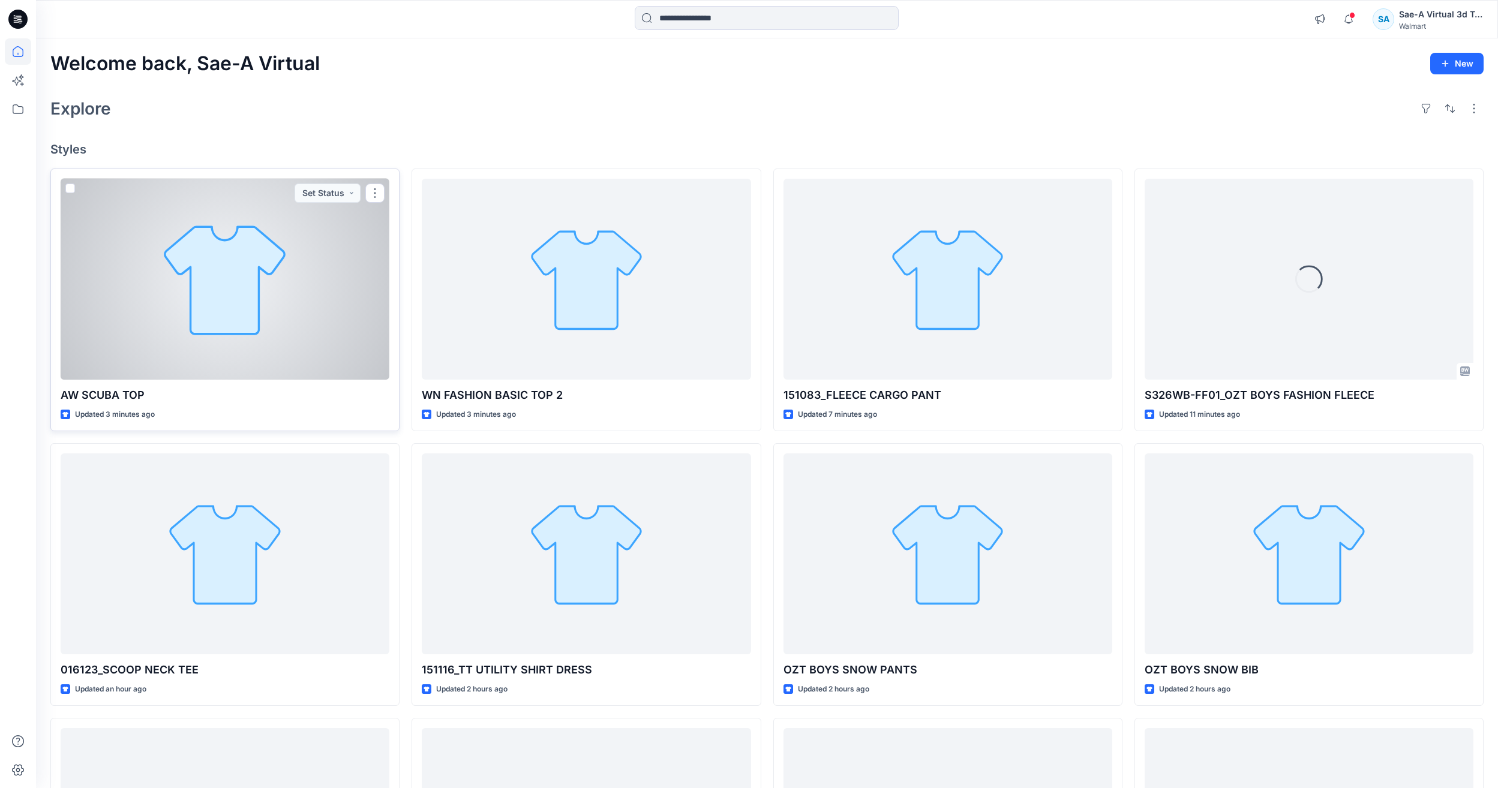
click at [224, 307] on div at bounding box center [225, 279] width 329 height 201
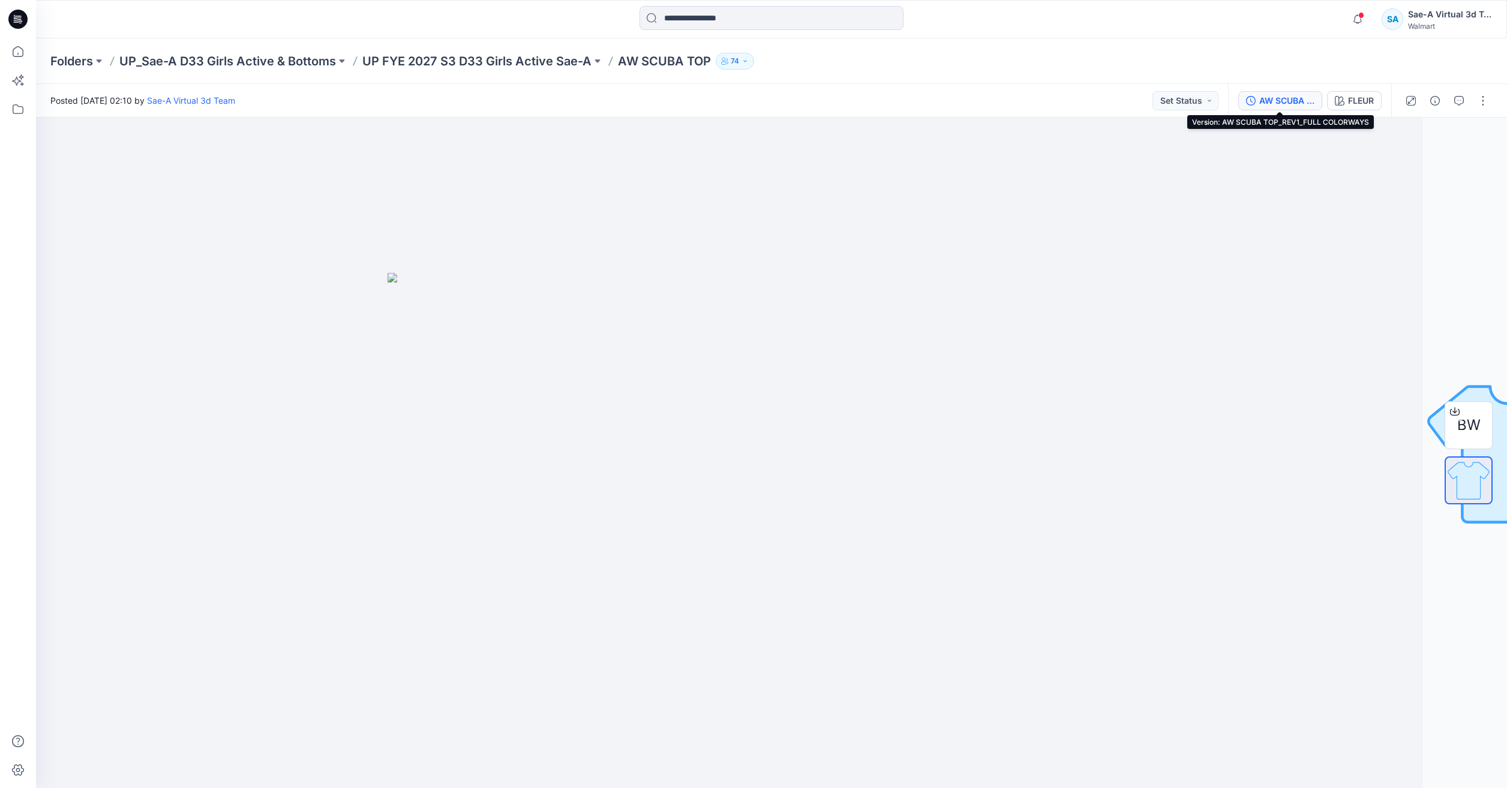
click at [1276, 95] on div "AW SCUBA TOP_REV1_FULL COLORWAYS" at bounding box center [1286, 100] width 55 height 13
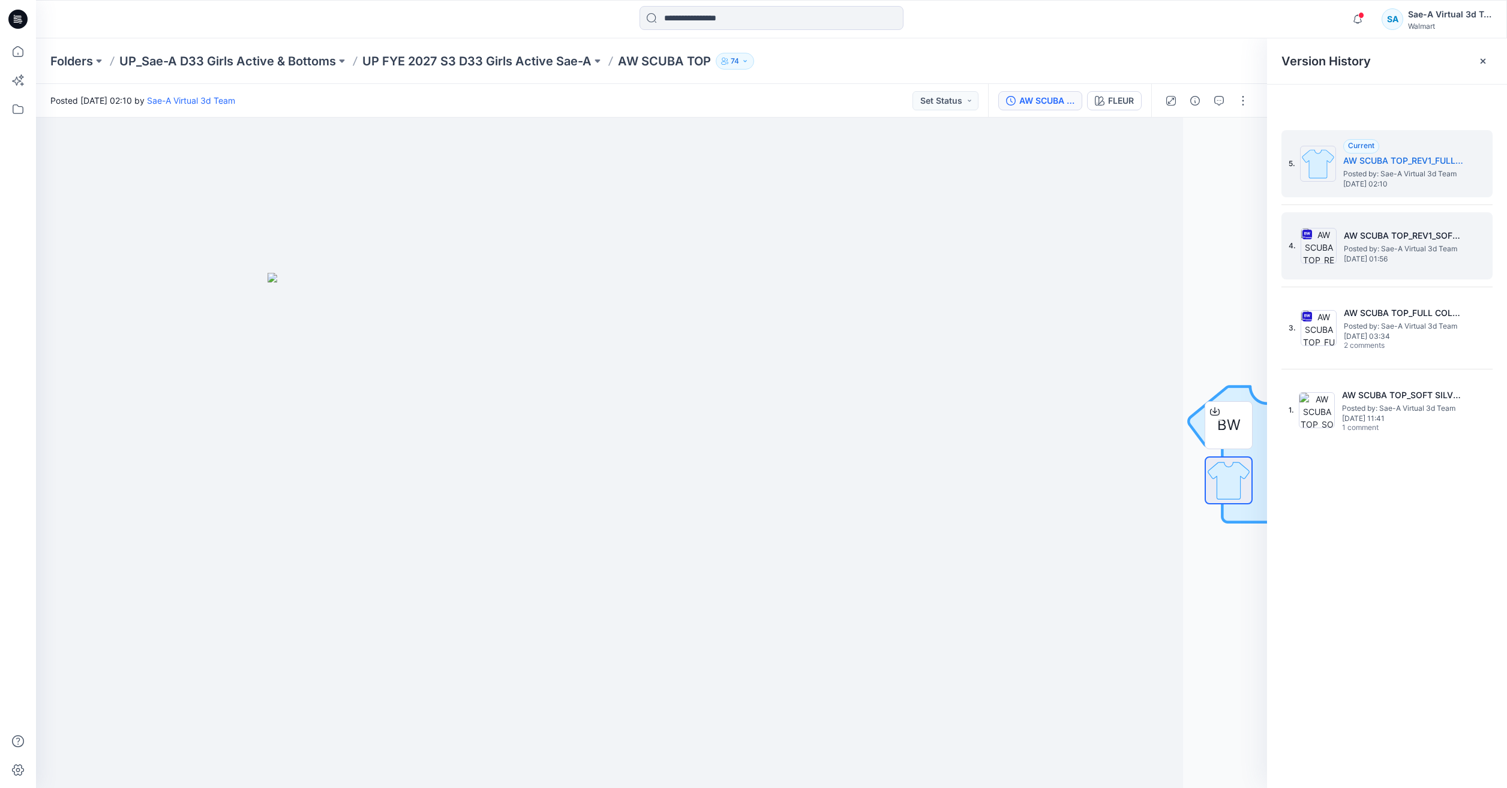
click at [1364, 255] on span "[DATE] 01:56" at bounding box center [1404, 259] width 120 height 8
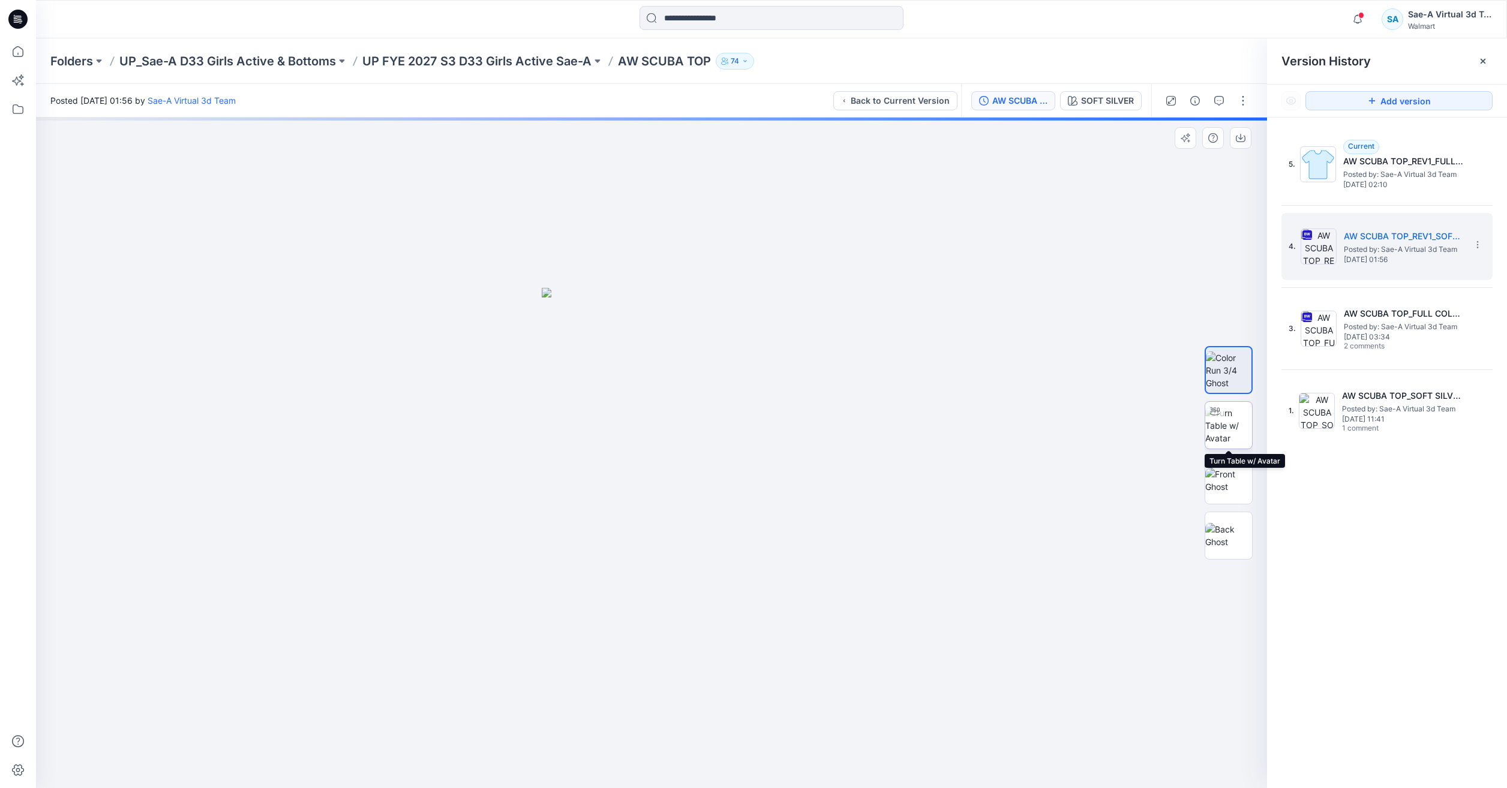
click at [1225, 423] on img at bounding box center [1228, 426] width 47 height 38
drag, startPoint x: 886, startPoint y: 460, endPoint x: 823, endPoint y: 387, distance: 95.7
drag, startPoint x: 823, startPoint y: 733, endPoint x: 890, endPoint y: 619, distance: 132.0
click at [958, 683] on div at bounding box center [651, 453] width 1231 height 671
click at [13, 54] on icon at bounding box center [18, 51] width 26 height 26
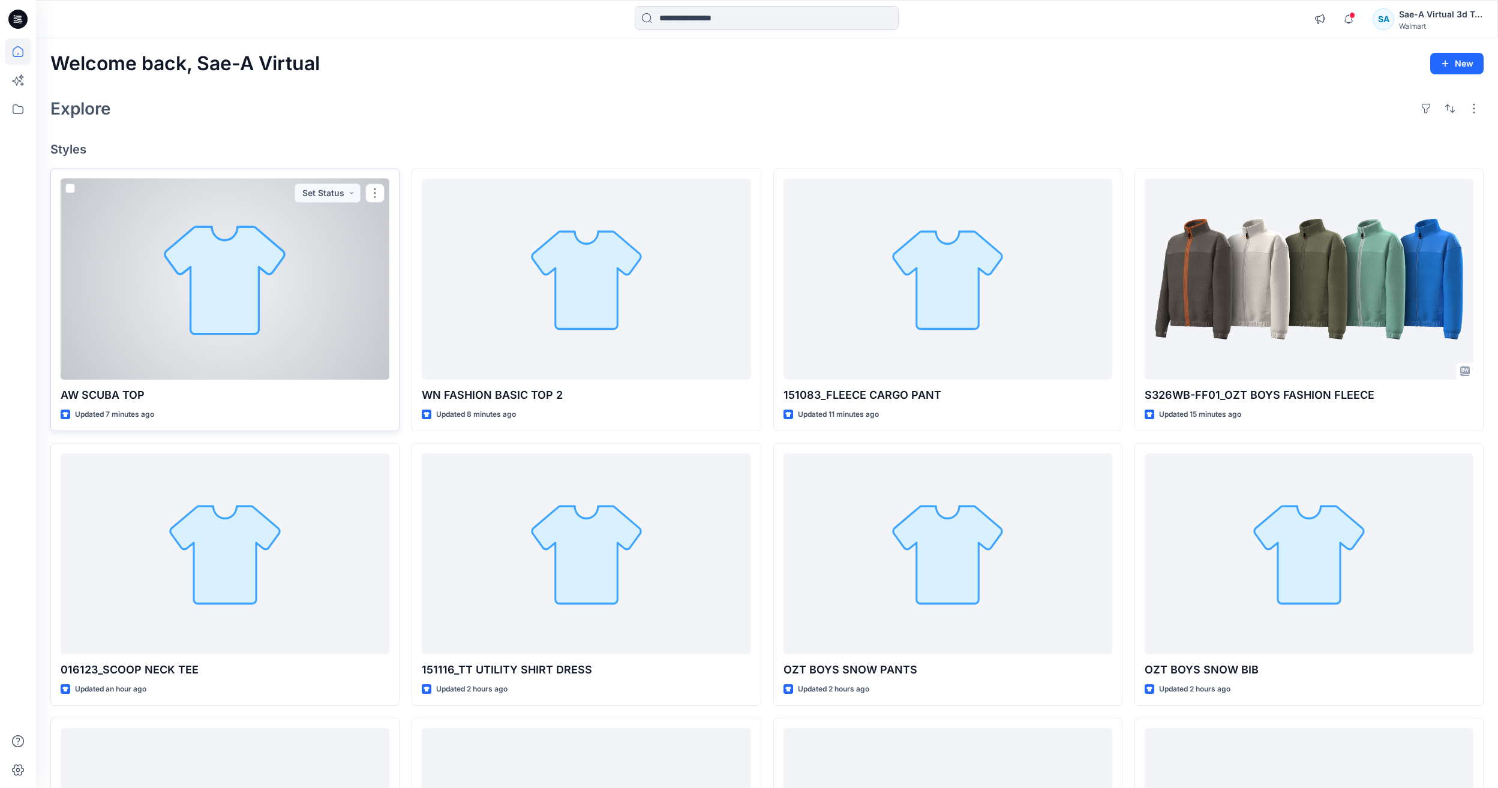
click at [290, 350] on div at bounding box center [225, 279] width 329 height 201
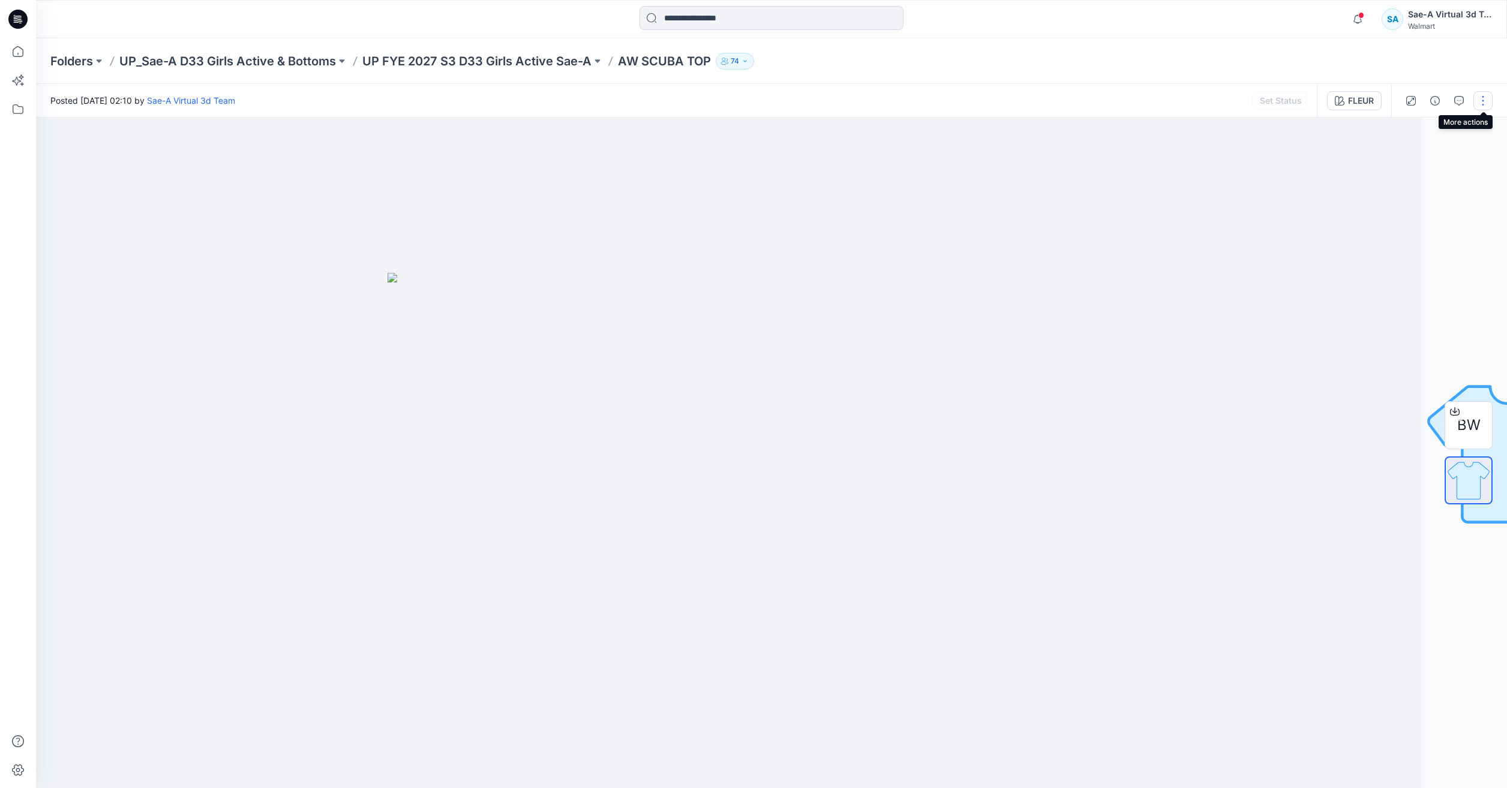
click at [1478, 101] on button "button" at bounding box center [1483, 100] width 19 height 19
click at [1439, 159] on button "Edit" at bounding box center [1433, 162] width 110 height 22
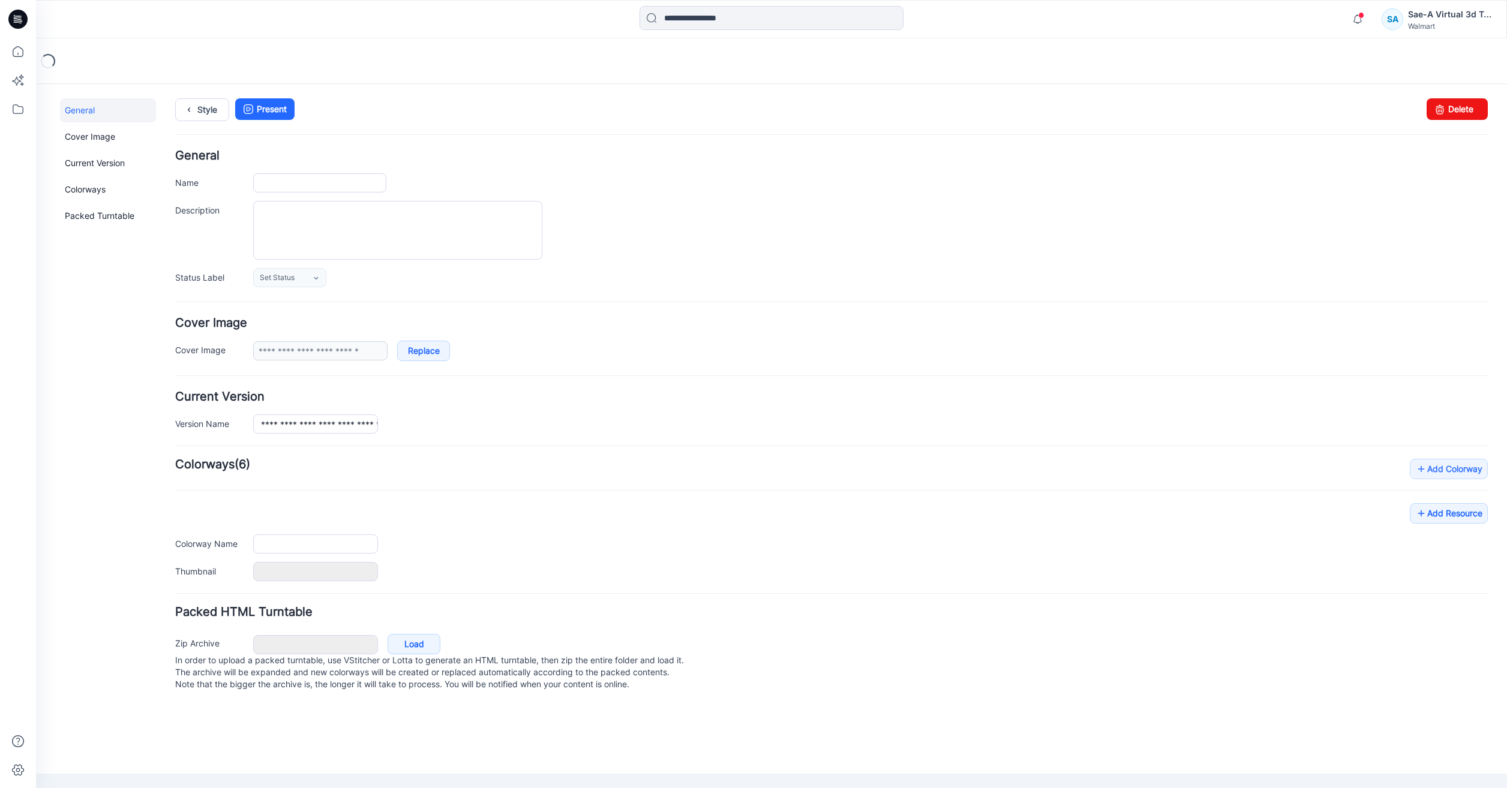
type input "**********"
type input "*****"
type input "**********"
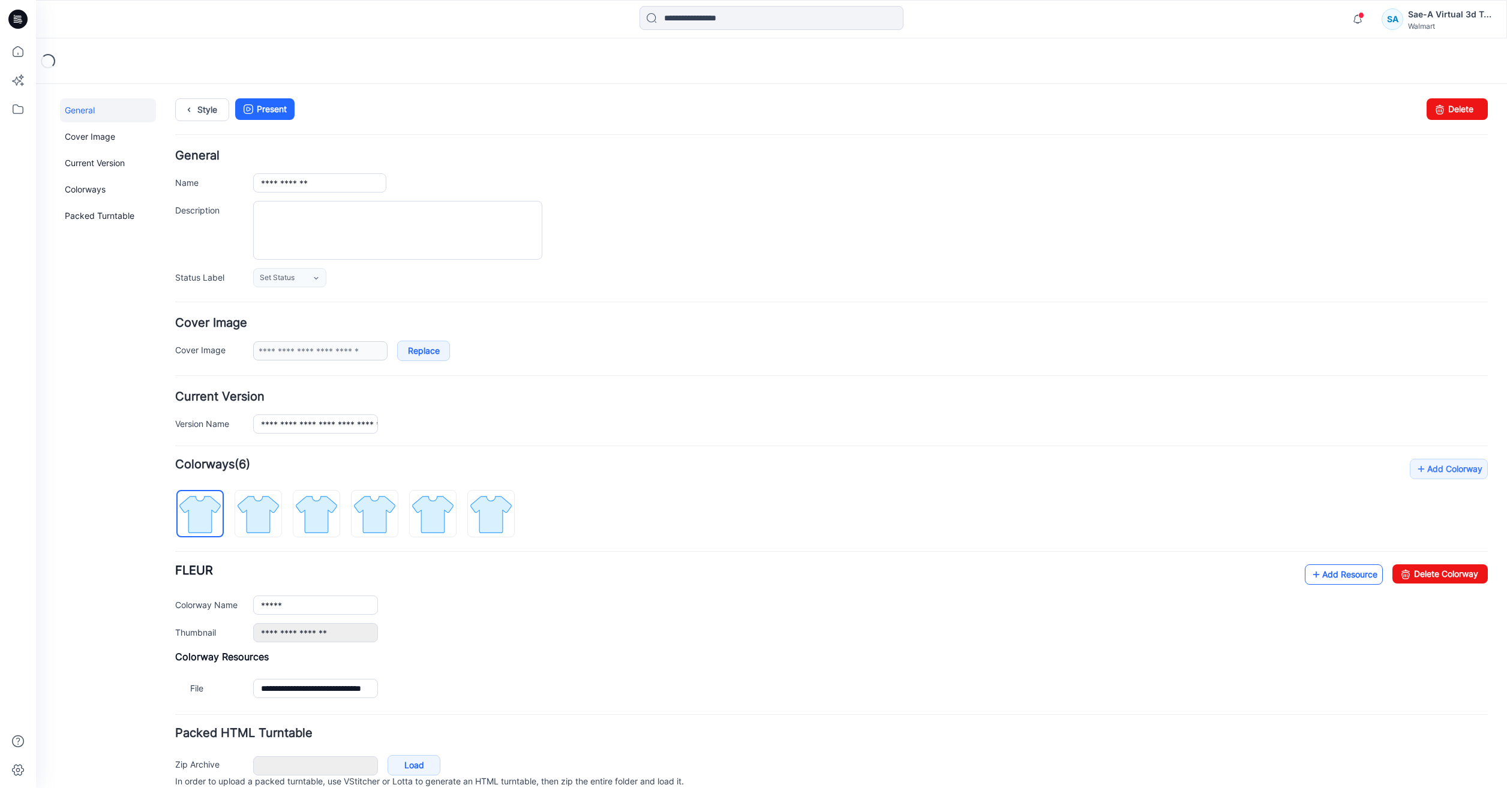
click at [1366, 575] on link "Add Resource" at bounding box center [1344, 575] width 78 height 20
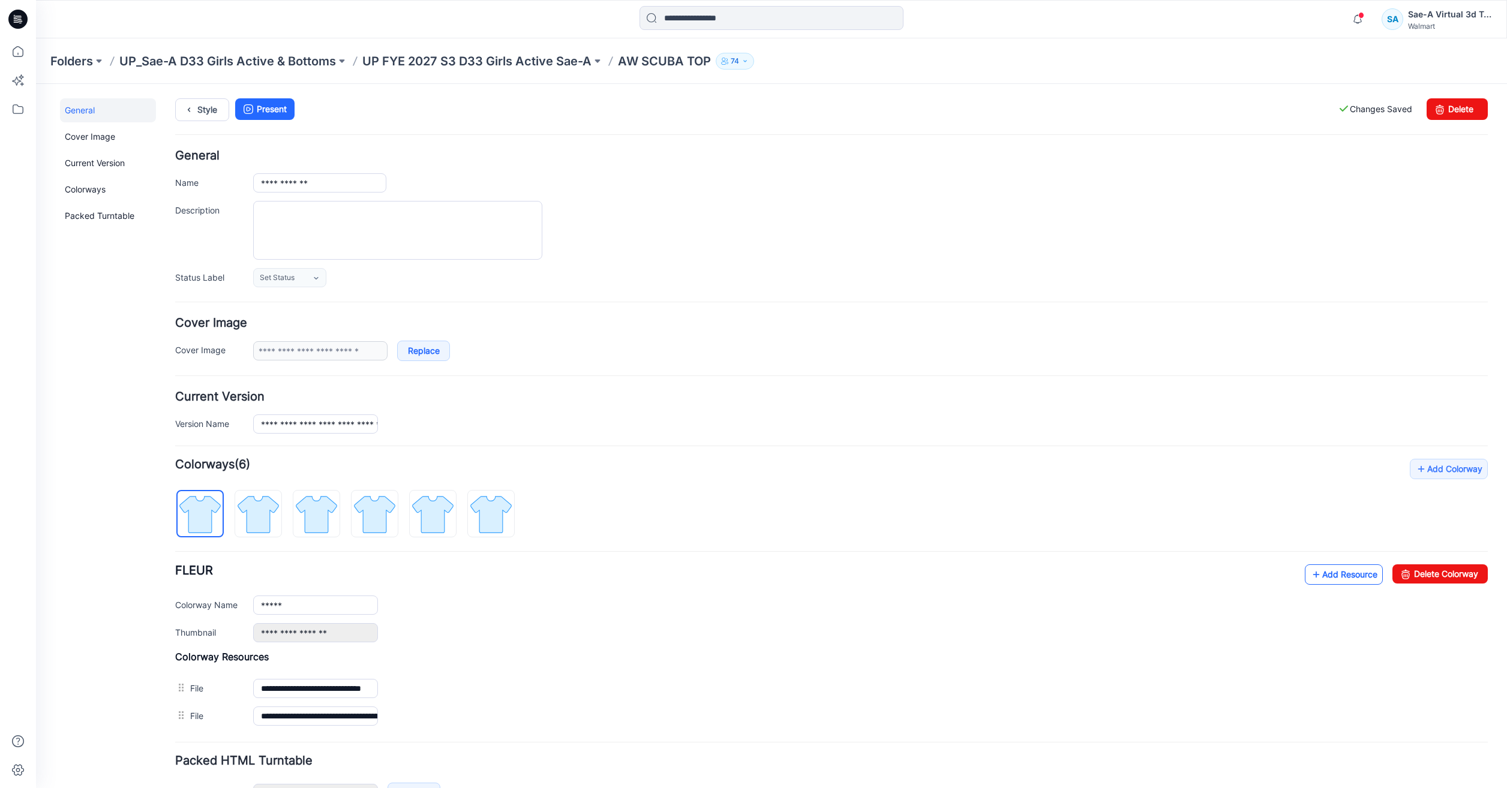
click at [1343, 580] on link "Add Resource" at bounding box center [1344, 575] width 78 height 20
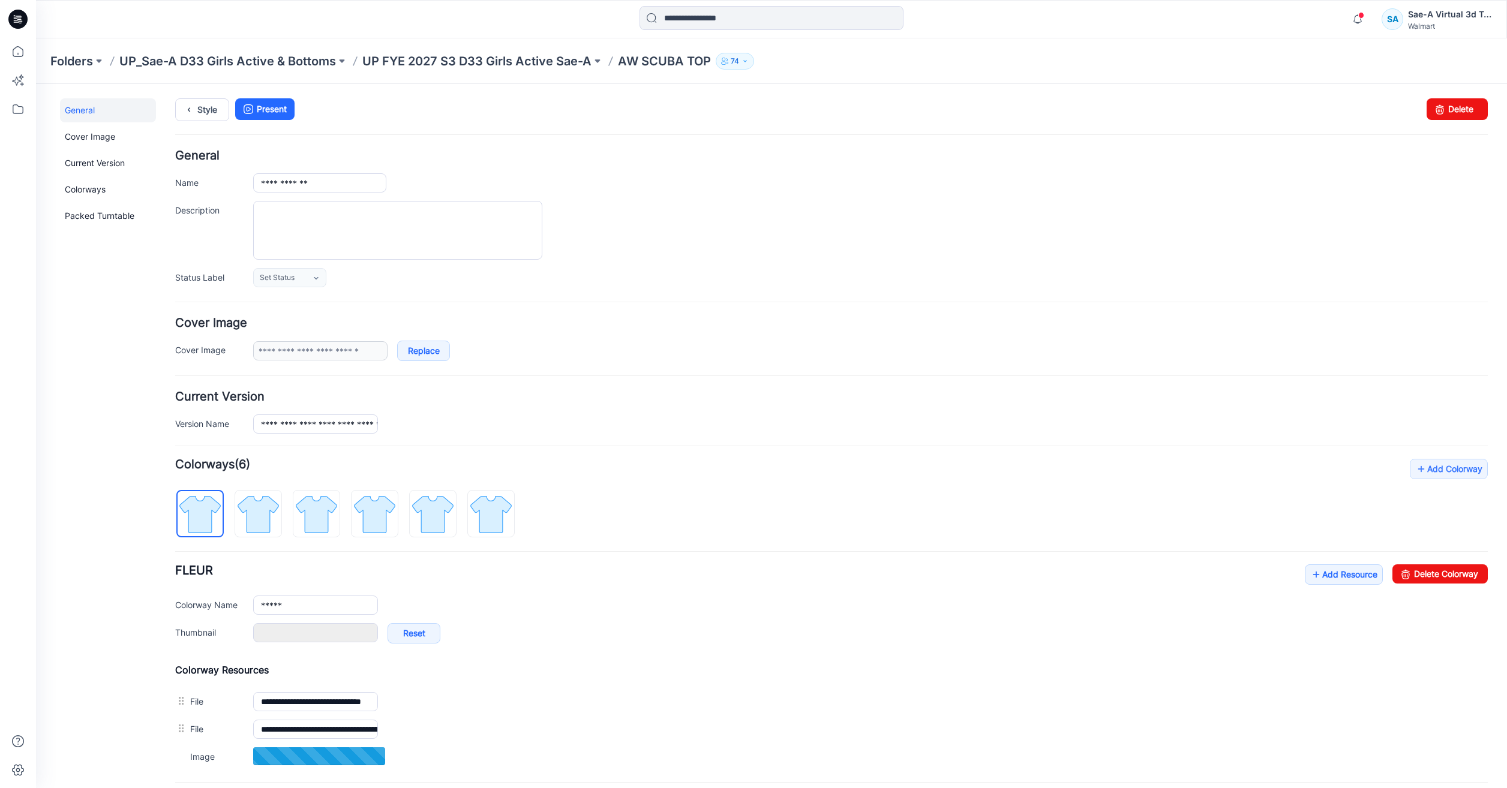
type input "***"
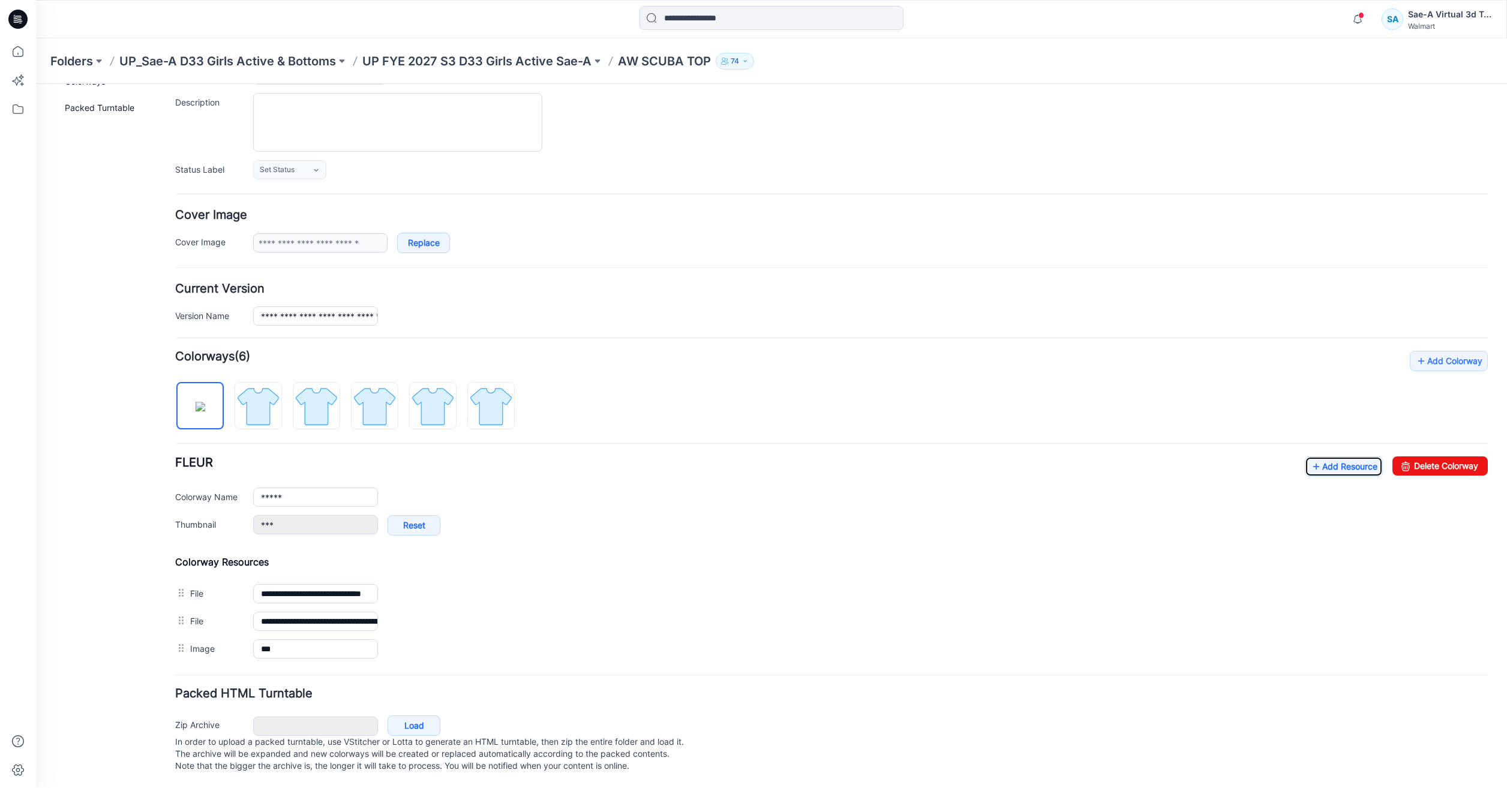
scroll to position [120, 0]
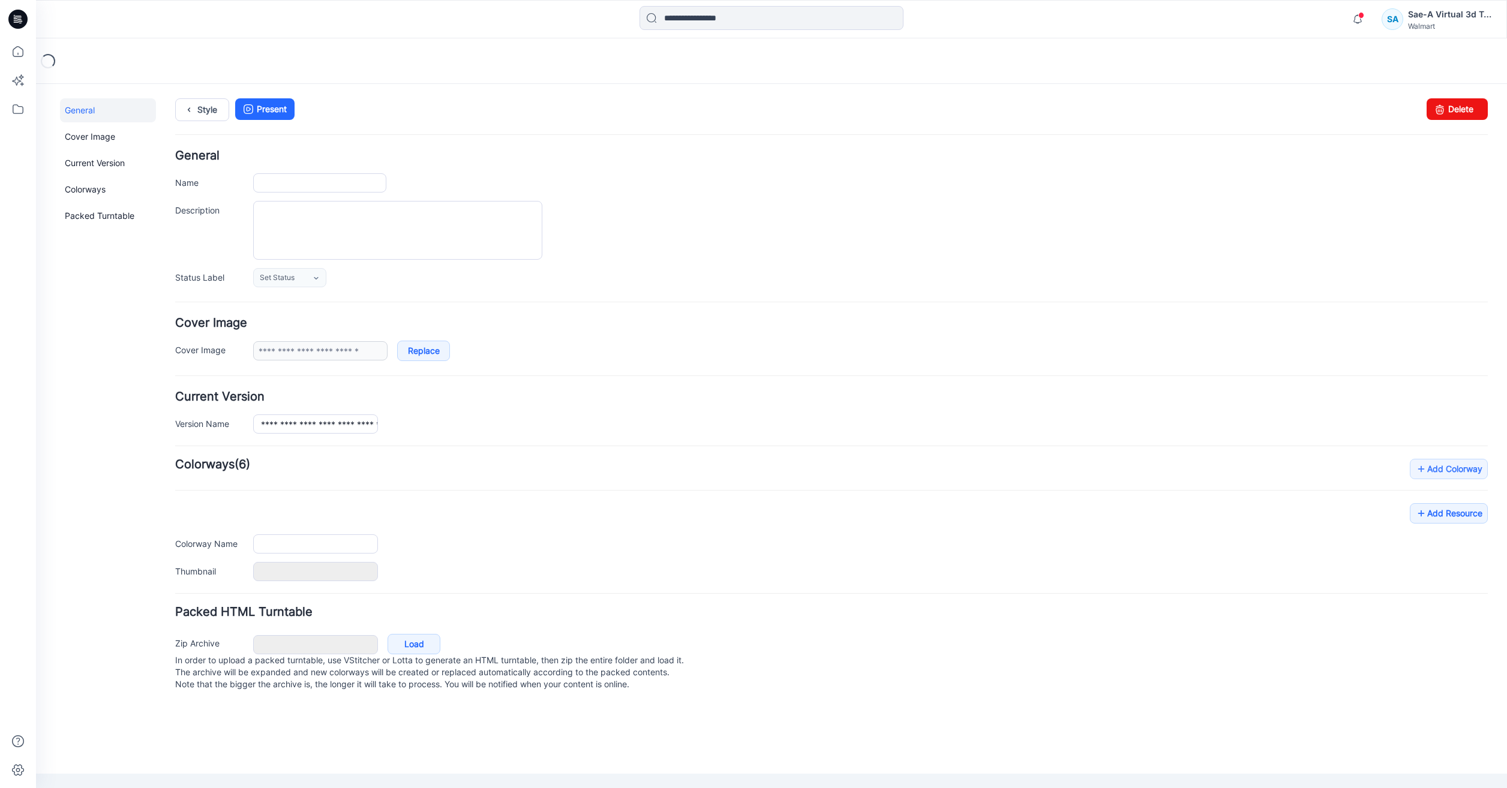
type input "**********"
type input "*****"
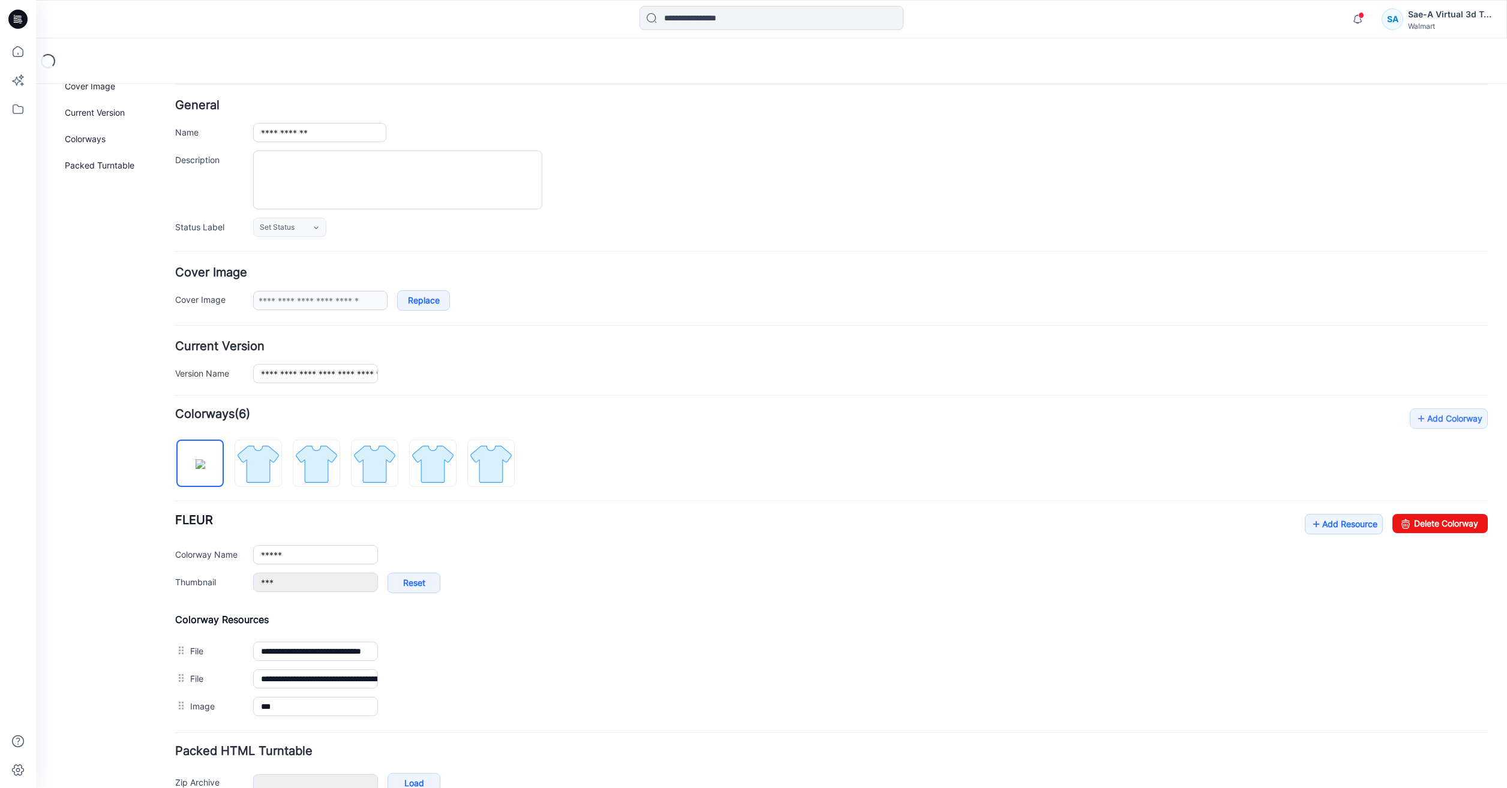
scroll to position [120, 0]
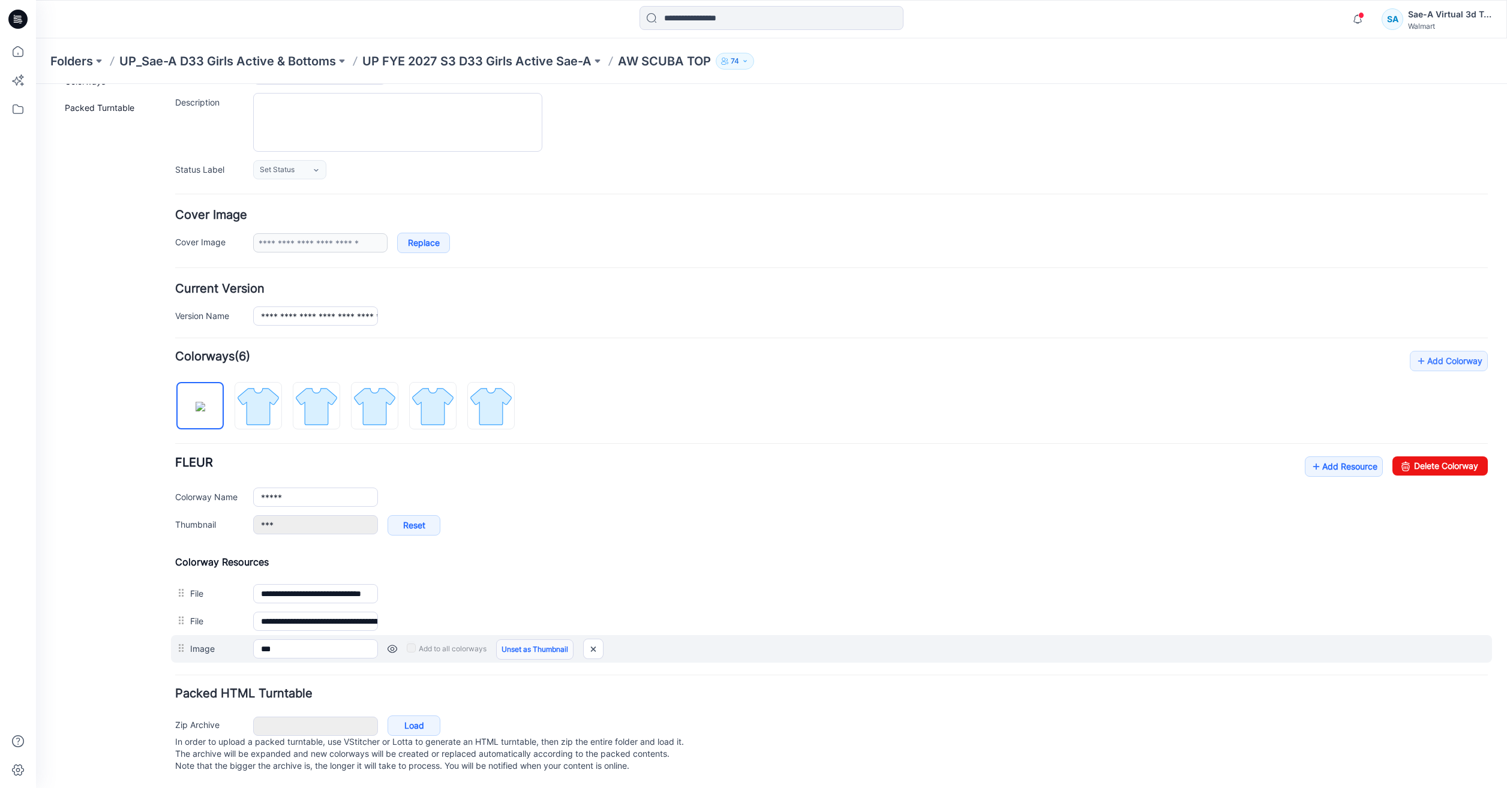
click at [507, 641] on link "Unset as Thumbnail" at bounding box center [534, 650] width 77 height 20
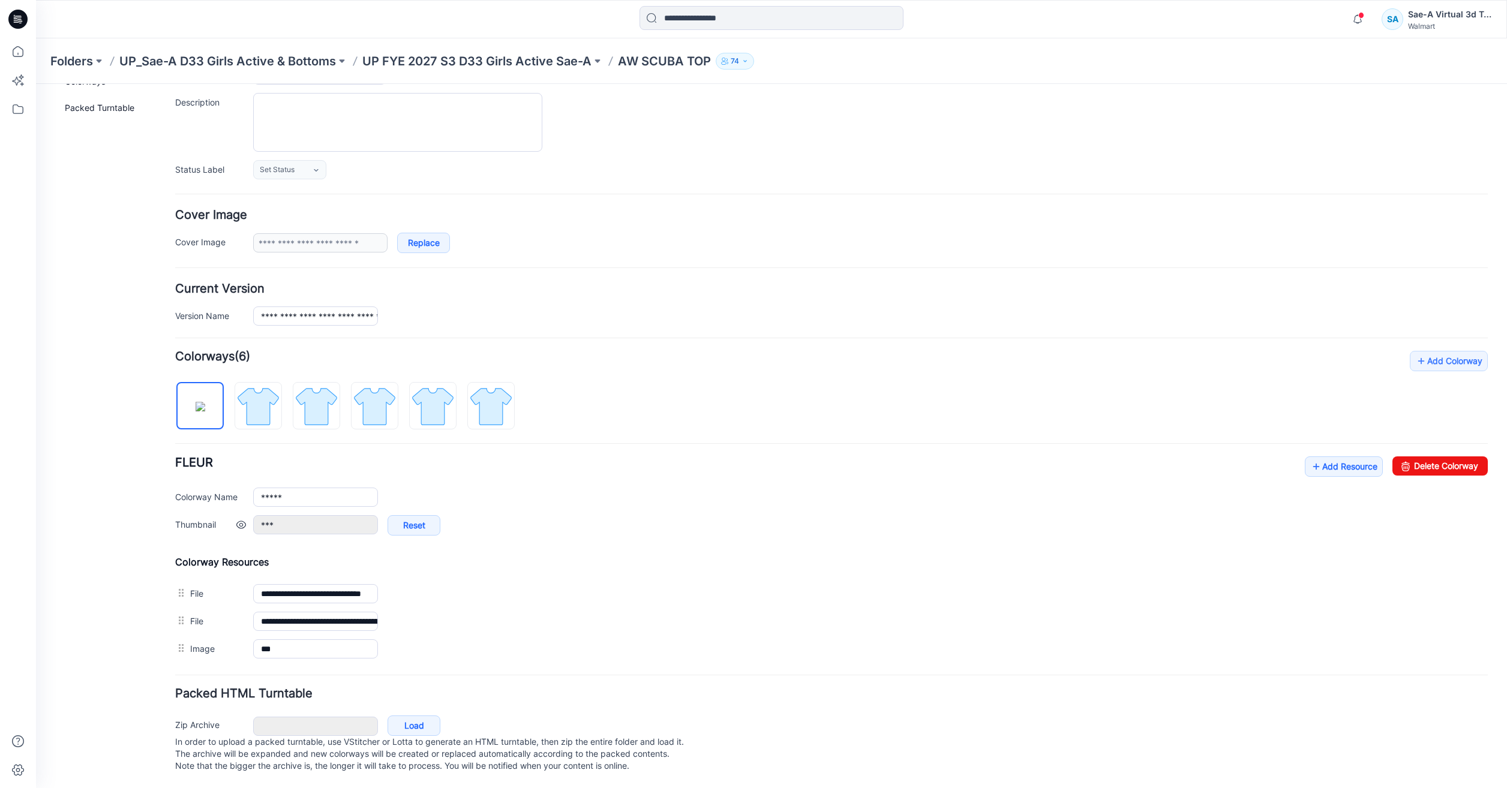
type input "**********"
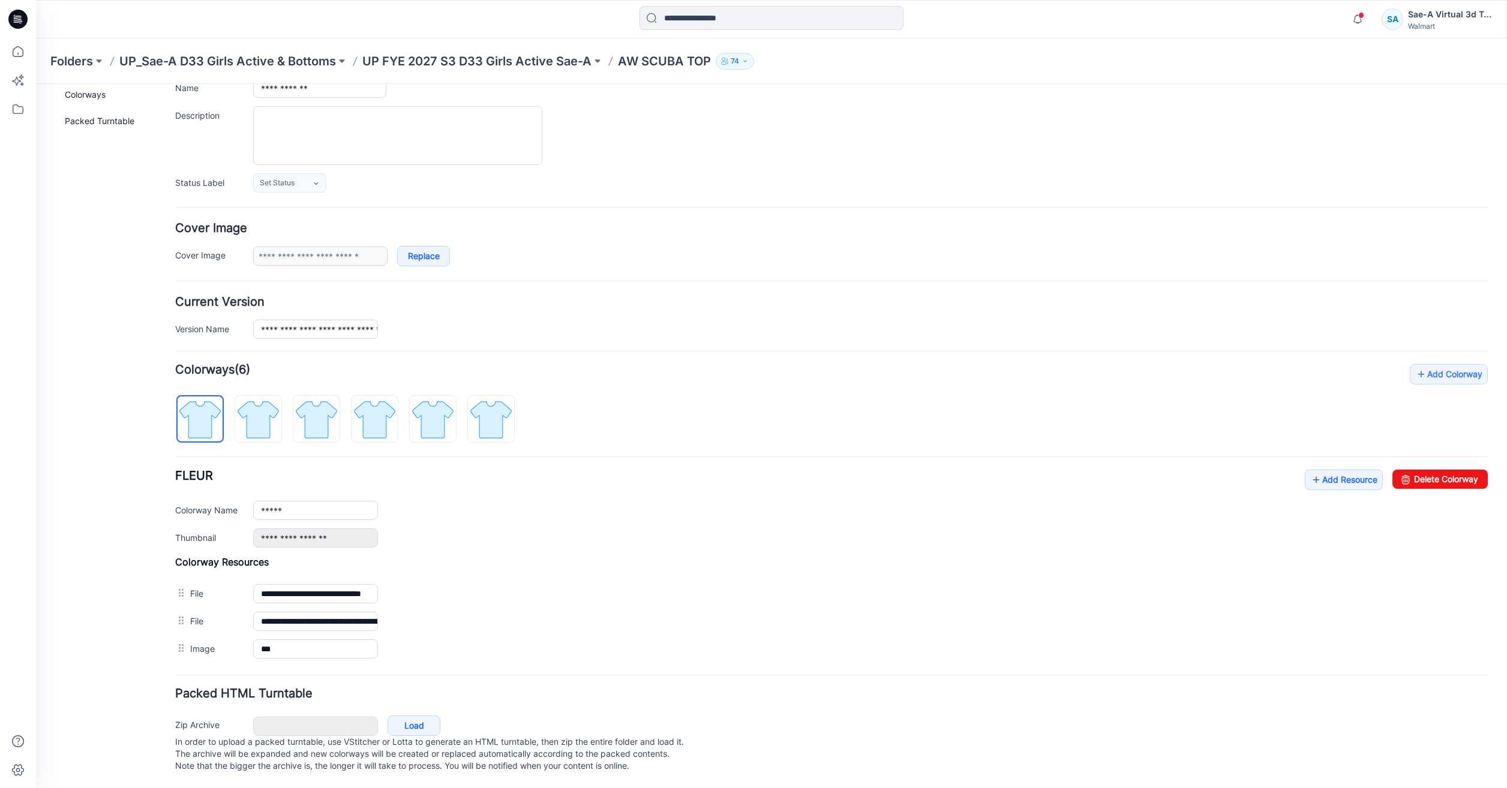
scroll to position [0, 0]
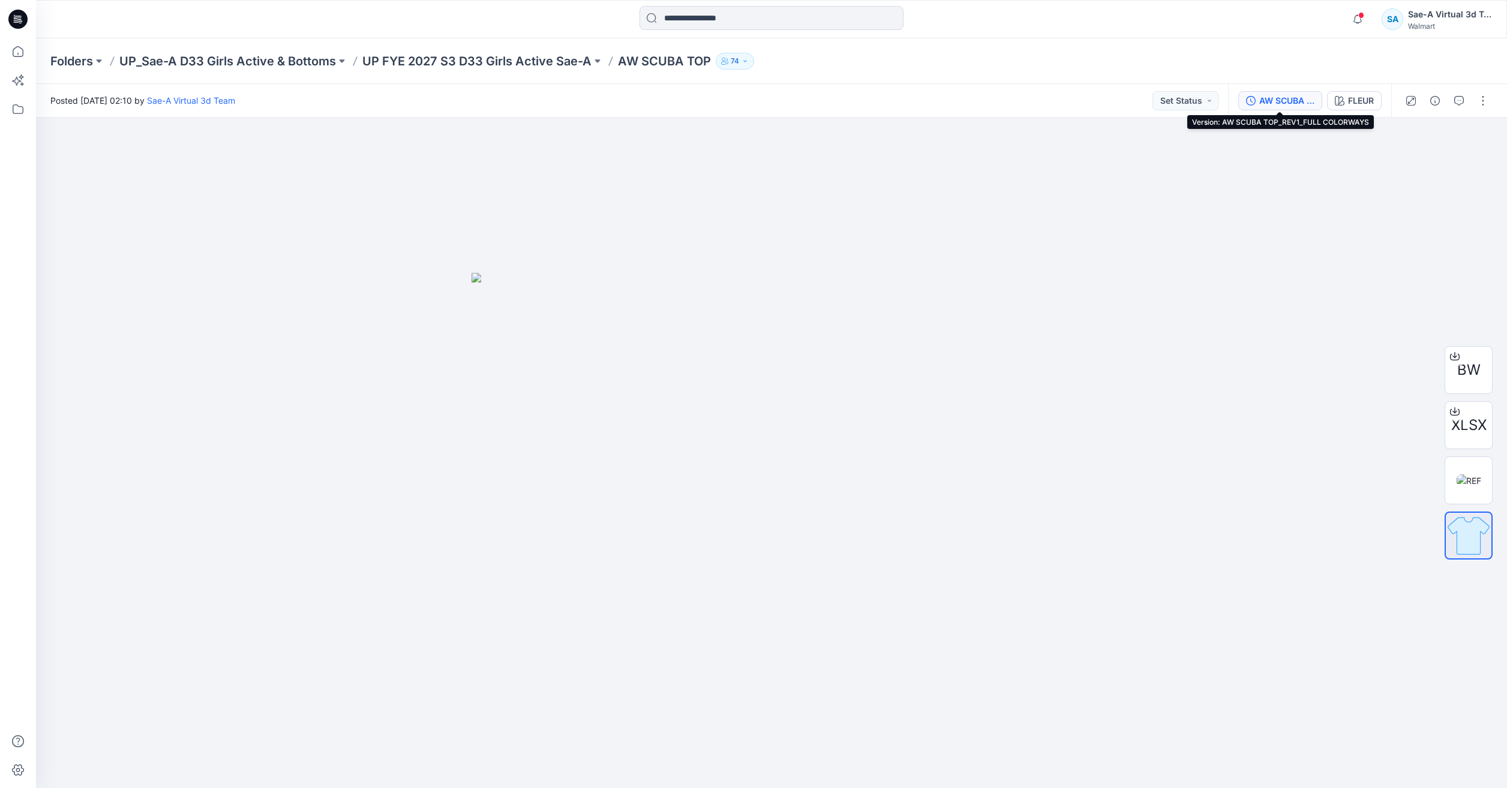
click at [1272, 110] on button "AW SCUBA TOP_REV1_FULL COLORWAYS" at bounding box center [1280, 100] width 84 height 19
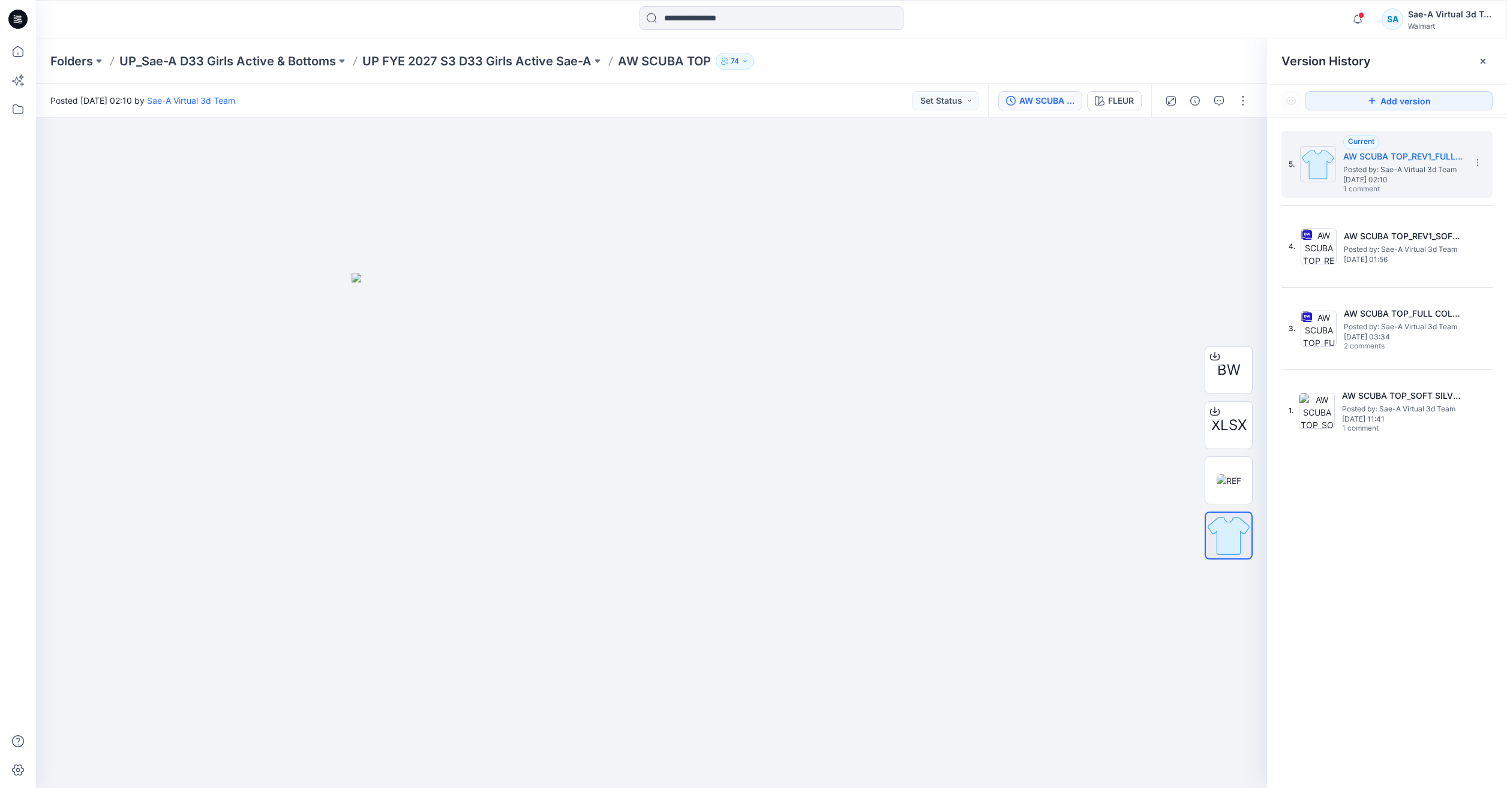
click at [1276, 92] on div "Add version" at bounding box center [1387, 101] width 240 height 32
click at [1108, 104] on div "FLEUR" at bounding box center [1121, 100] width 26 height 13
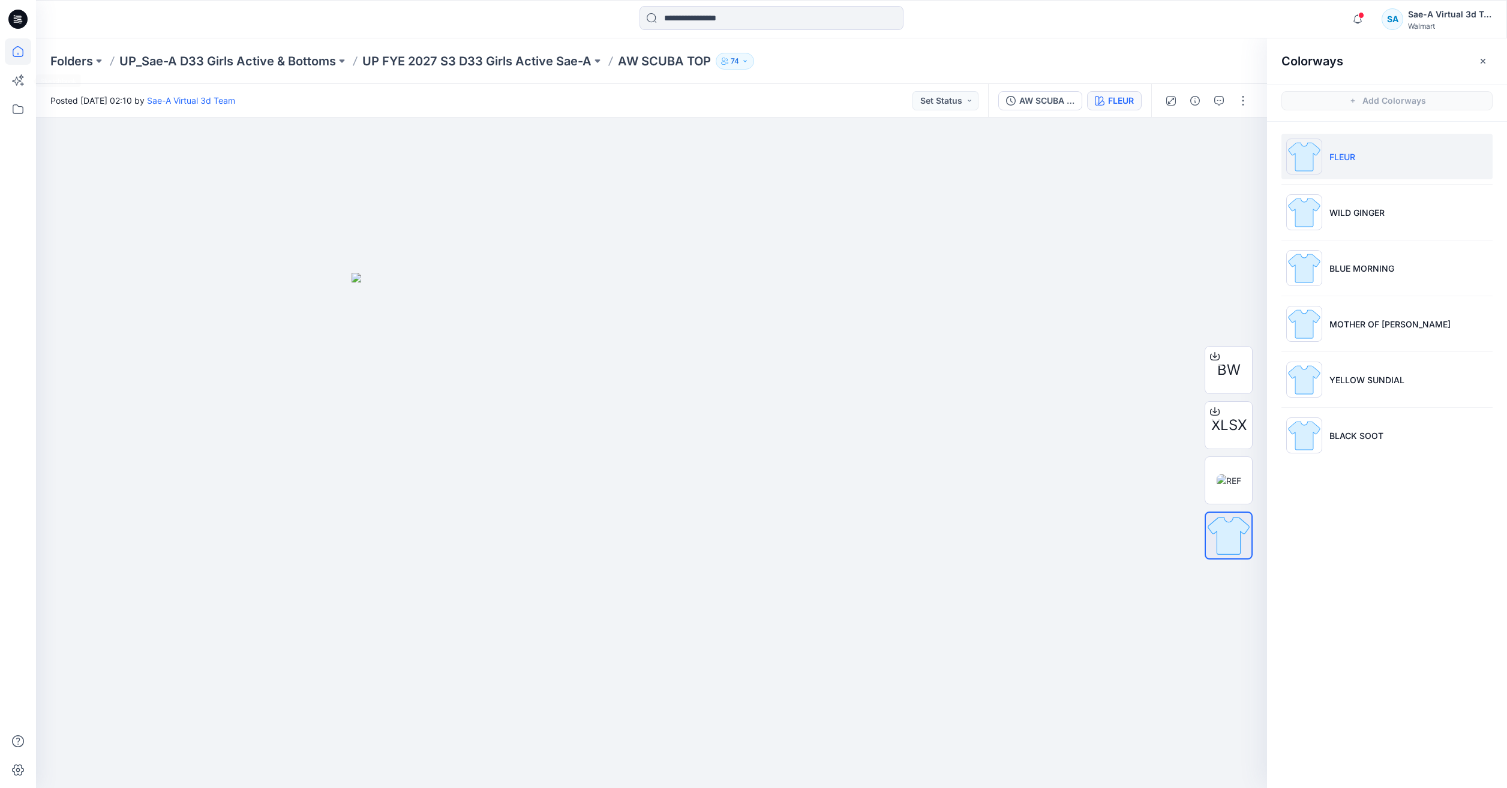
click at [9, 61] on icon at bounding box center [18, 51] width 26 height 26
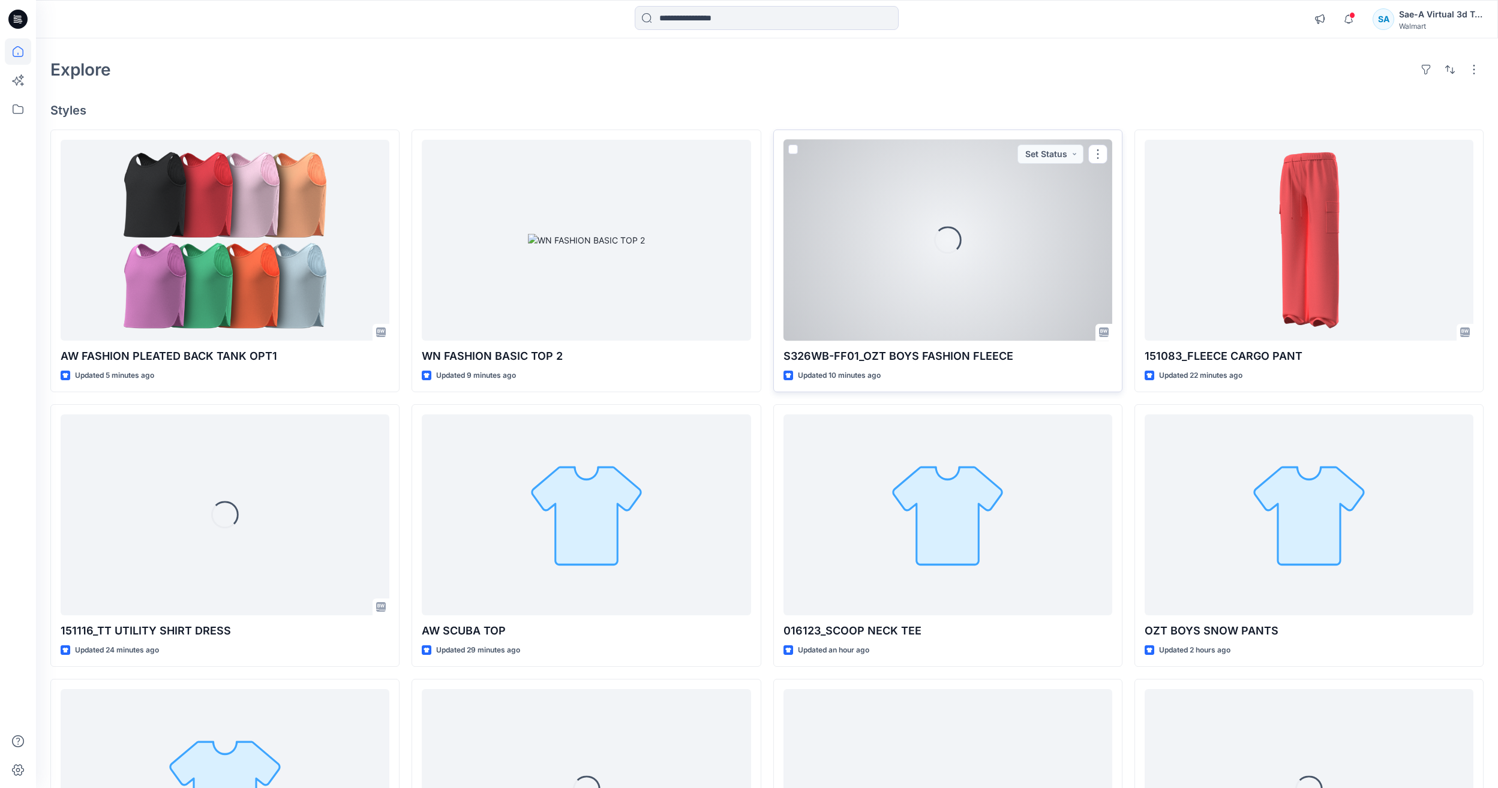
scroll to position [60, 0]
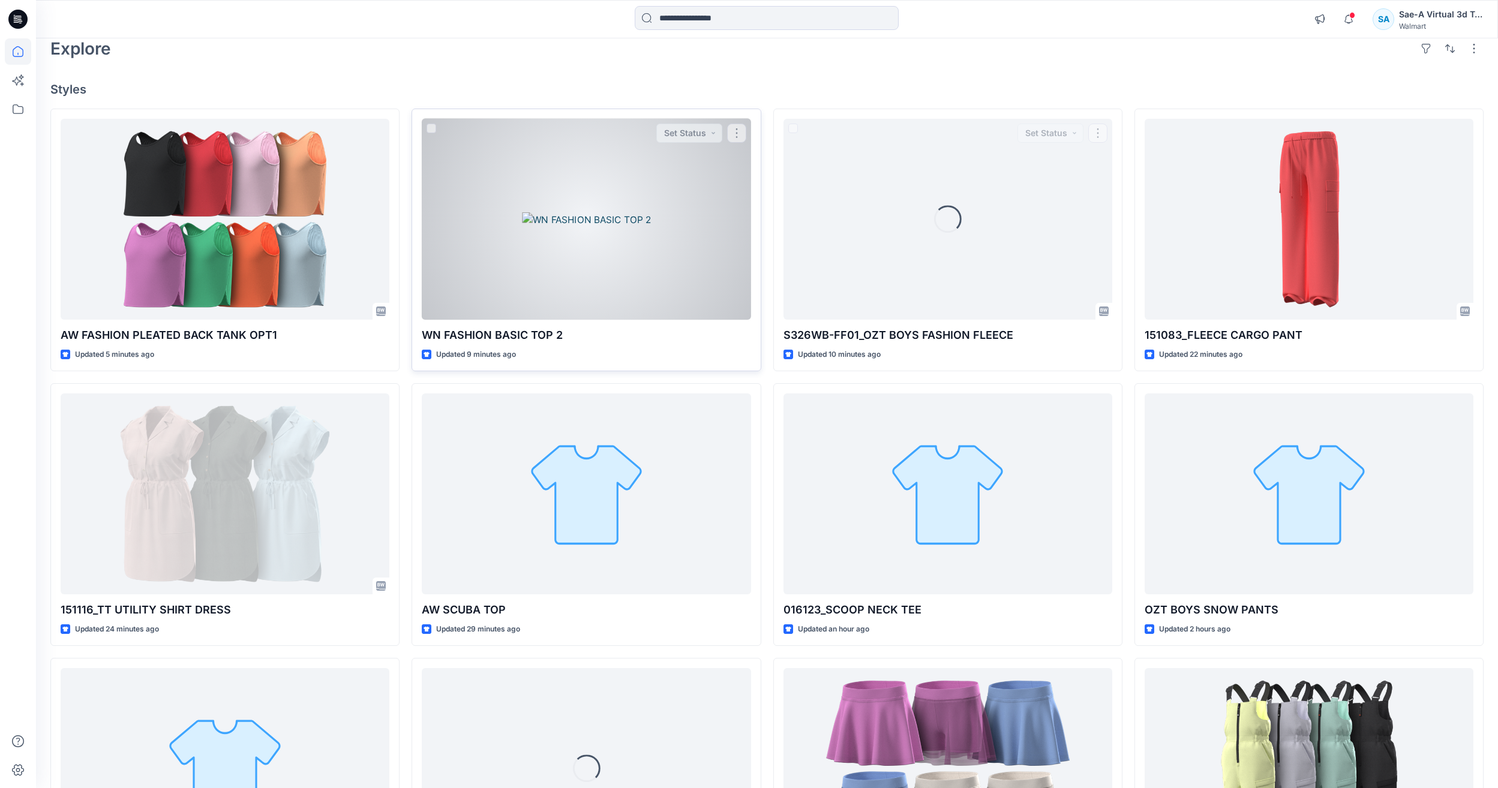
click at [618, 239] on div at bounding box center [586, 219] width 329 height 201
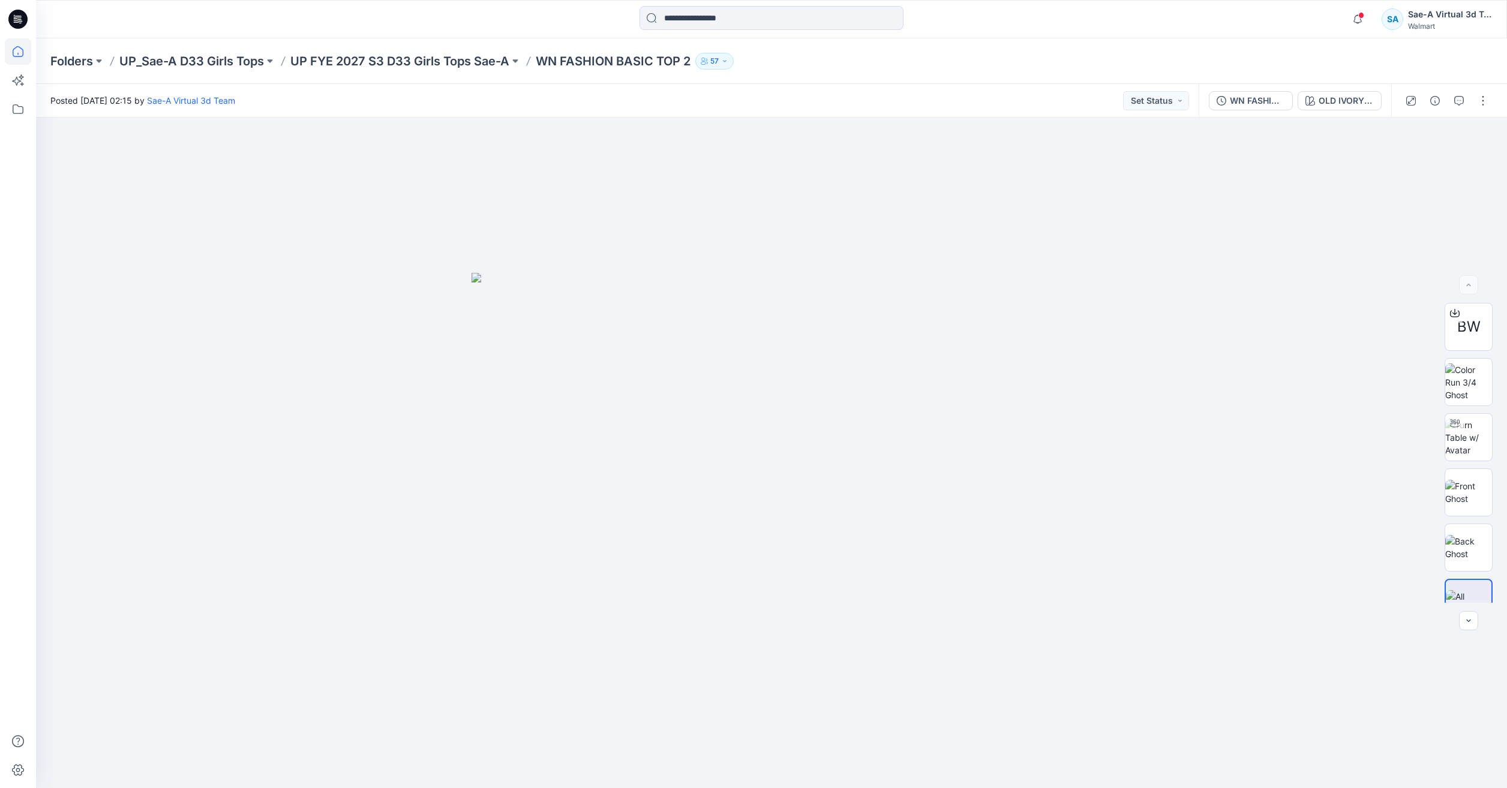
click at [17, 38] on icon at bounding box center [17, 19] width 19 height 38
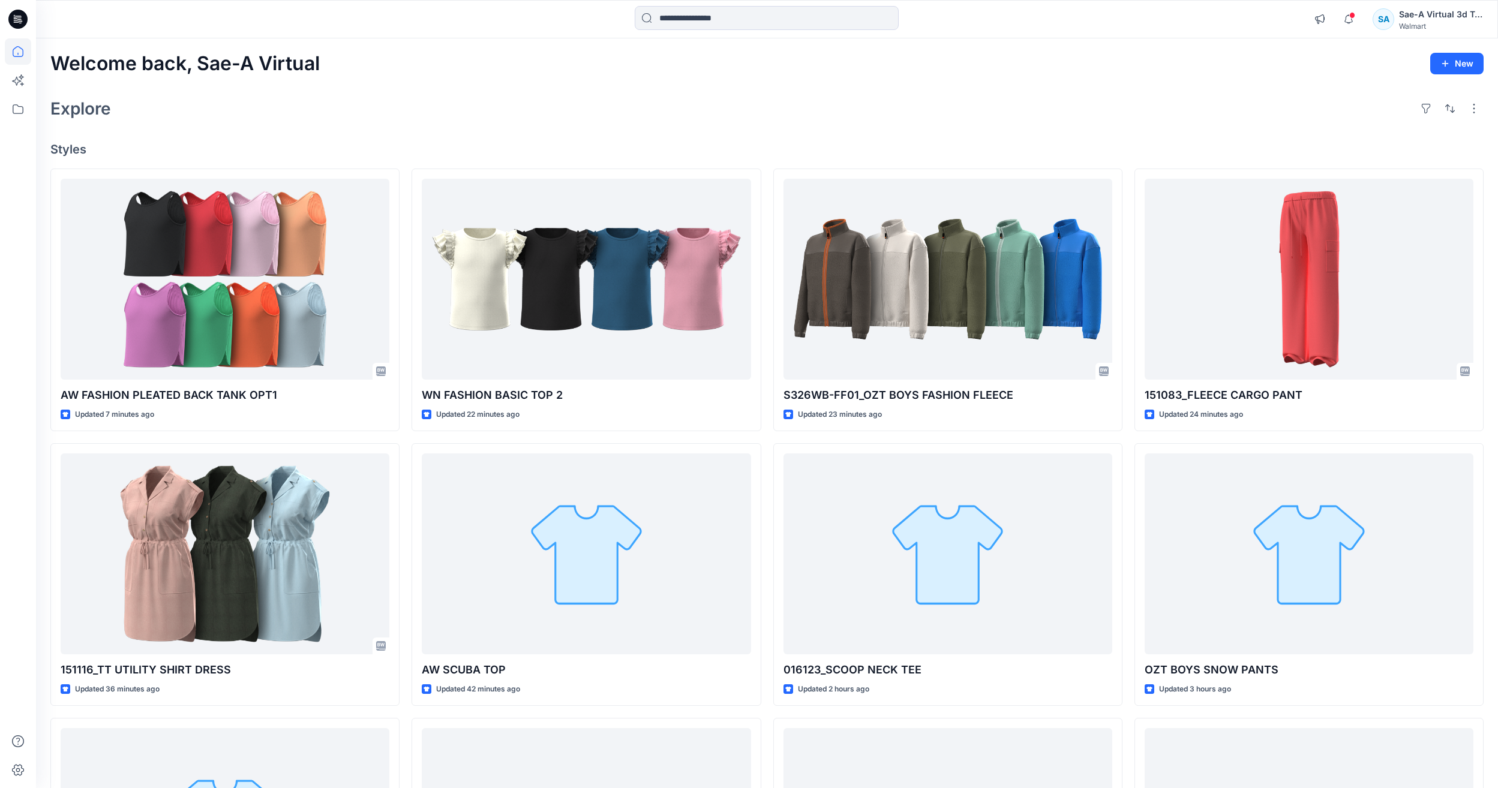
click at [821, 119] on div "Explore" at bounding box center [766, 108] width 1433 height 29
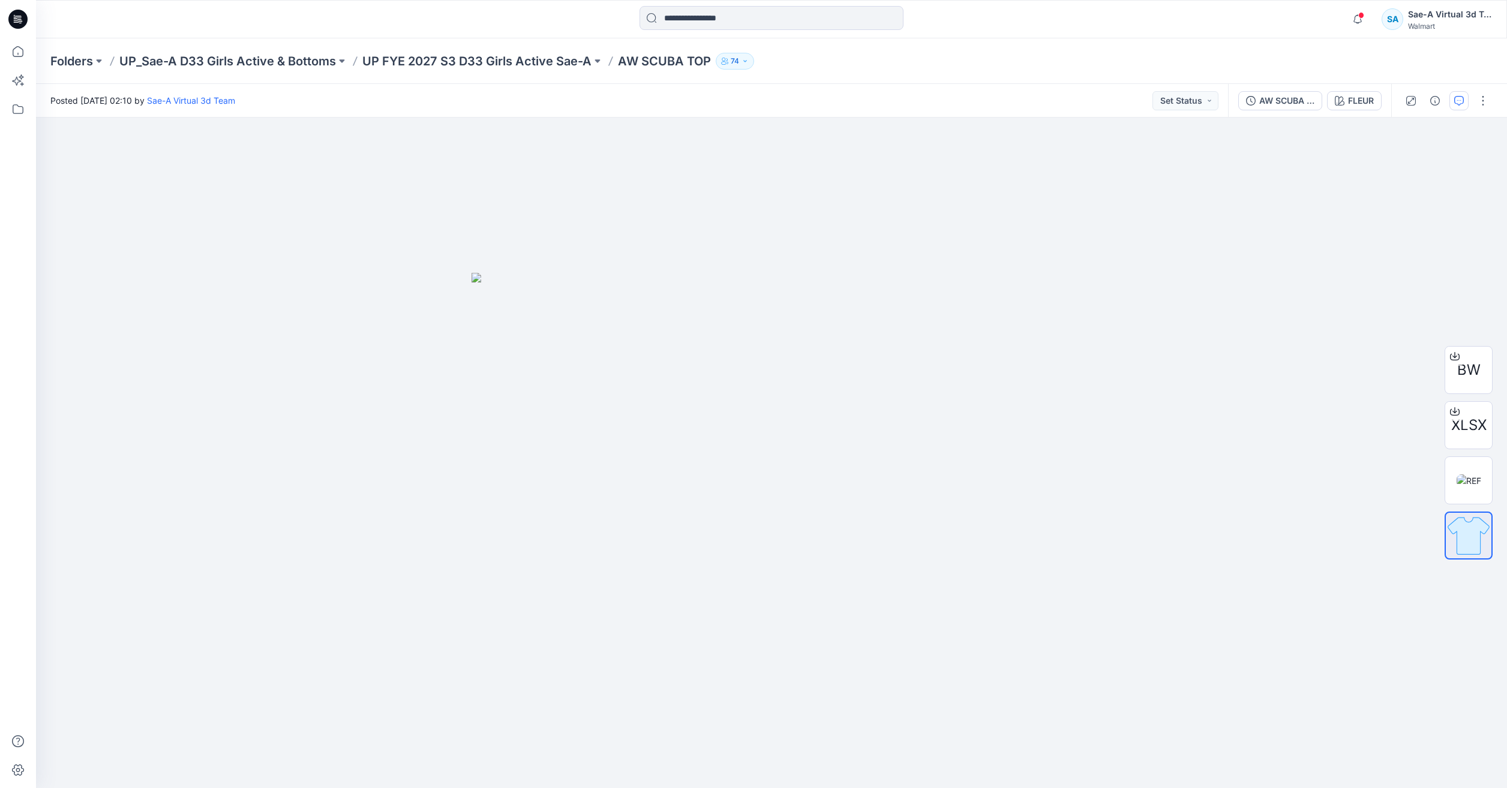
click at [1459, 106] on button "button" at bounding box center [1459, 100] width 19 height 19
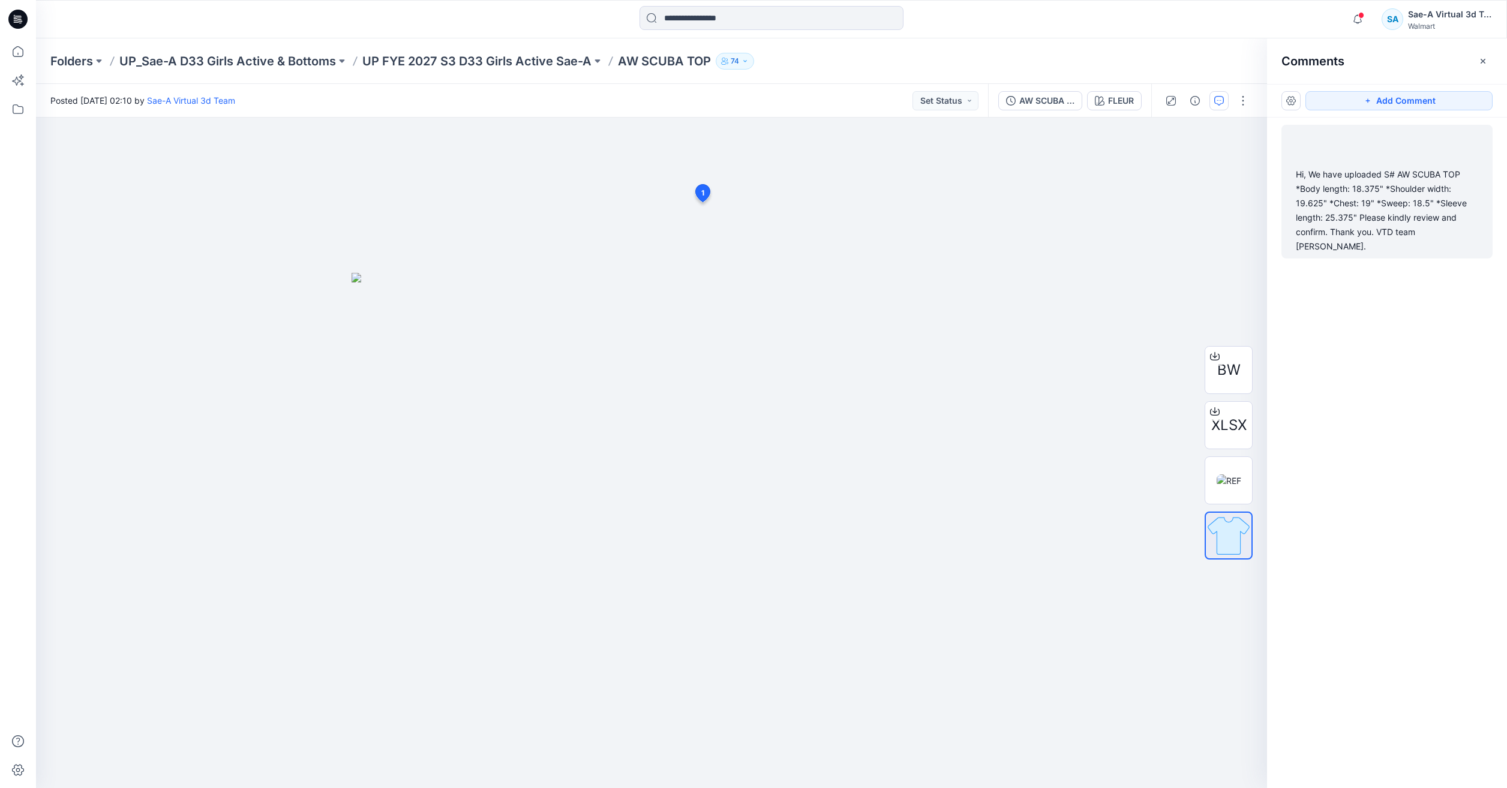
click at [1417, 178] on div "Hi, We have uploaded S# AW SCUBA TOP *Body length: 18.375" *Shoulder width: 19.…" at bounding box center [1387, 210] width 182 height 86
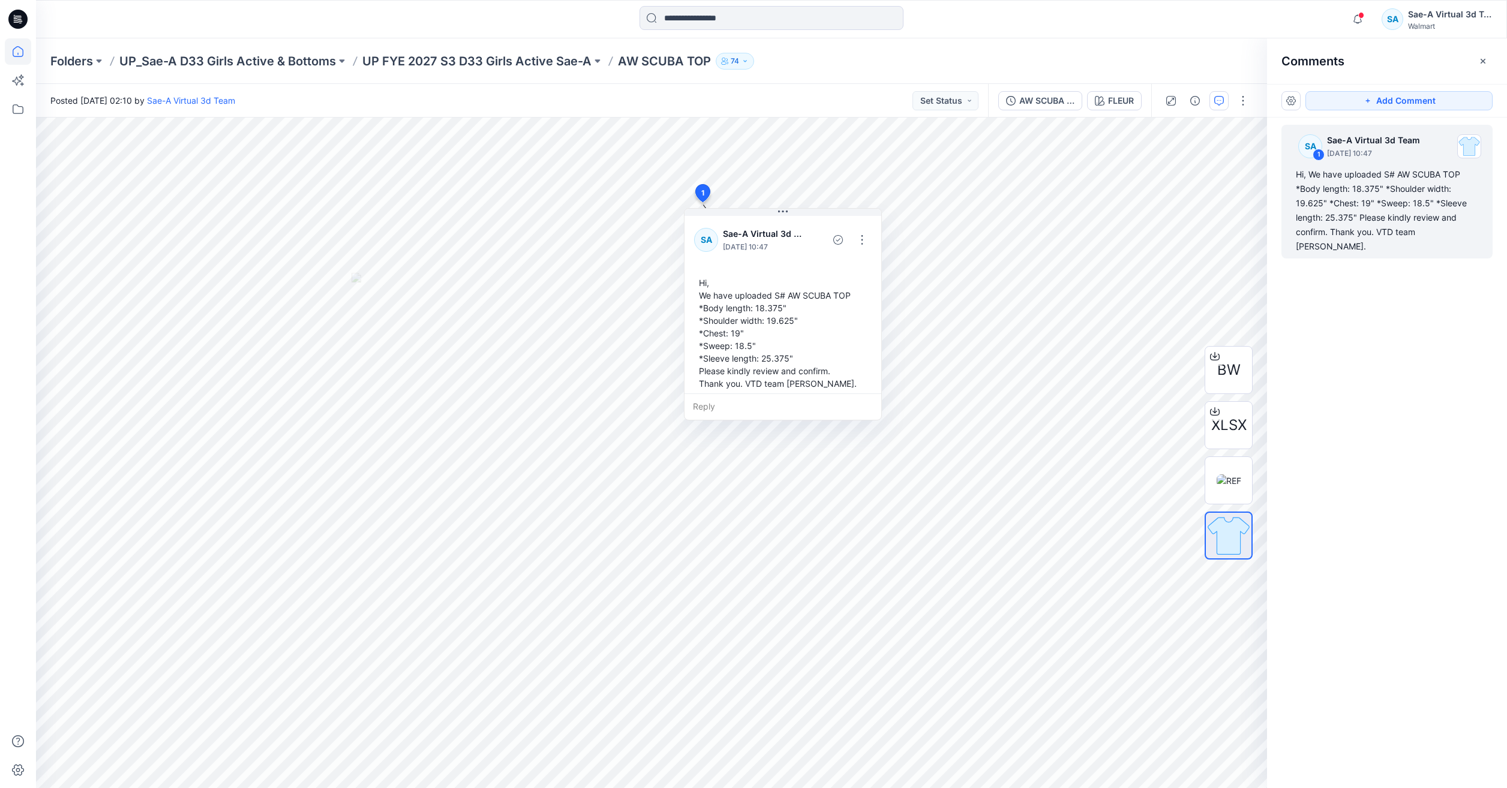
click at [25, 57] on icon at bounding box center [18, 51] width 26 height 26
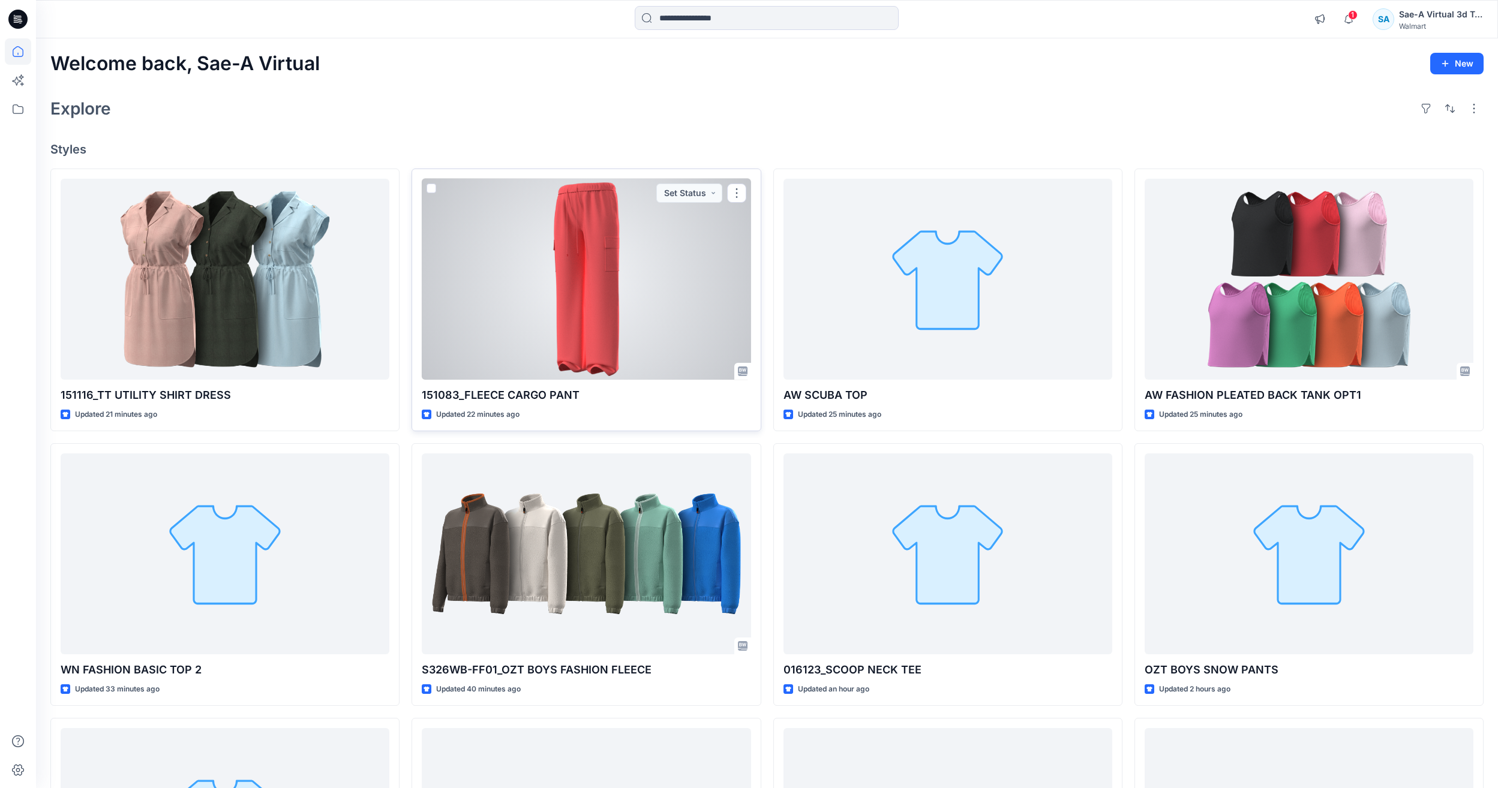
click at [653, 328] on div at bounding box center [586, 279] width 329 height 201
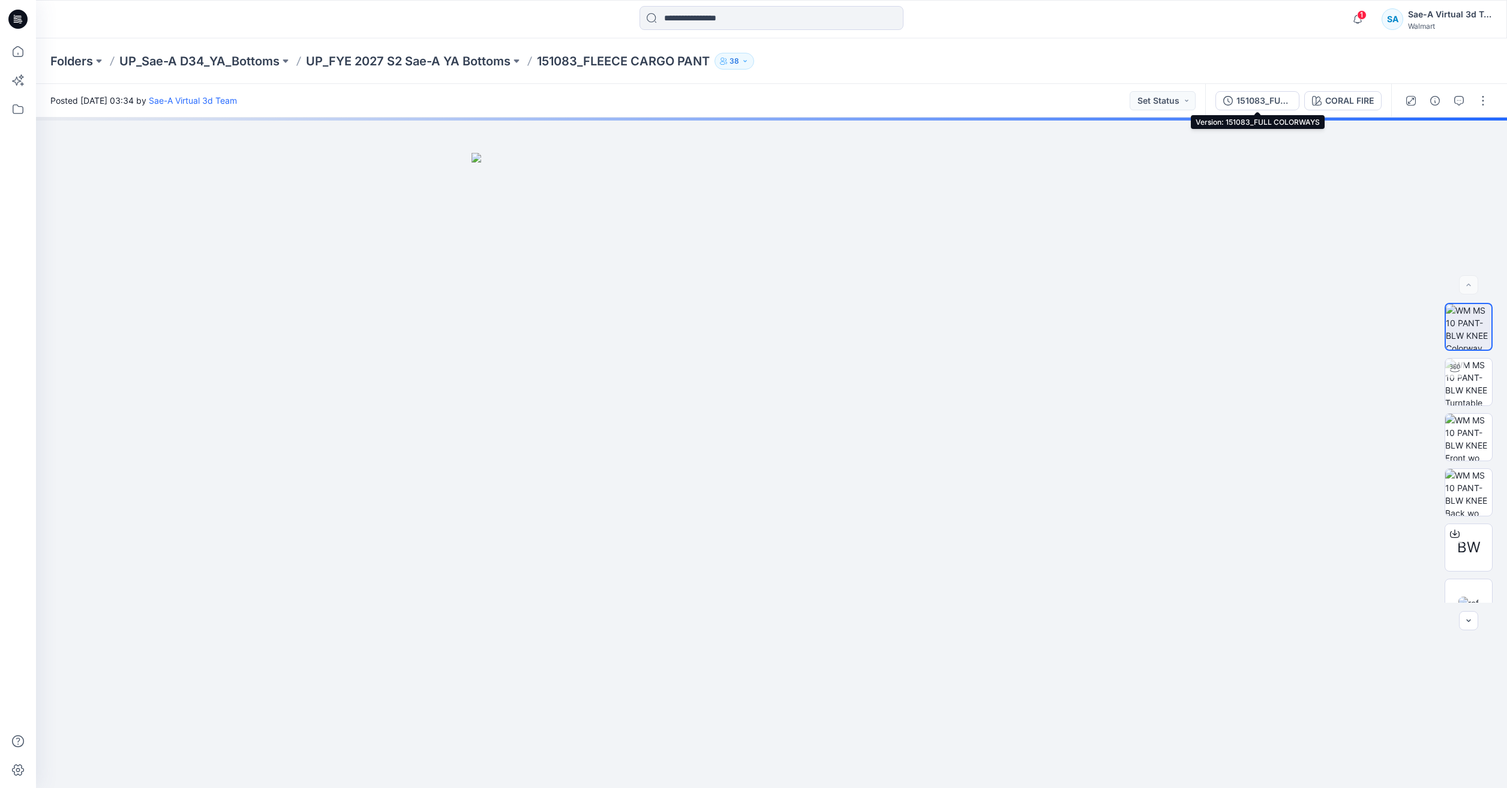
click at [1273, 110] on div "151083_FULL COLORWAYS CORAL FIRE" at bounding box center [1298, 101] width 186 height 34
click at [1268, 106] on div "151083_FULL COLORWAYS" at bounding box center [1264, 100] width 55 height 13
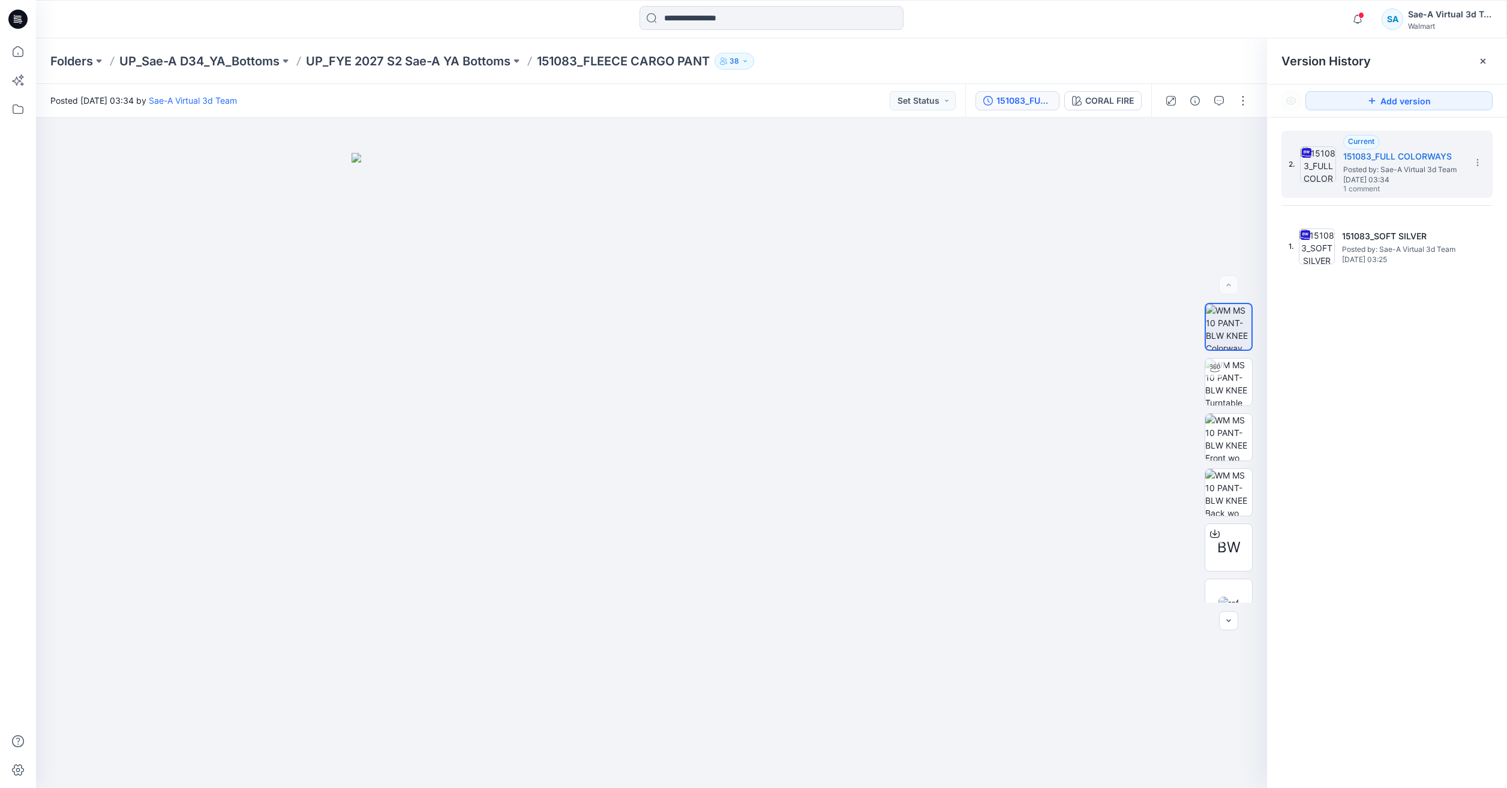
click at [31, 50] on div at bounding box center [18, 394] width 36 height 788
click at [25, 53] on icon at bounding box center [18, 51] width 26 height 26
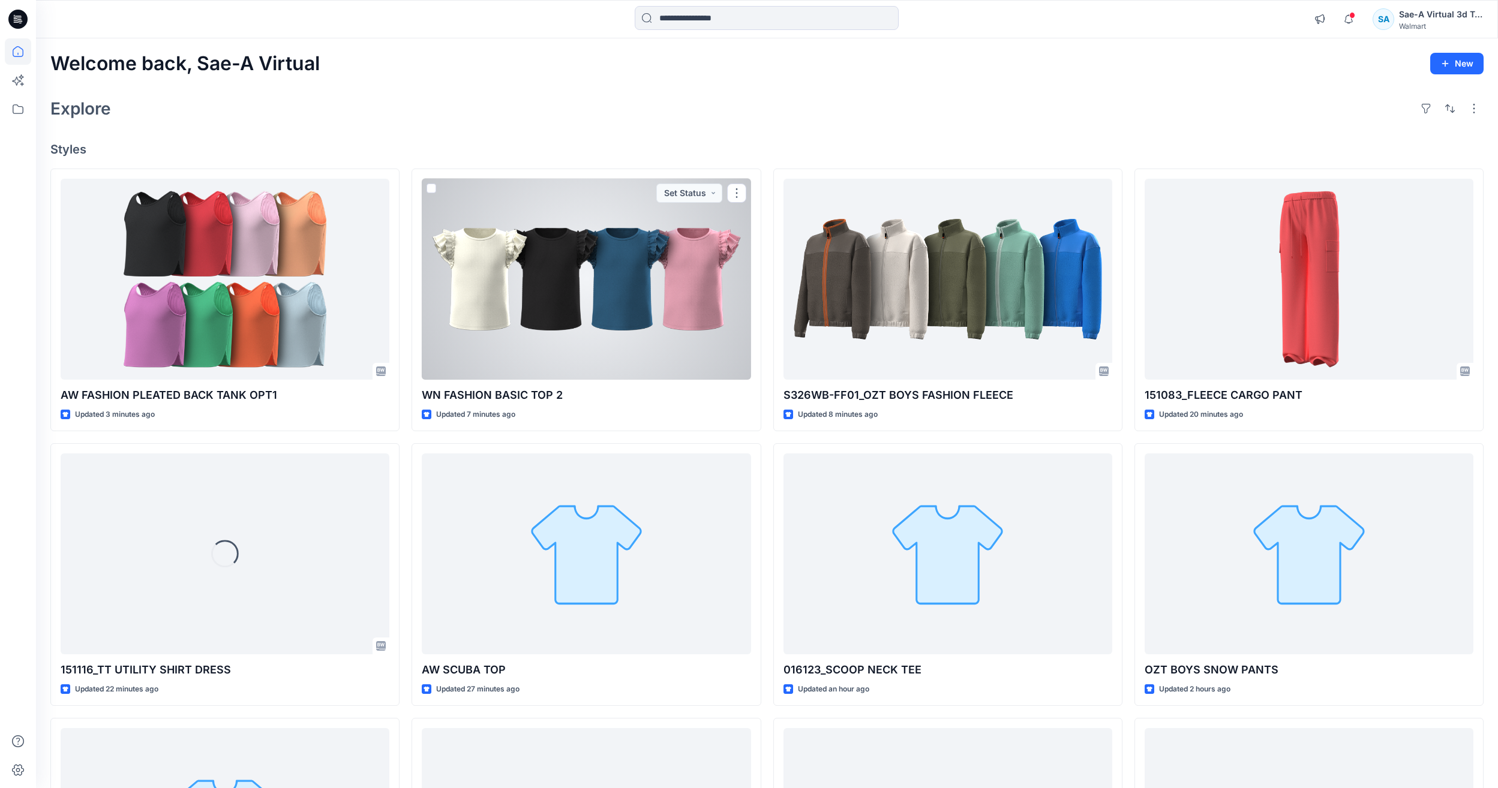
drag, startPoint x: 568, startPoint y: 295, endPoint x: 588, endPoint y: 292, distance: 19.9
click at [568, 295] on div at bounding box center [586, 279] width 329 height 201
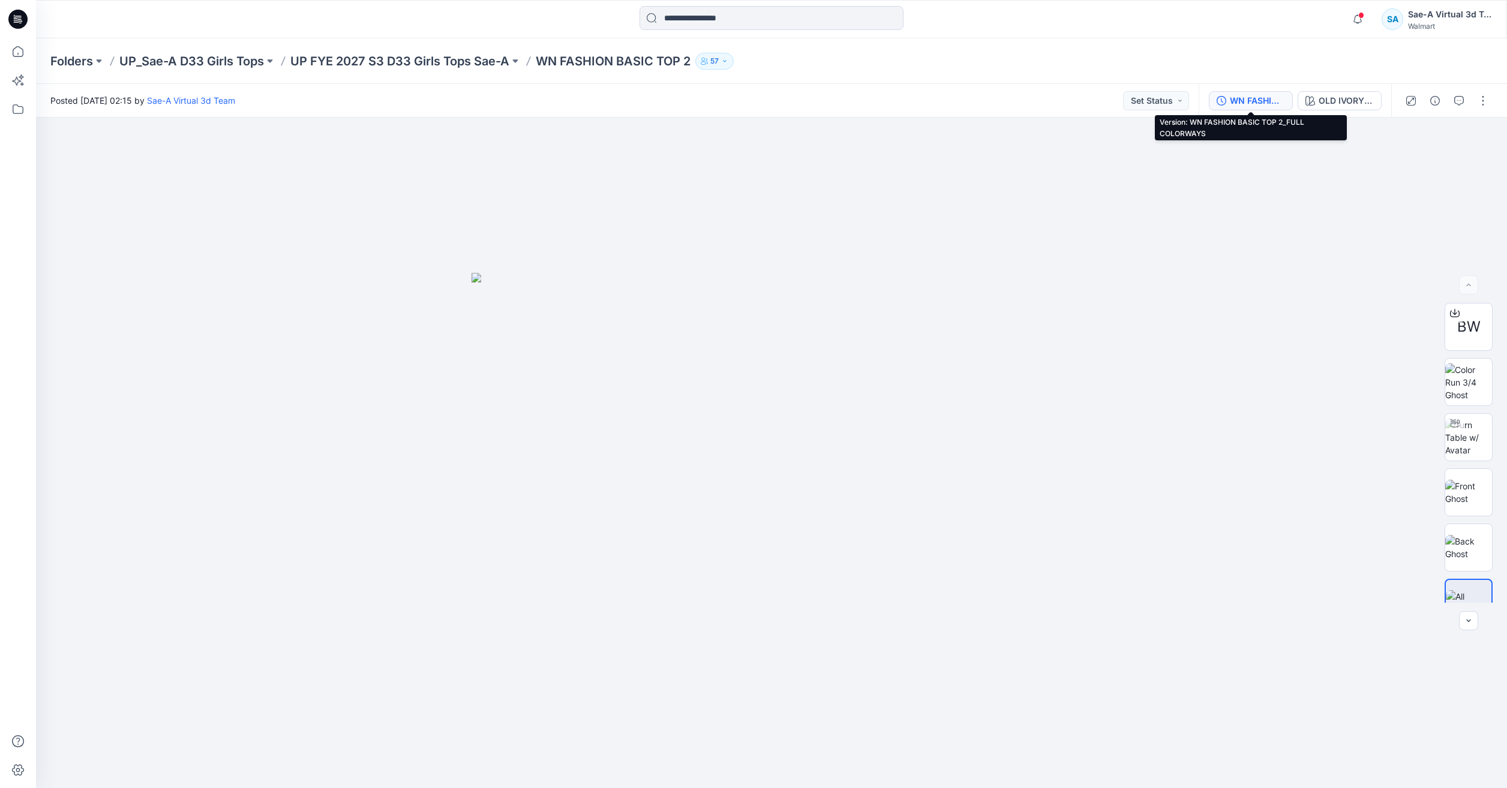
click at [1265, 94] on div "WN FASHION BASIC TOP 2_FULL COLORWAYS" at bounding box center [1257, 100] width 55 height 13
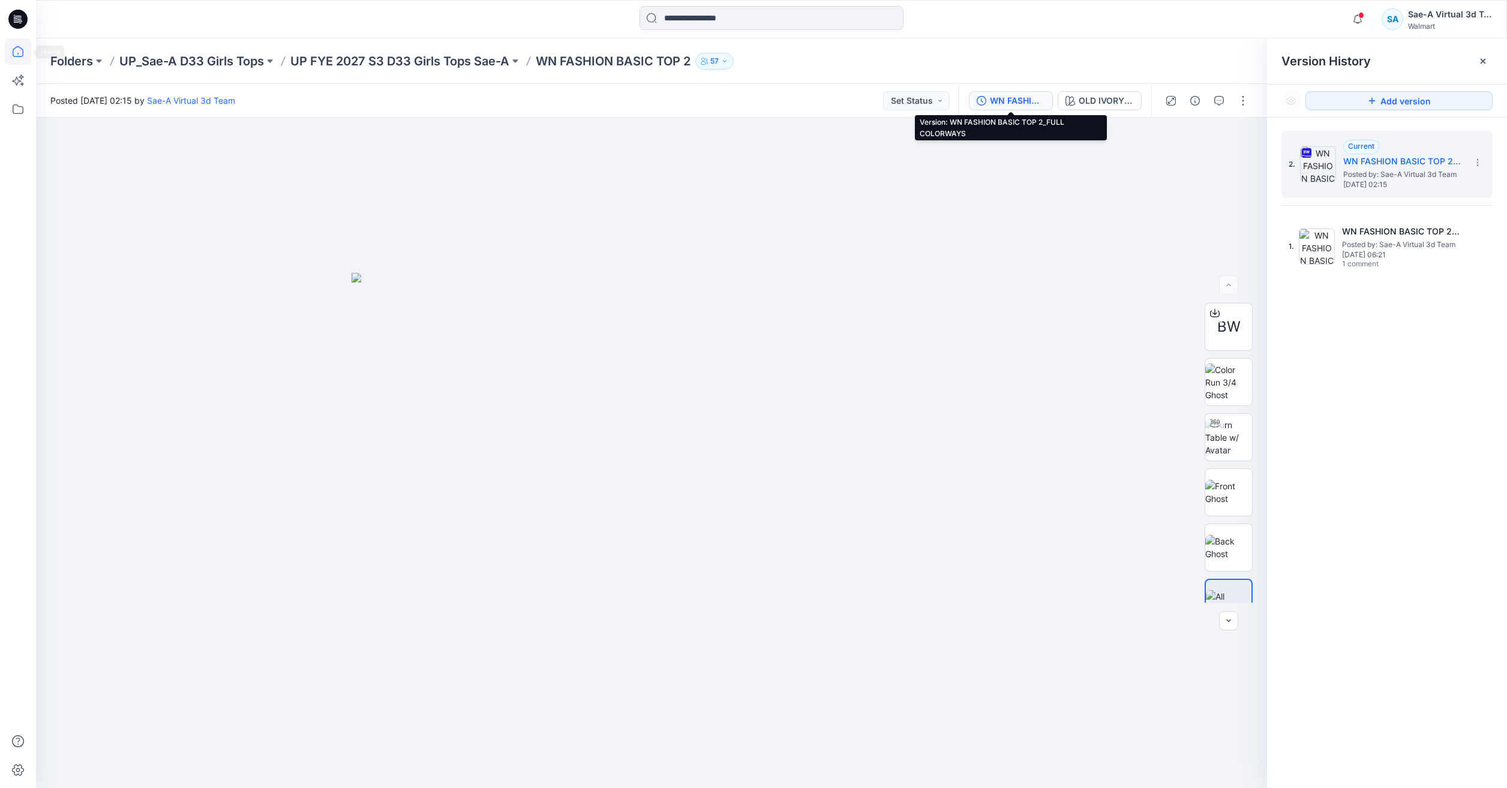
click at [18, 47] on icon at bounding box center [18, 51] width 11 height 11
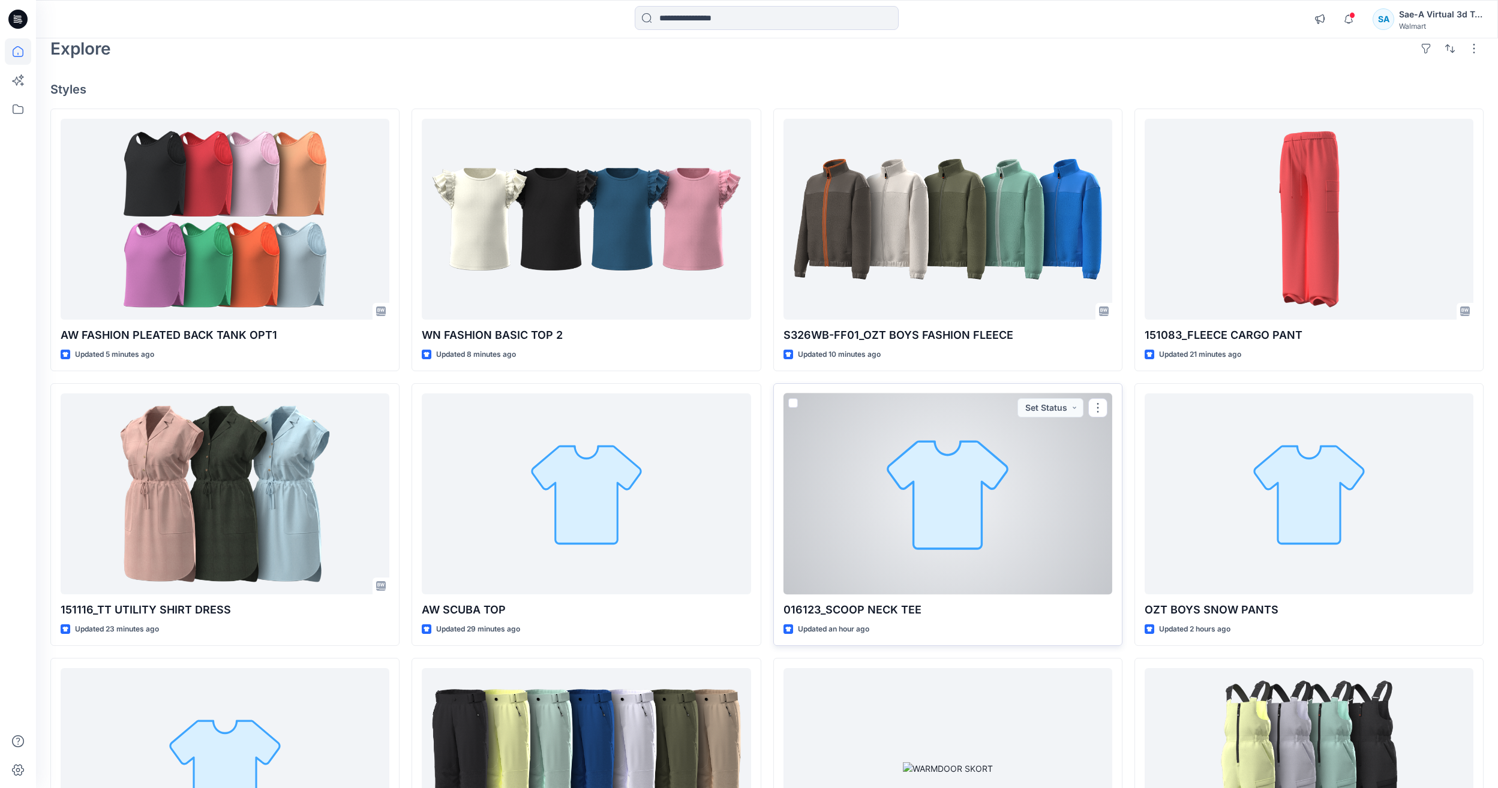
scroll to position [120, 0]
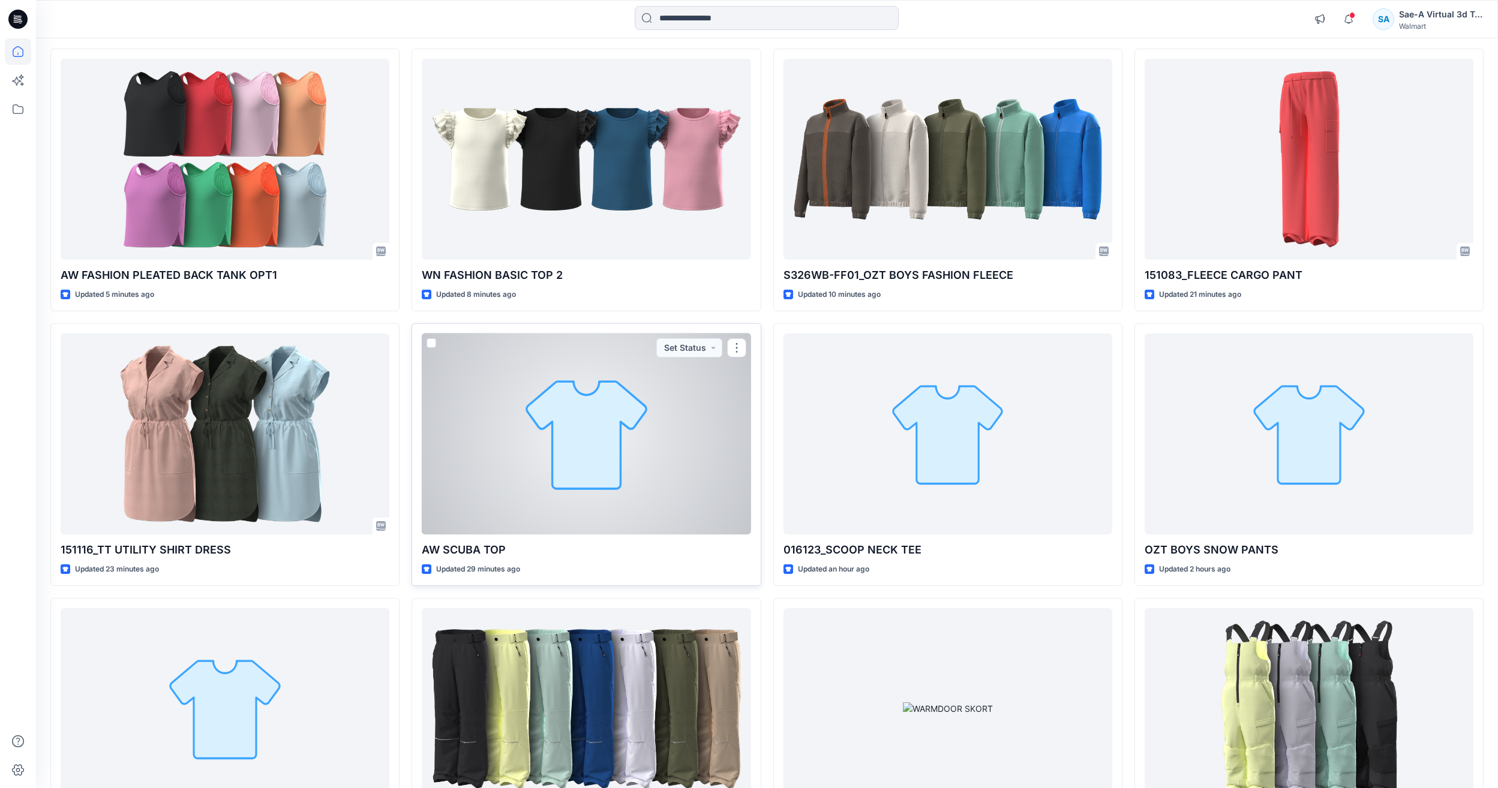
click at [523, 441] on div at bounding box center [586, 434] width 329 height 201
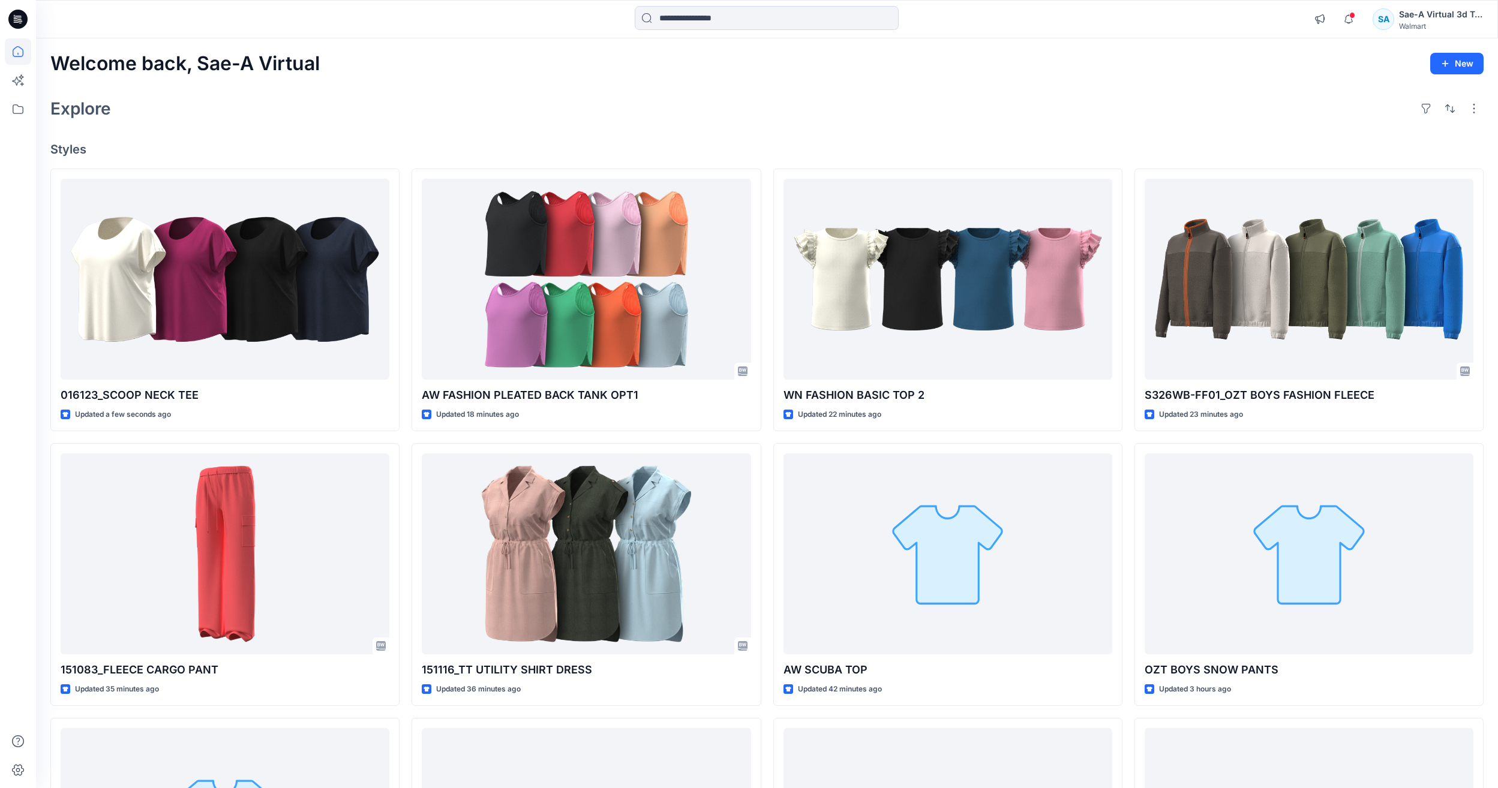
click at [789, 94] on div "Explore" at bounding box center [766, 108] width 1433 height 29
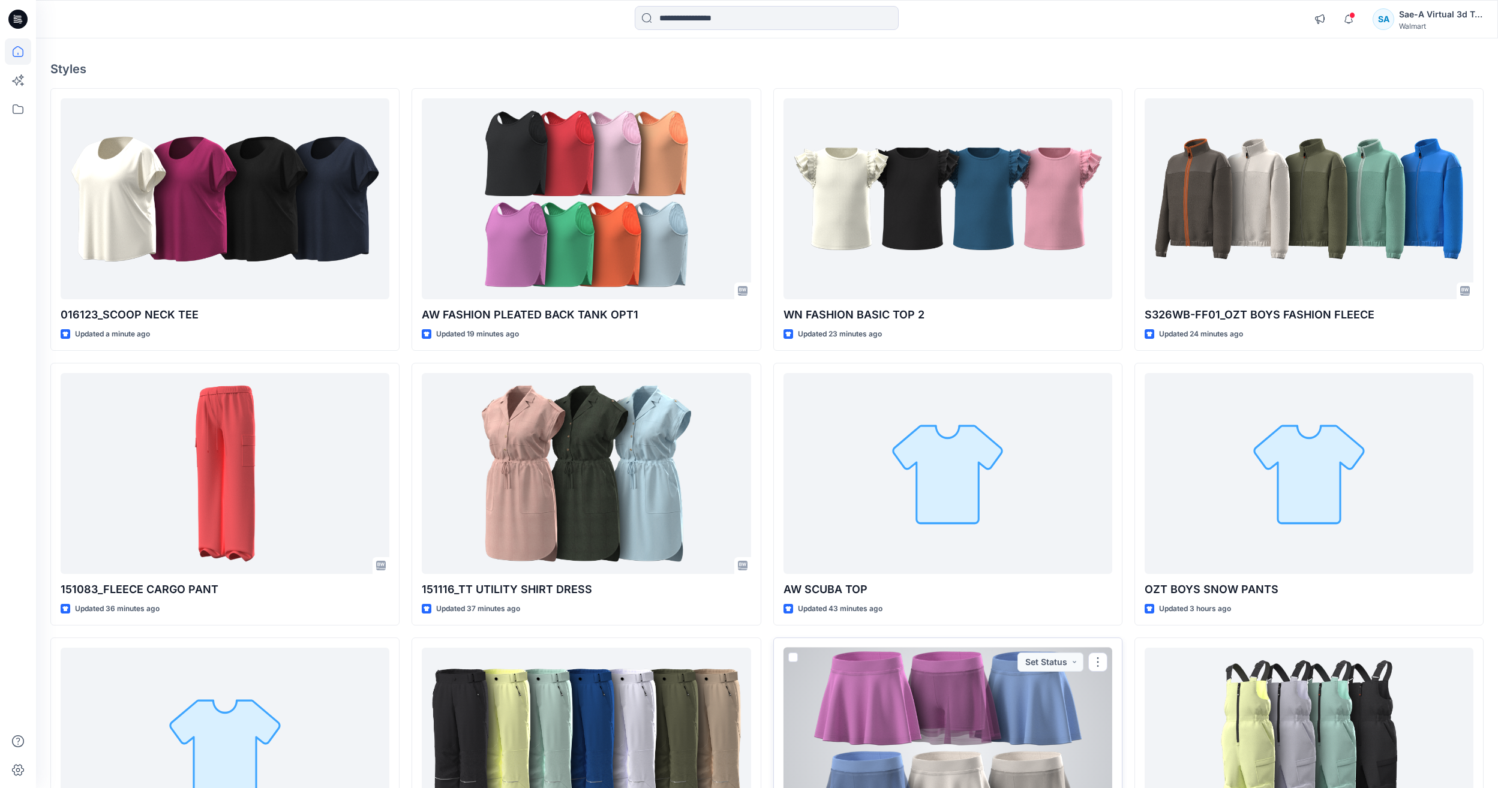
scroll to position [70, 0]
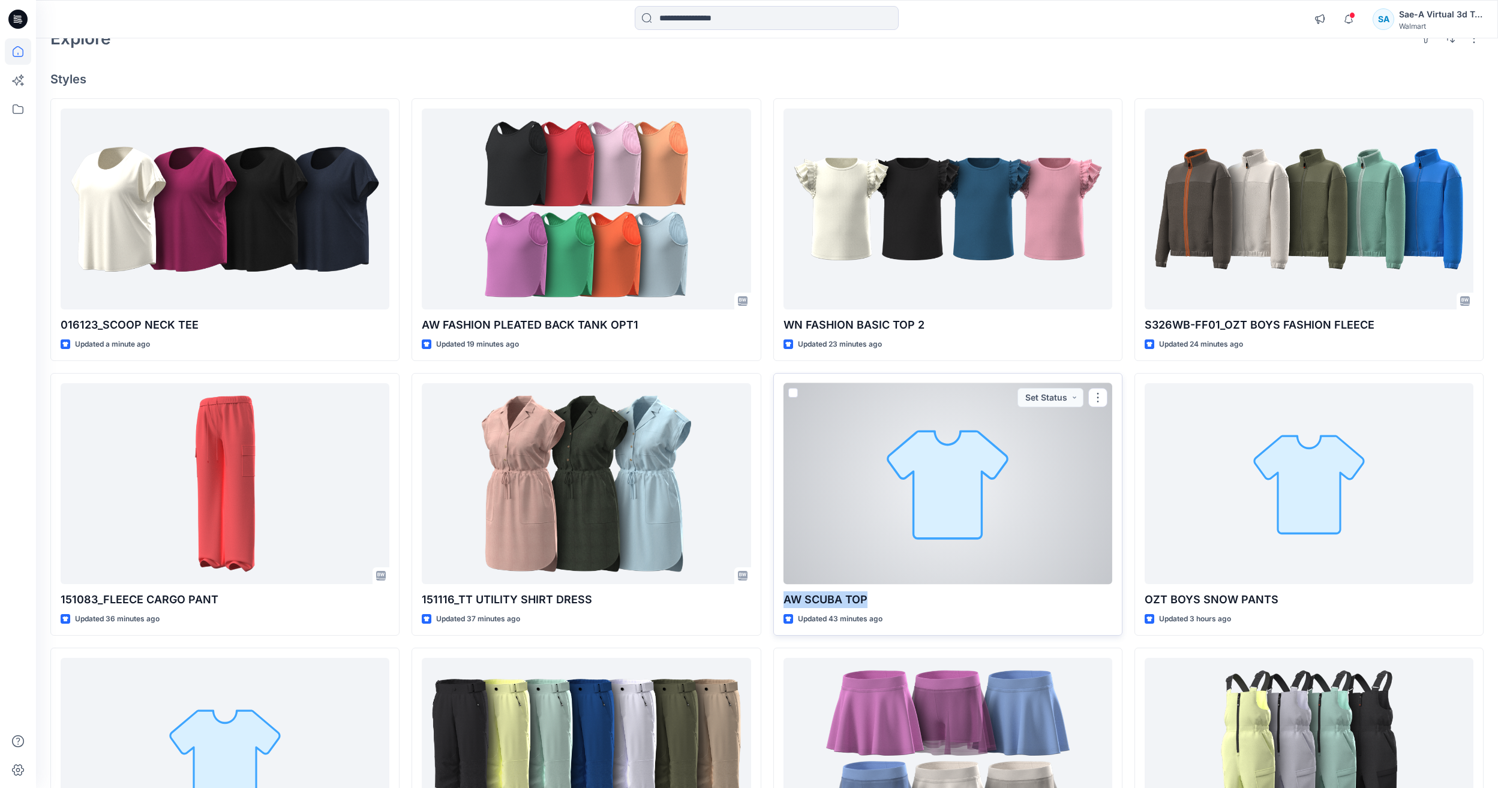
drag, startPoint x: 869, startPoint y: 598, endPoint x: 785, endPoint y: 607, distance: 84.4
click at [785, 607] on p "AW SCUBA TOP" at bounding box center [948, 600] width 329 height 17
click at [836, 512] on div at bounding box center [948, 483] width 329 height 201
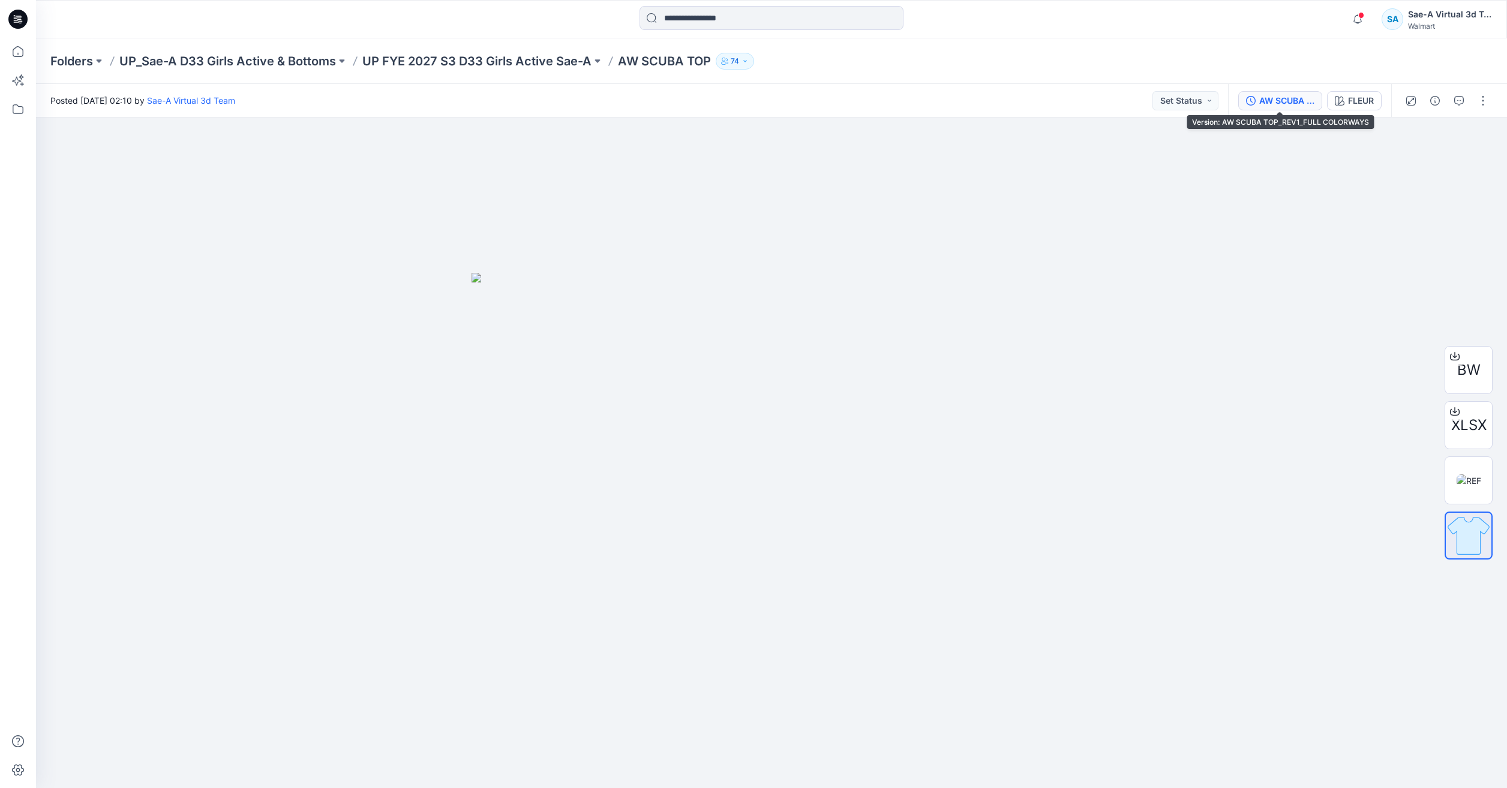
click at [1275, 100] on div "AW SCUBA TOP_REV1_FULL COLORWAYS" at bounding box center [1286, 100] width 55 height 13
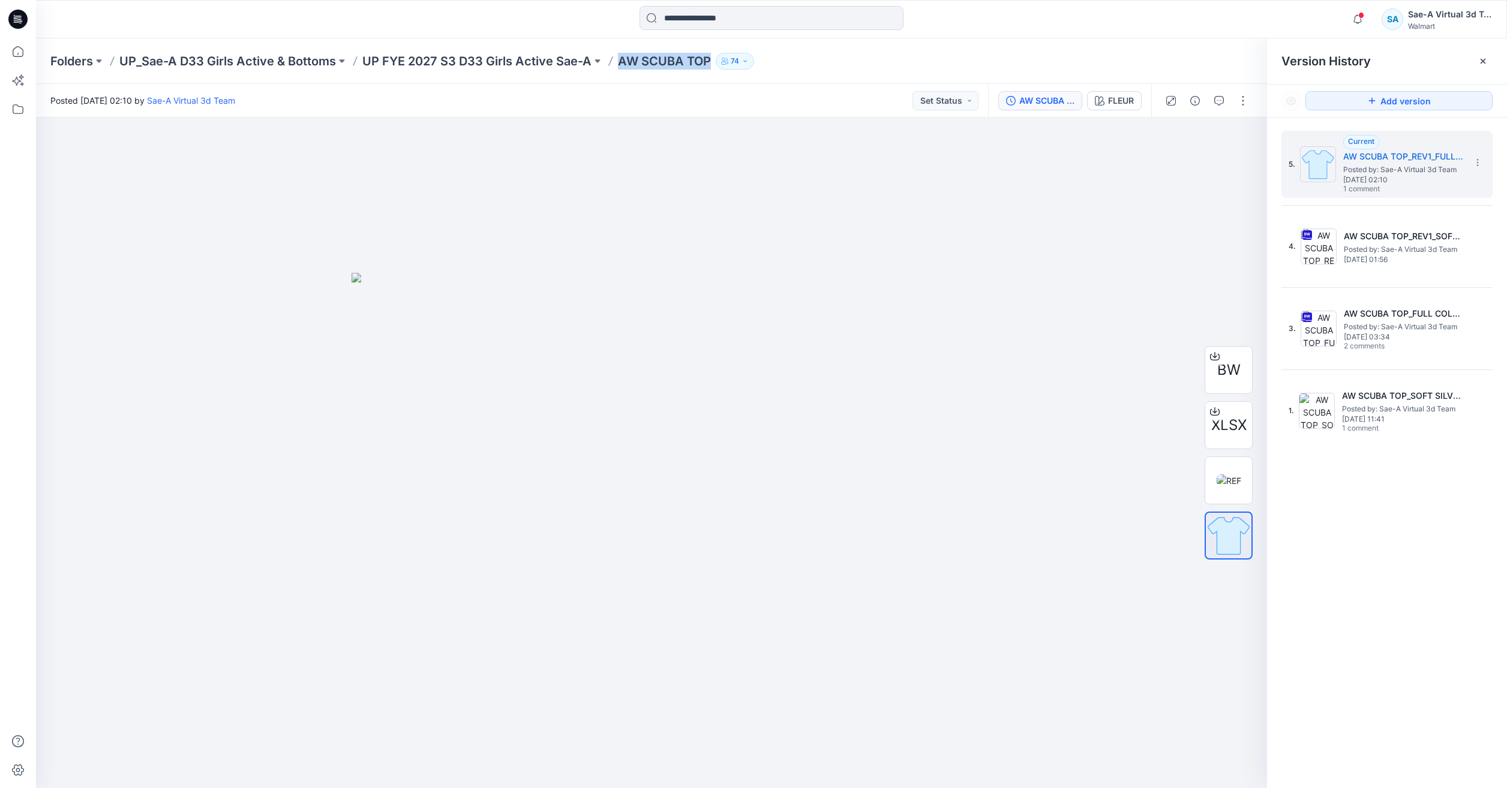
drag, startPoint x: 708, startPoint y: 60, endPoint x: 618, endPoint y: 68, distance: 90.3
click at [618, 68] on p "AW SCUBA TOP" at bounding box center [664, 61] width 93 height 17
copy p "AW SCUBA TOP"
click at [9, 49] on icon at bounding box center [18, 51] width 26 height 26
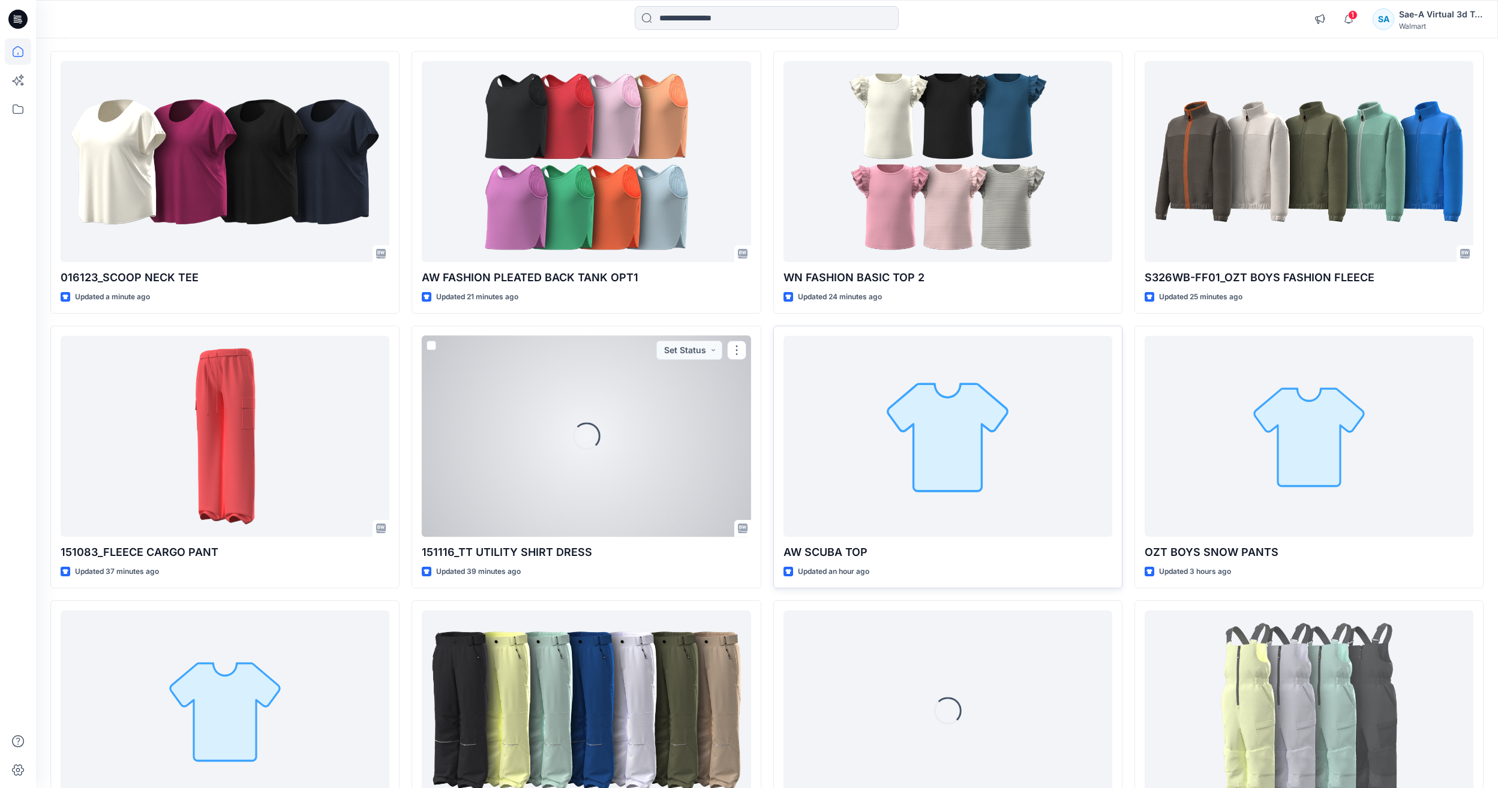
scroll to position [120, 0]
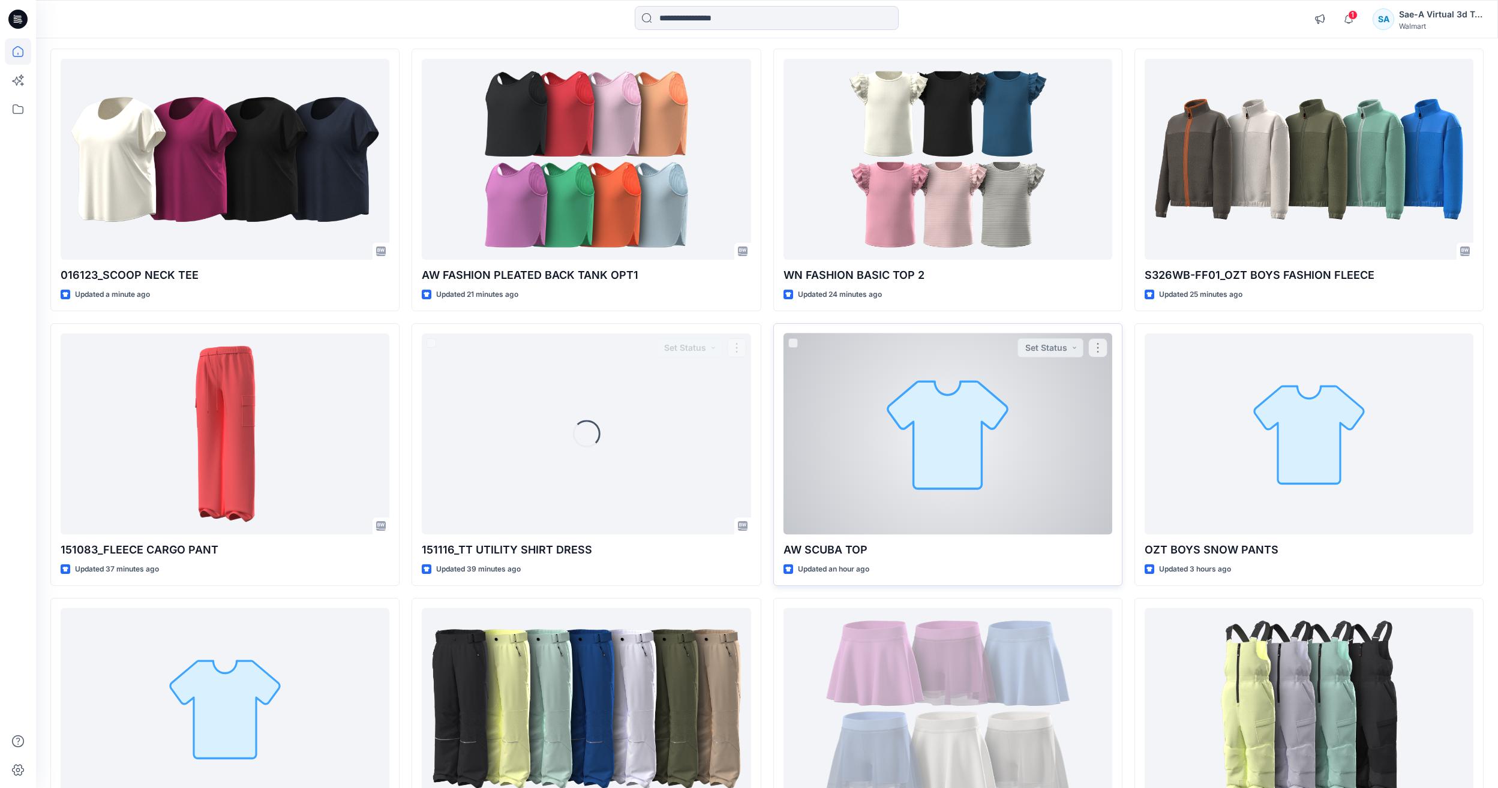
click at [915, 488] on div at bounding box center [948, 434] width 329 height 201
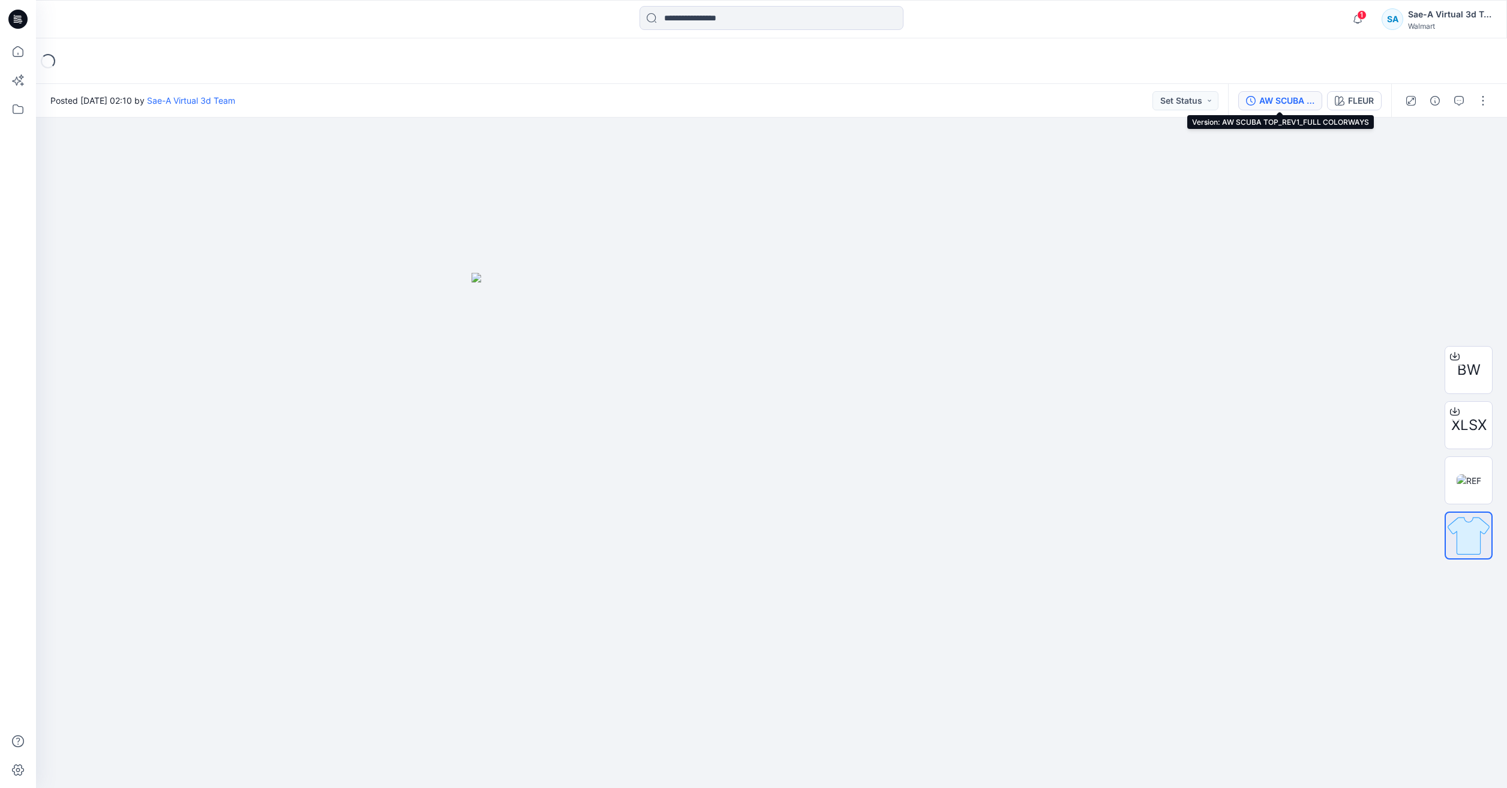
click at [1289, 100] on div "AW SCUBA TOP_REV1_FULL COLORWAYS" at bounding box center [1286, 100] width 55 height 13
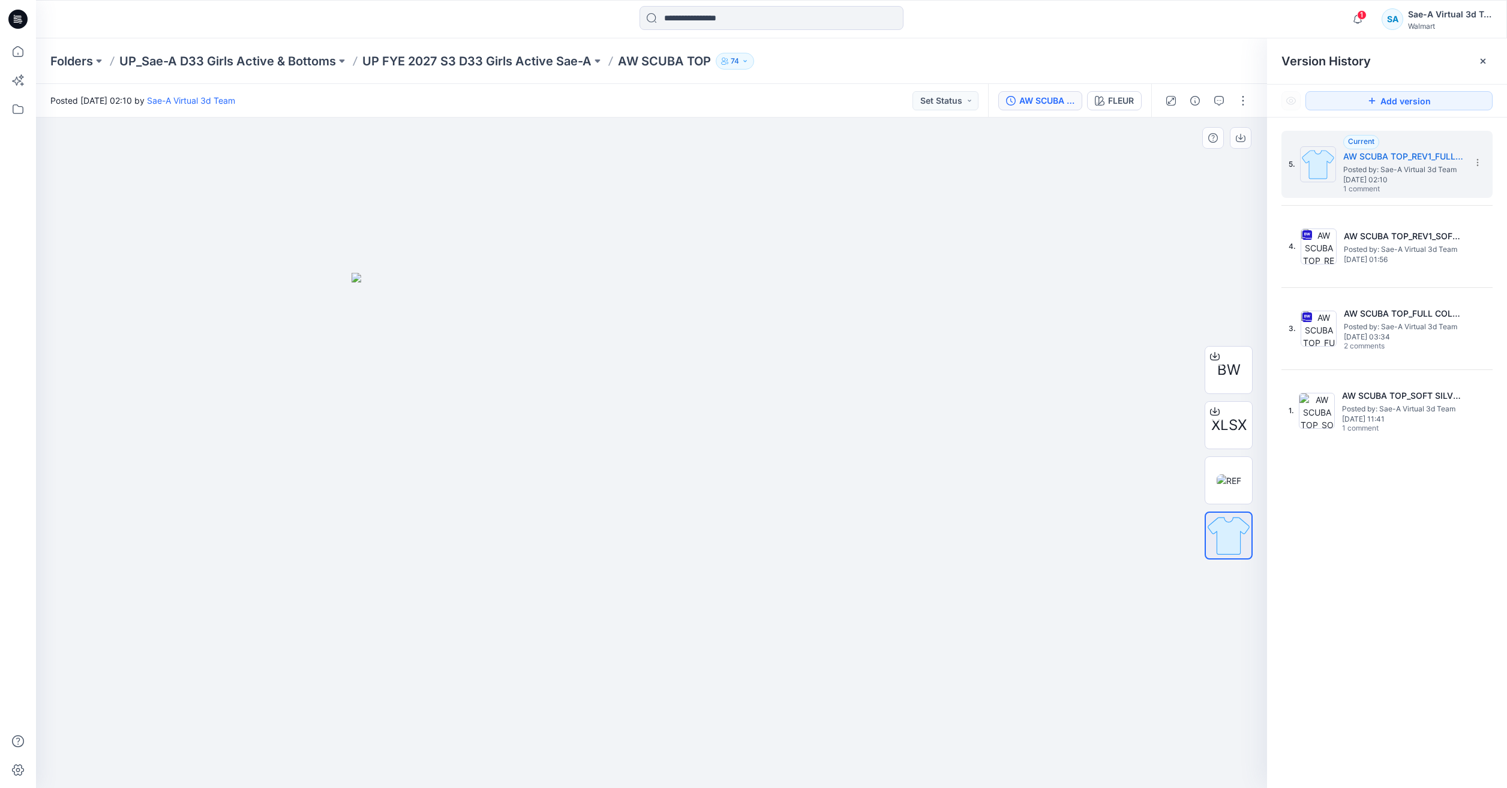
drag, startPoint x: 590, startPoint y: 286, endPoint x: 573, endPoint y: 266, distance: 26.0
click at [590, 286] on img at bounding box center [652, 530] width 600 height 515
click at [22, 52] on icon at bounding box center [18, 51] width 26 height 26
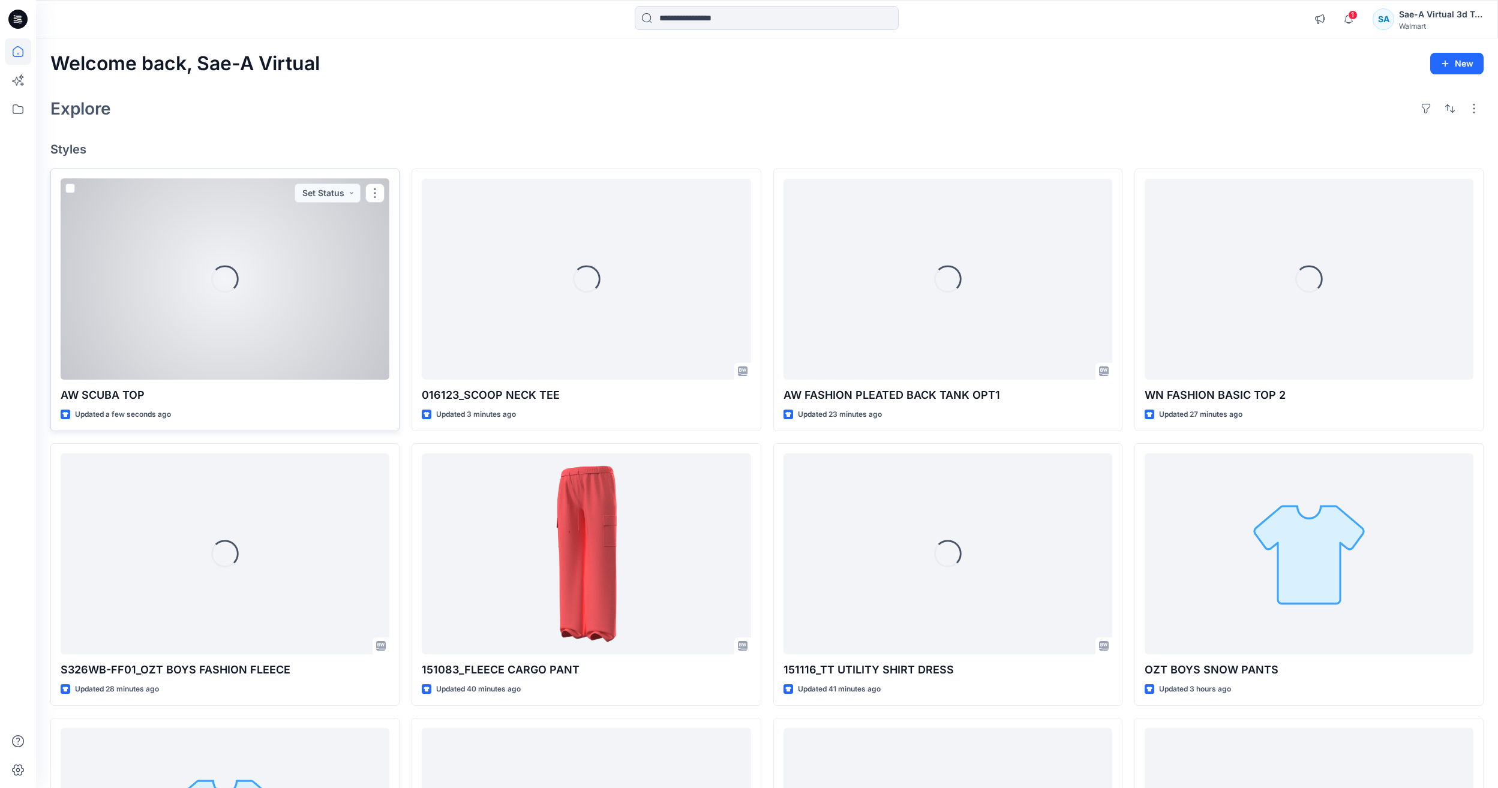
click at [206, 306] on div "Loading..." at bounding box center [225, 279] width 329 height 201
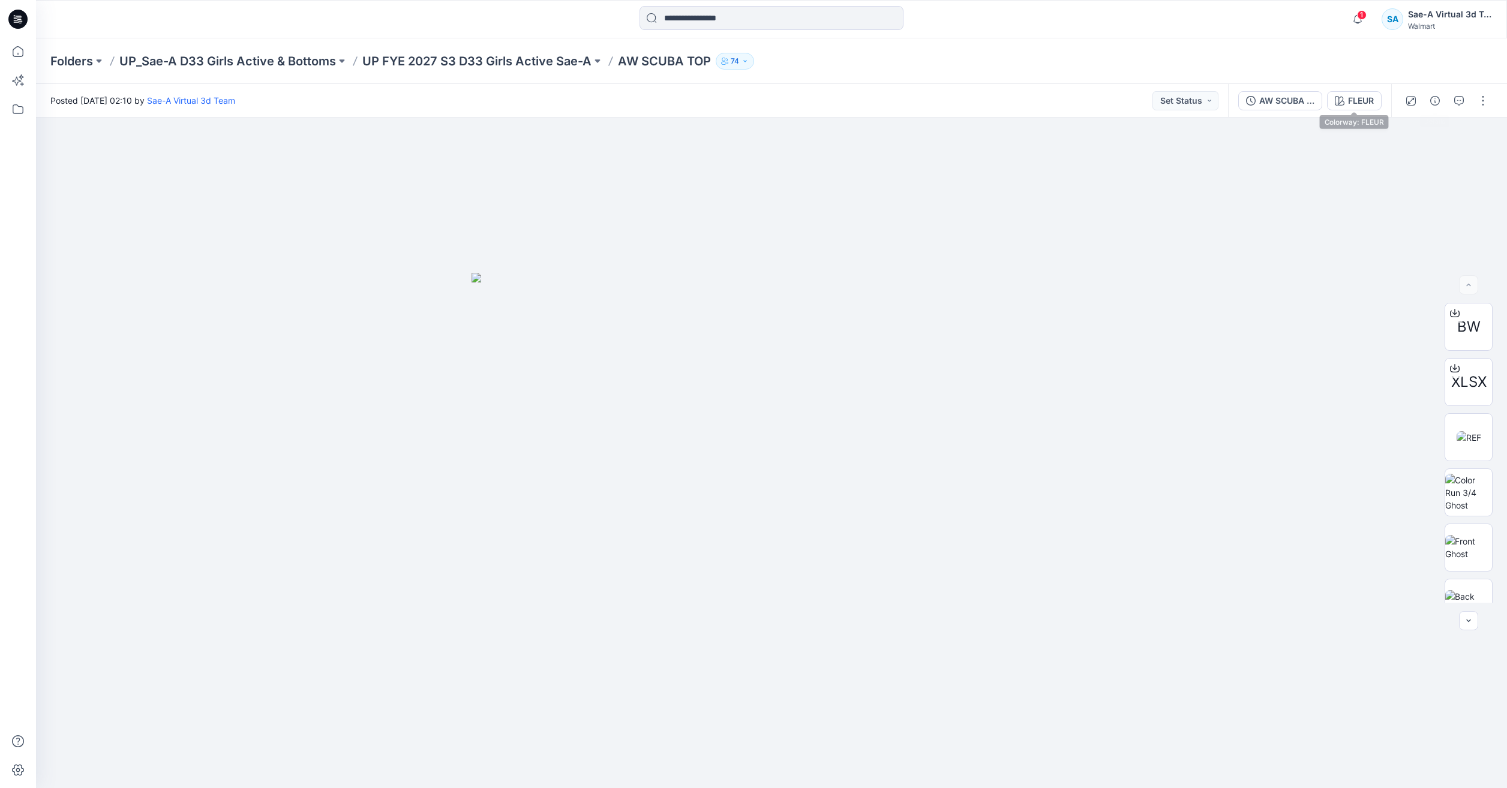
click at [1354, 94] on div "FLEUR" at bounding box center [1361, 100] width 26 height 13
click at [786, 217] on div at bounding box center [771, 453] width 1471 height 671
click at [14, 45] on icon at bounding box center [18, 51] width 26 height 26
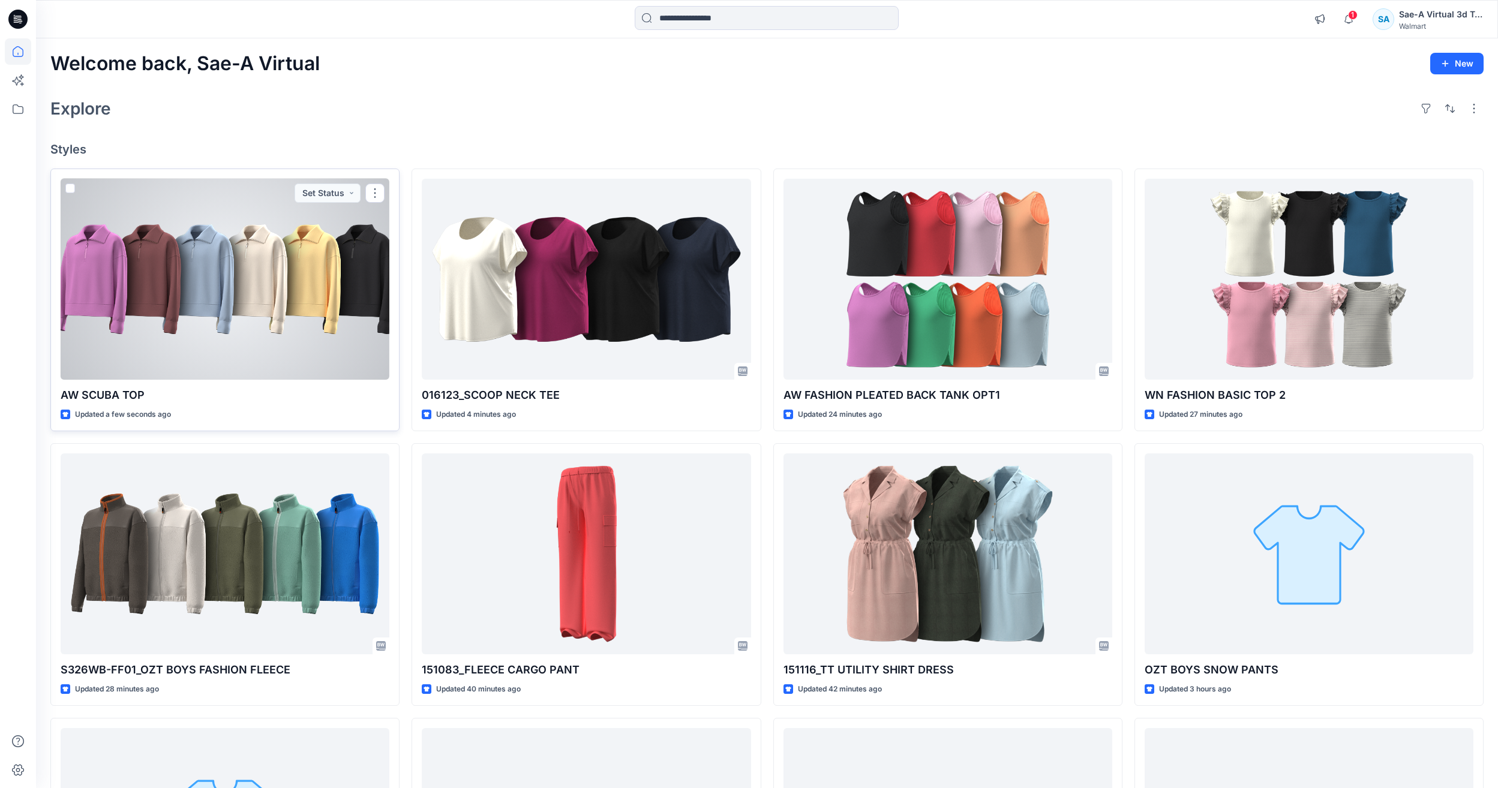
click at [237, 259] on div at bounding box center [225, 279] width 329 height 201
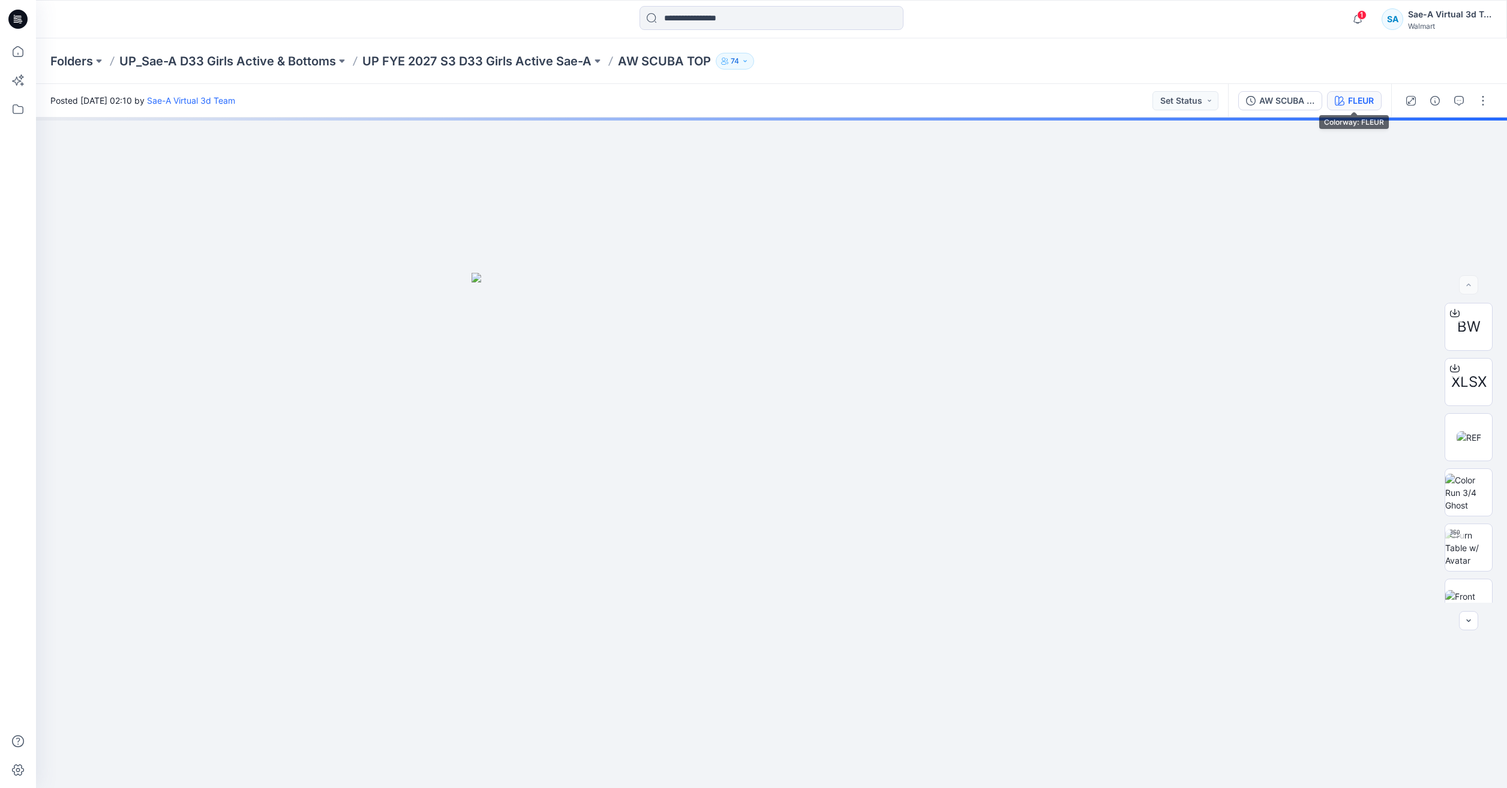
click at [1357, 102] on div "FLEUR" at bounding box center [1361, 100] width 26 height 13
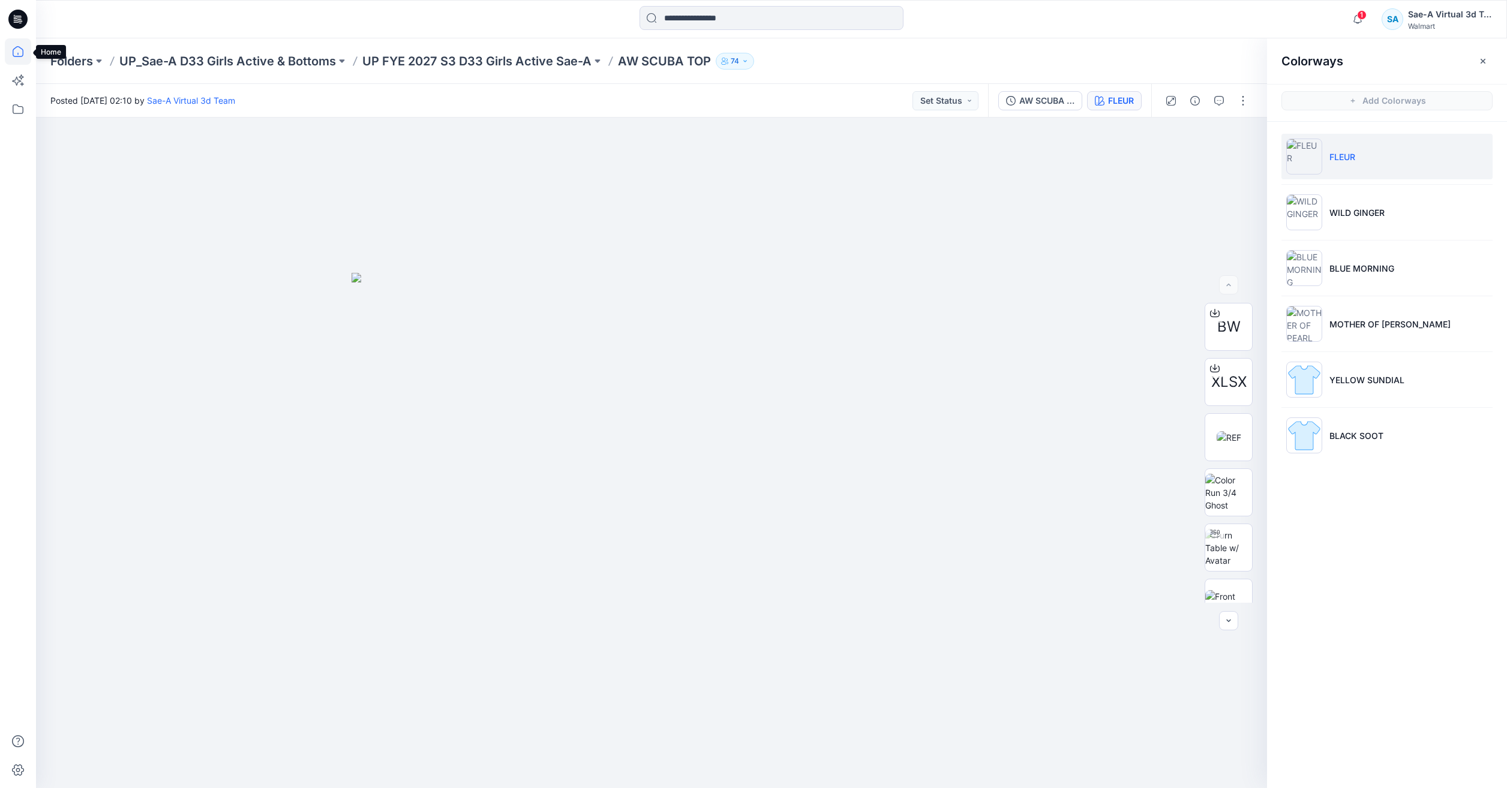
click at [20, 44] on icon at bounding box center [18, 51] width 26 height 26
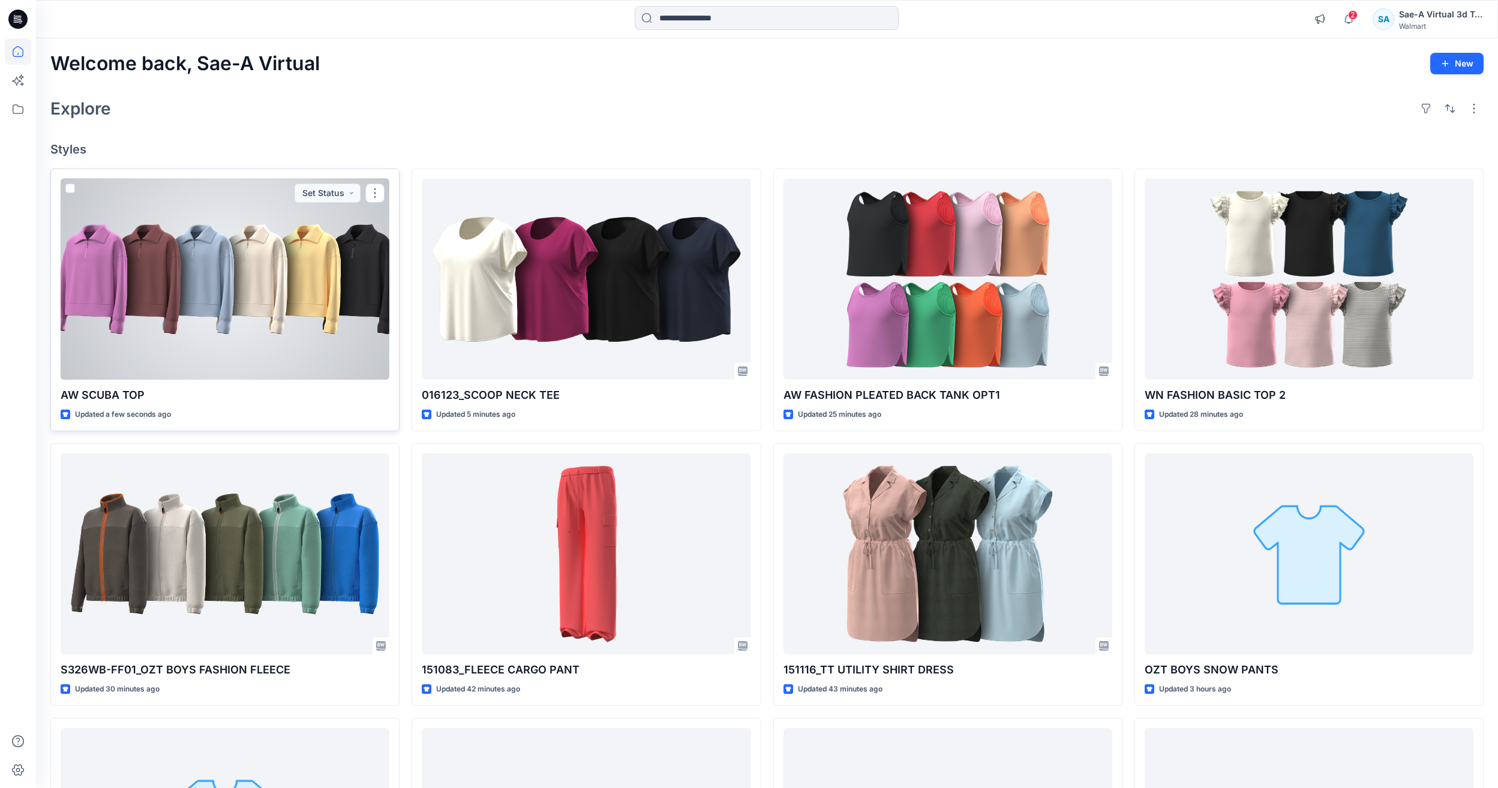
click at [226, 259] on div at bounding box center [225, 279] width 329 height 201
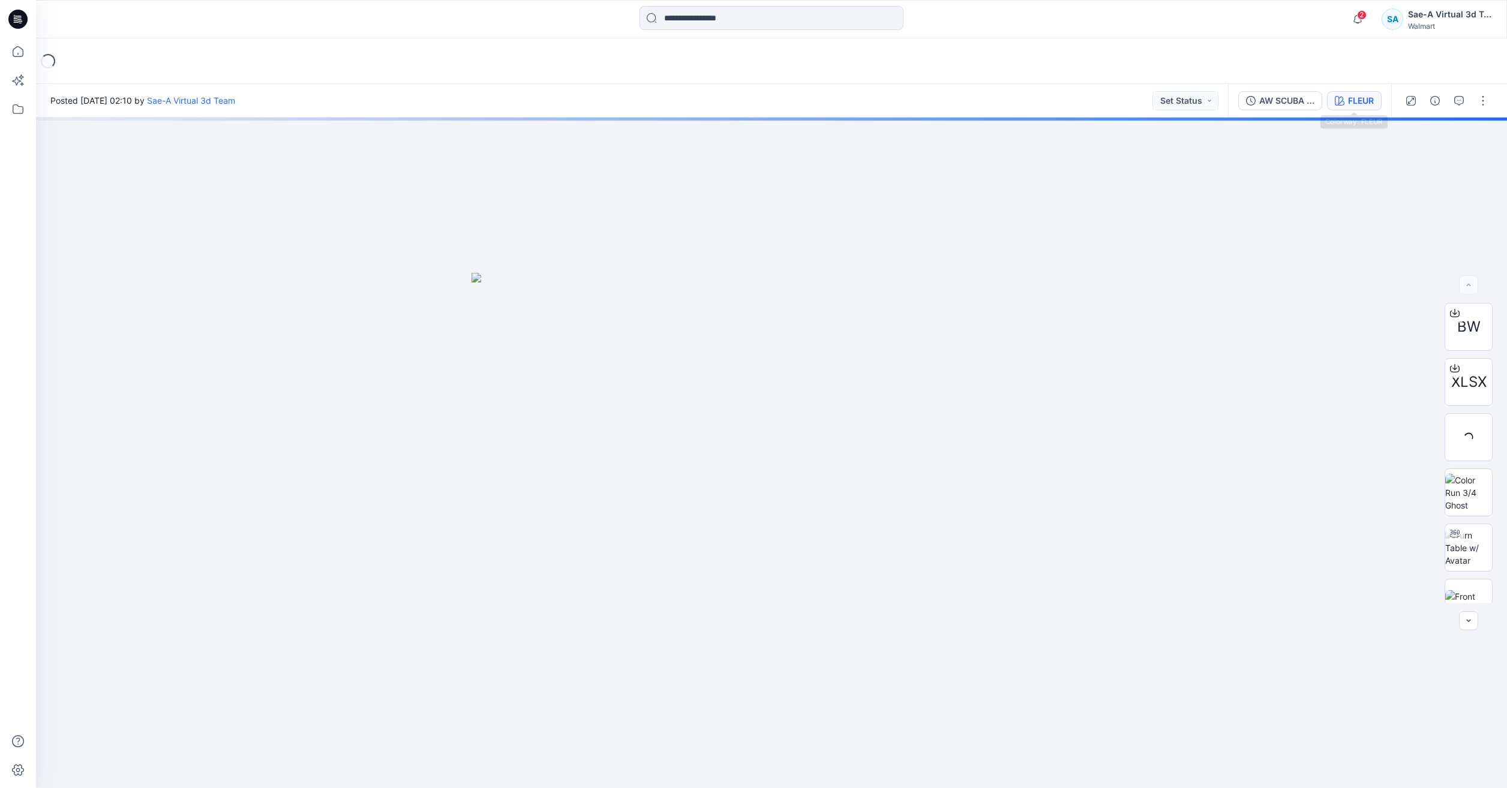
click at [1352, 99] on div "FLEUR" at bounding box center [1361, 100] width 26 height 13
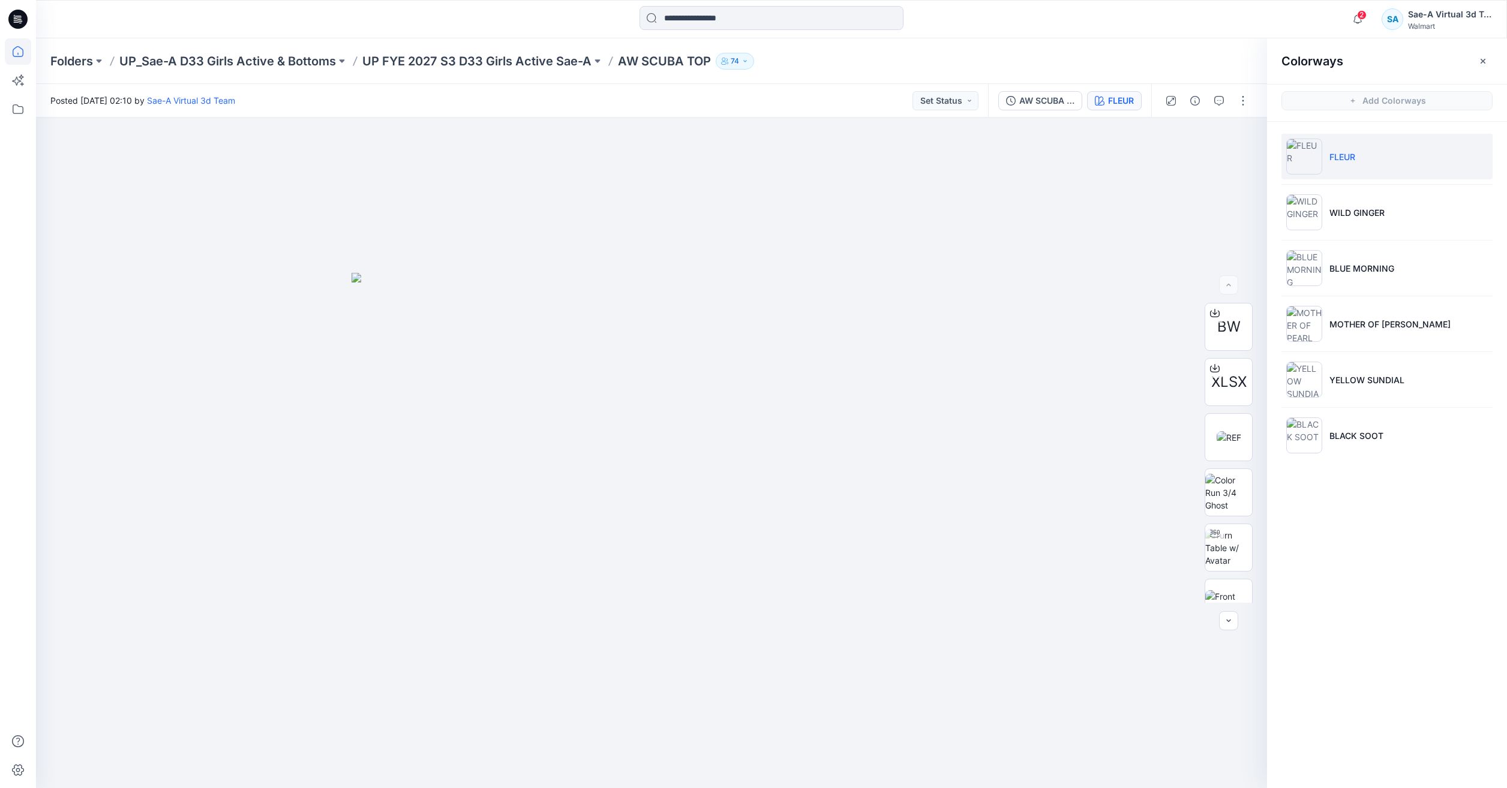
click at [21, 50] on icon at bounding box center [18, 51] width 26 height 26
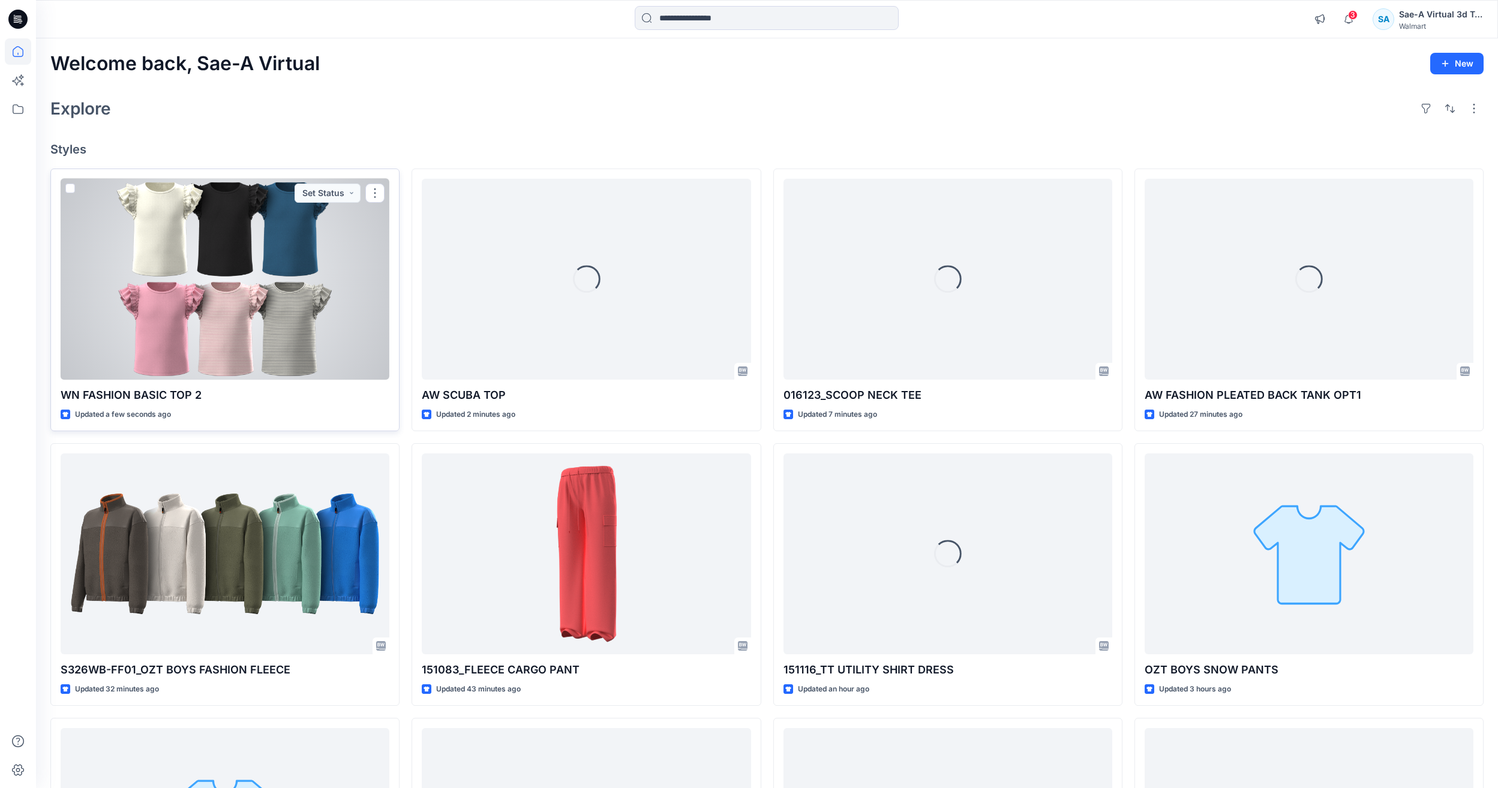
click at [194, 319] on div at bounding box center [225, 279] width 329 height 201
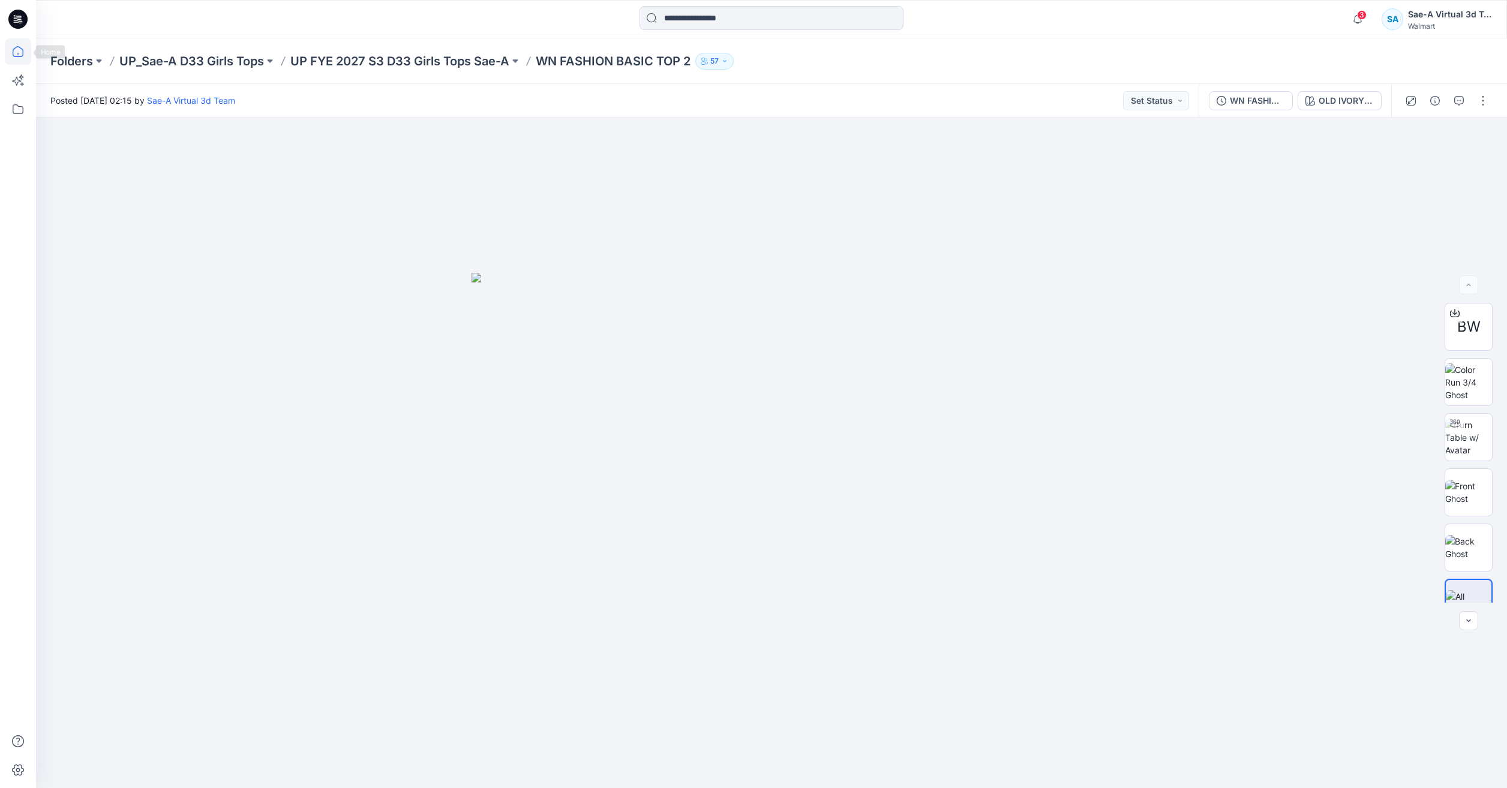
click at [19, 49] on icon at bounding box center [18, 51] width 26 height 26
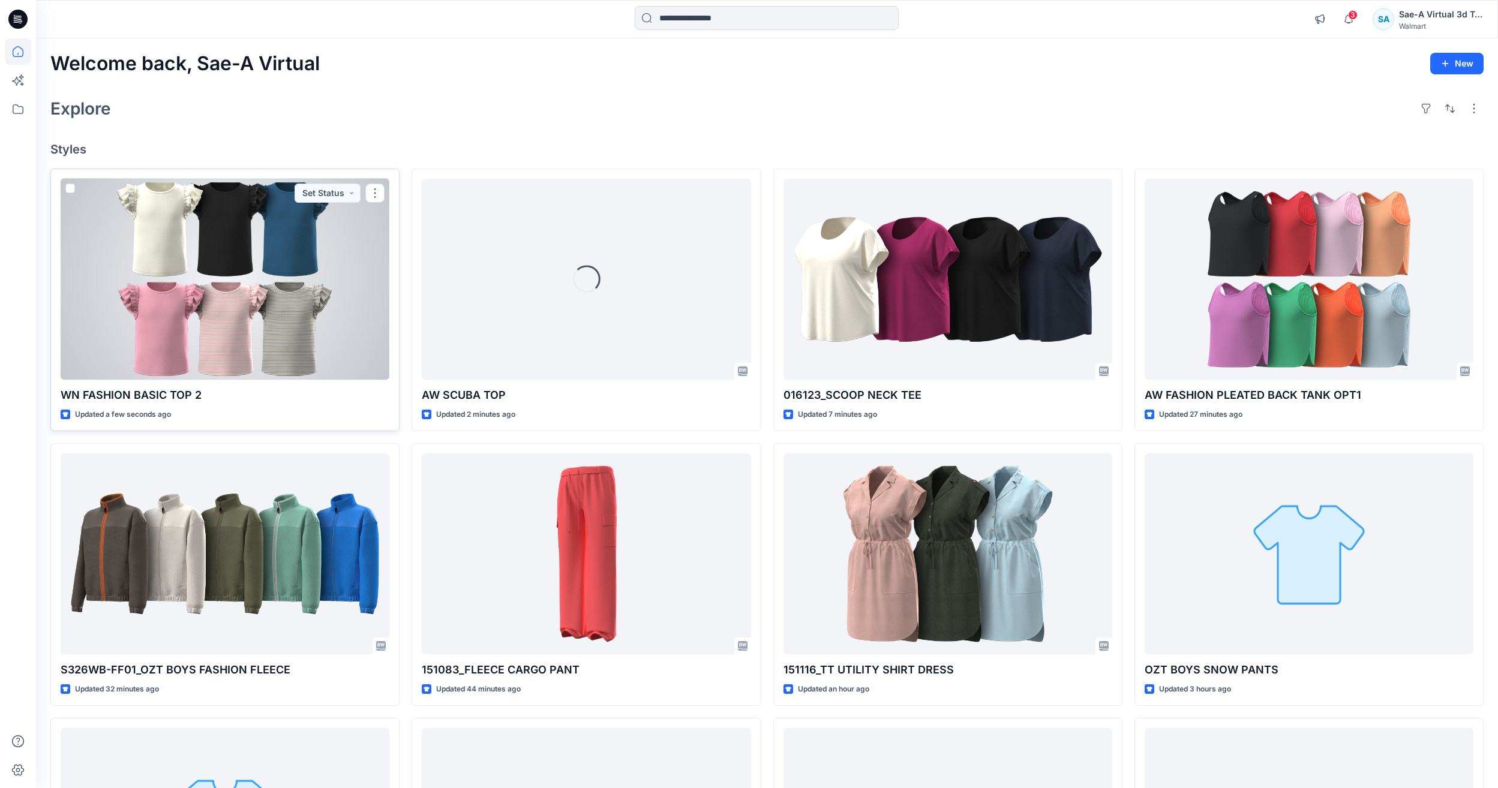
click at [260, 344] on div at bounding box center [225, 279] width 329 height 201
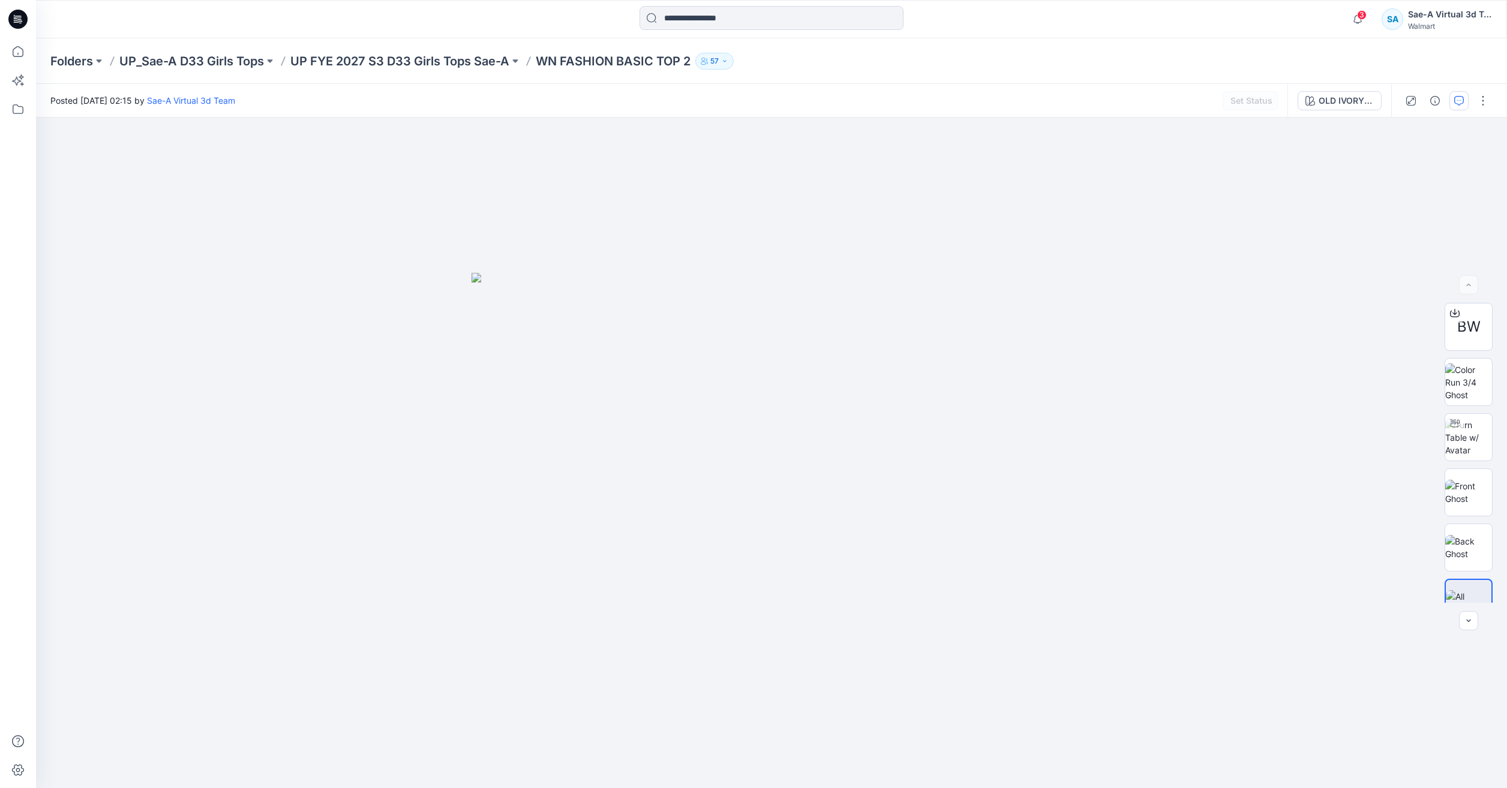
click at [1462, 97] on icon "button" at bounding box center [1459, 101] width 10 height 10
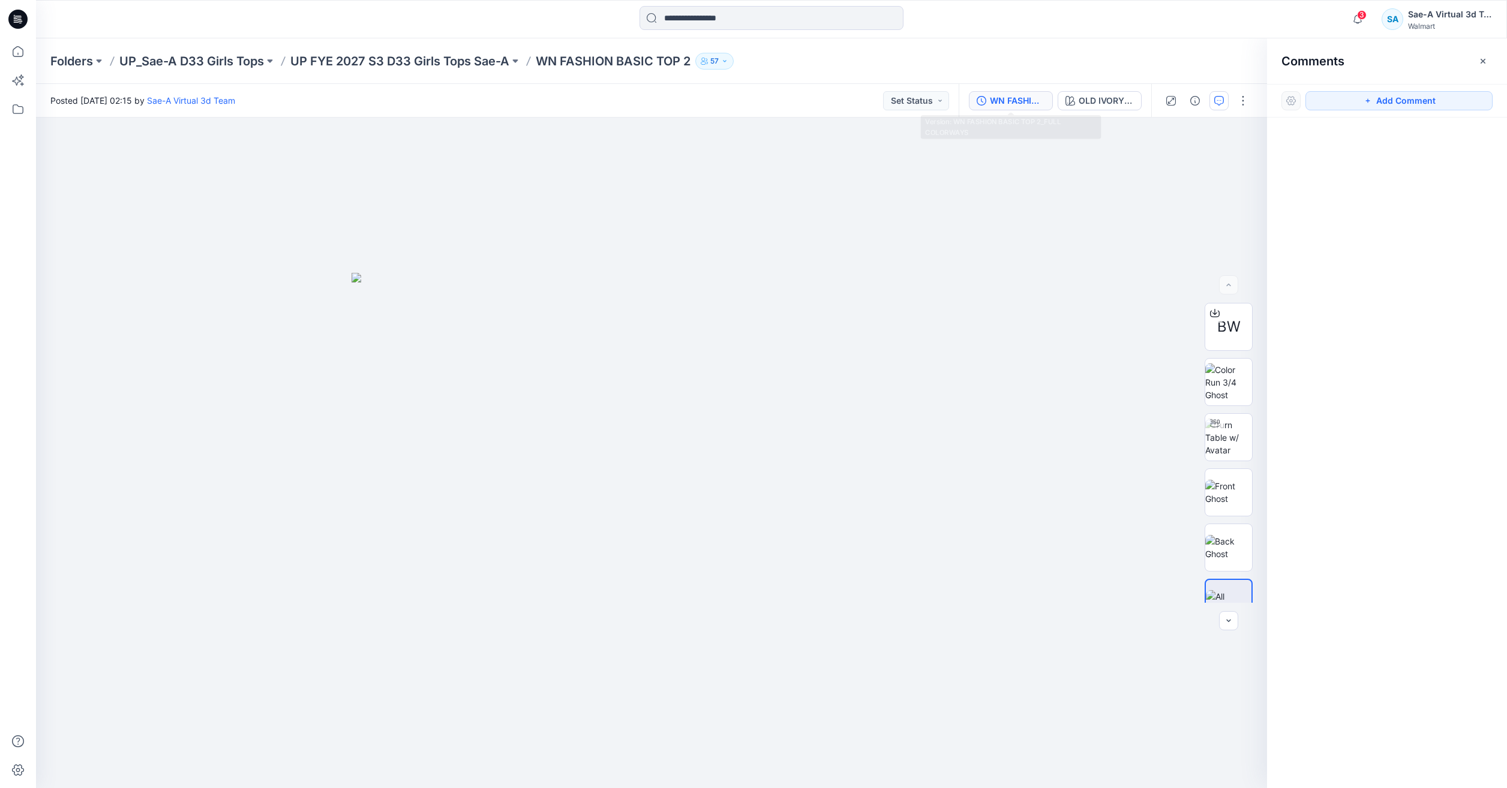
click at [1010, 96] on div "WN FASHION BASIC TOP 2_FULL COLORWAYS" at bounding box center [1017, 100] width 55 height 13
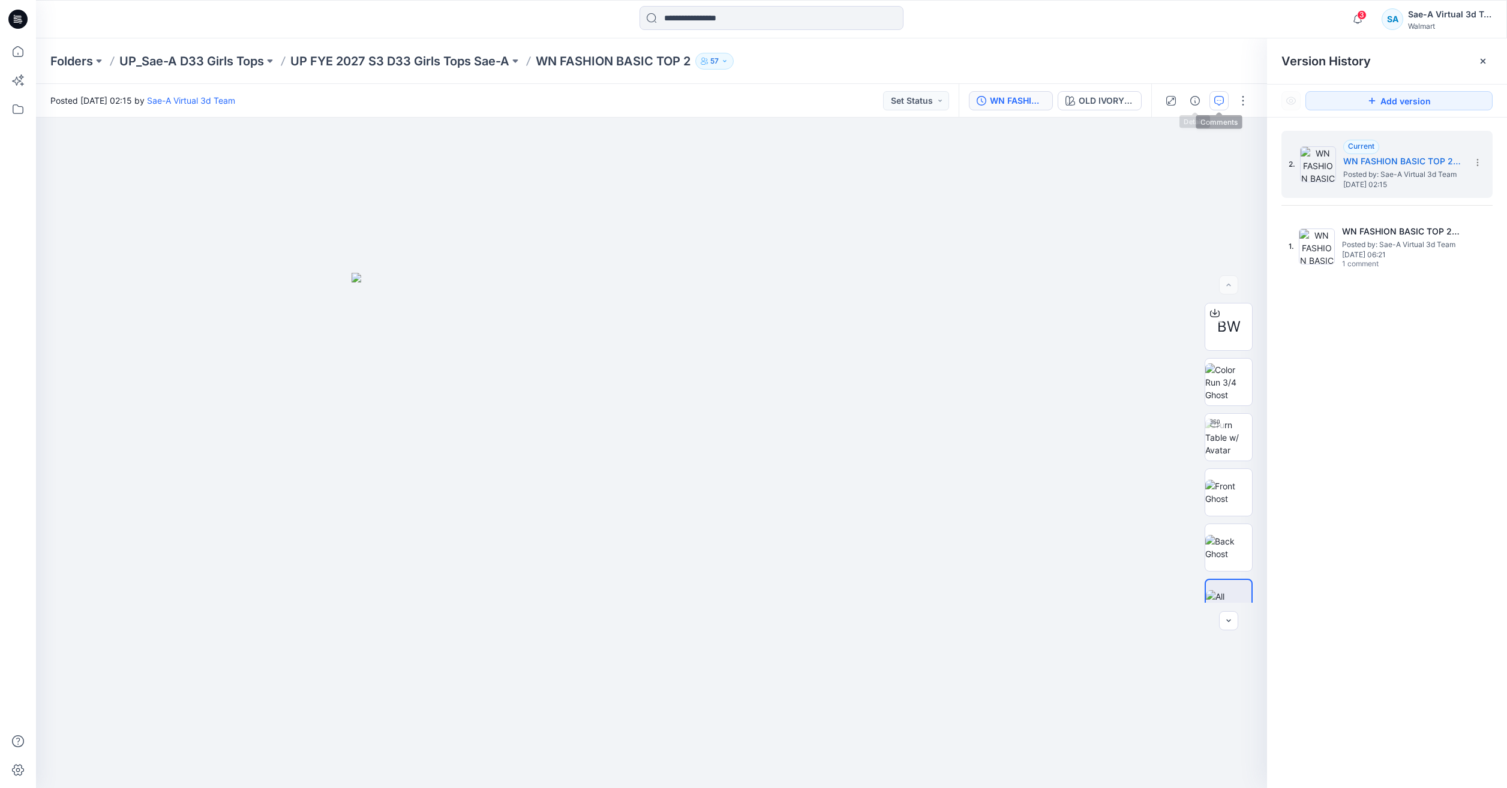
click at [1216, 101] on icon "button" at bounding box center [1219, 101] width 10 height 10
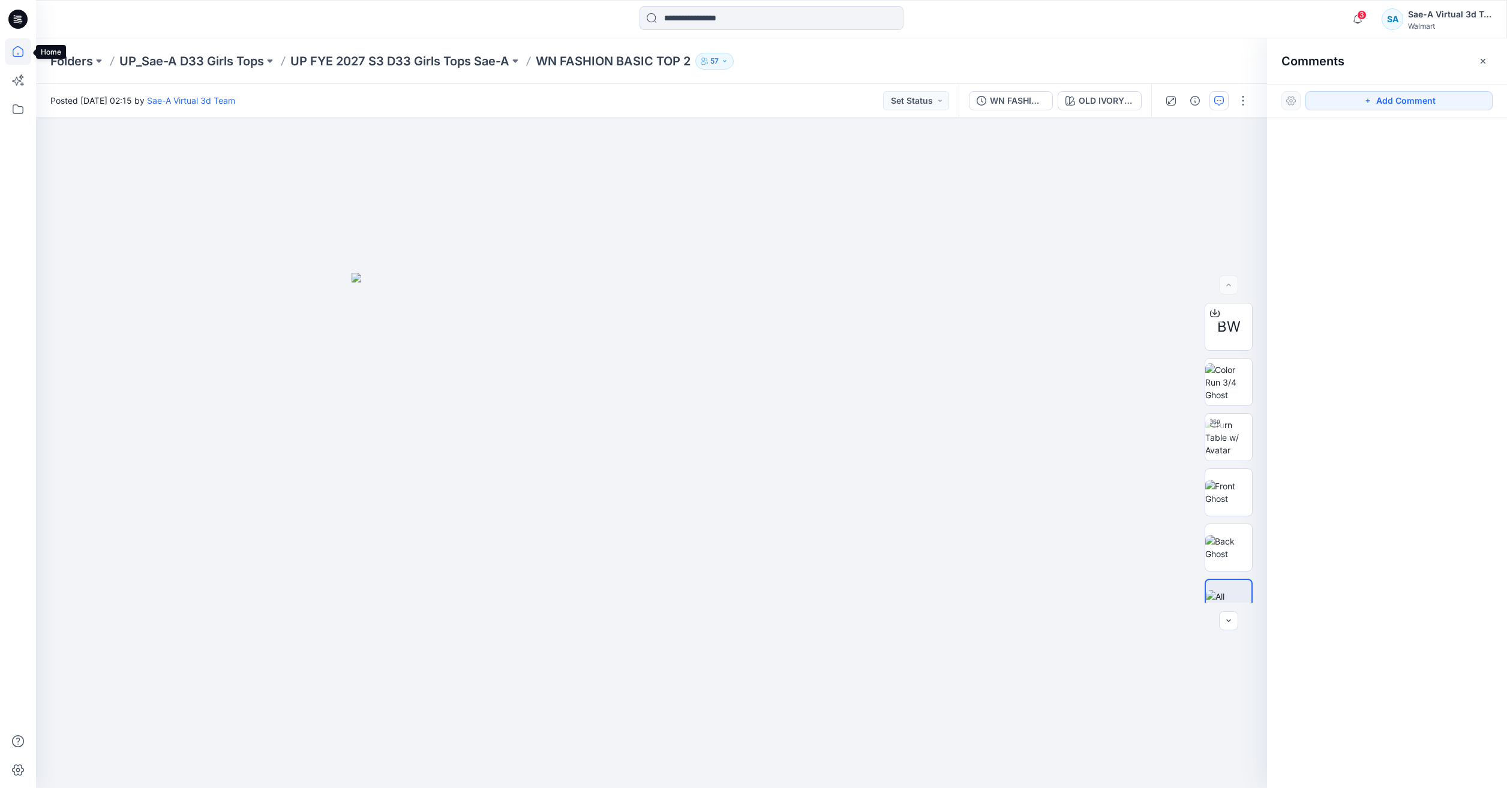
click at [16, 51] on icon at bounding box center [18, 51] width 26 height 26
